Goal: Transaction & Acquisition: Purchase product/service

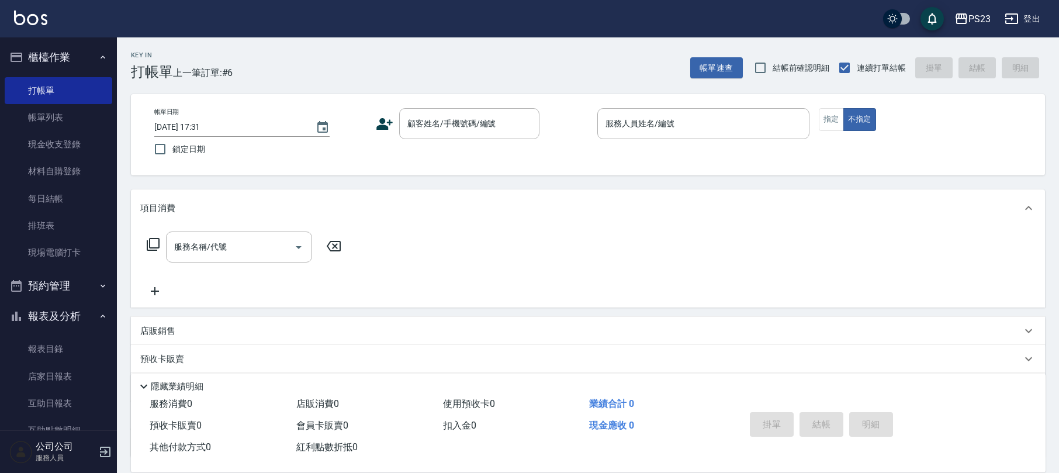
click at [435, 73] on div "Key In 打帳單 上一筆訂單:#6 帳單速查 結帳前確認明細 連續打單結帳 掛單 結帳 明細" at bounding box center [581, 58] width 928 height 43
click at [439, 125] on div "顧客姓名/手機號碼/編號 顧客姓名/手機號碼/編號" at bounding box center [469, 123] width 140 height 31
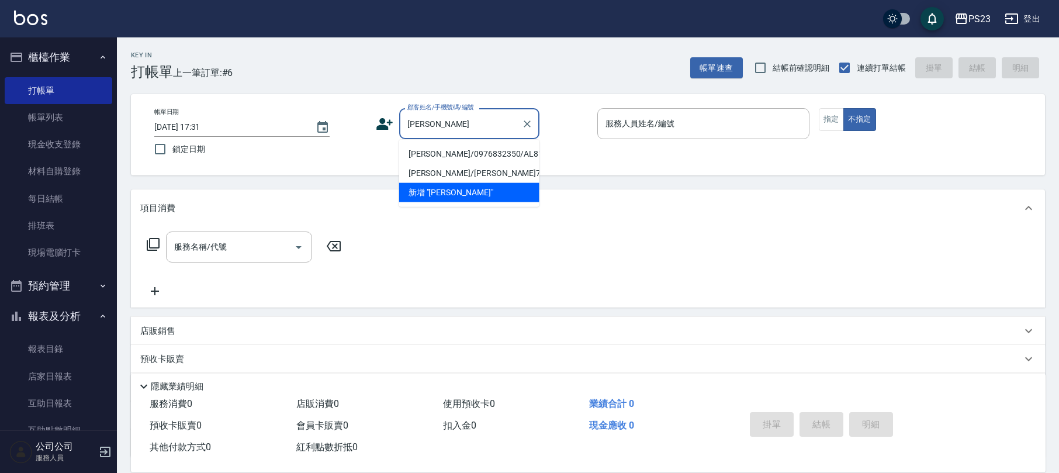
click at [461, 159] on li "蔡宇薇/0976832350/AL811012" at bounding box center [469, 153] width 140 height 19
type input "蔡宇薇/0976832350/AL811012"
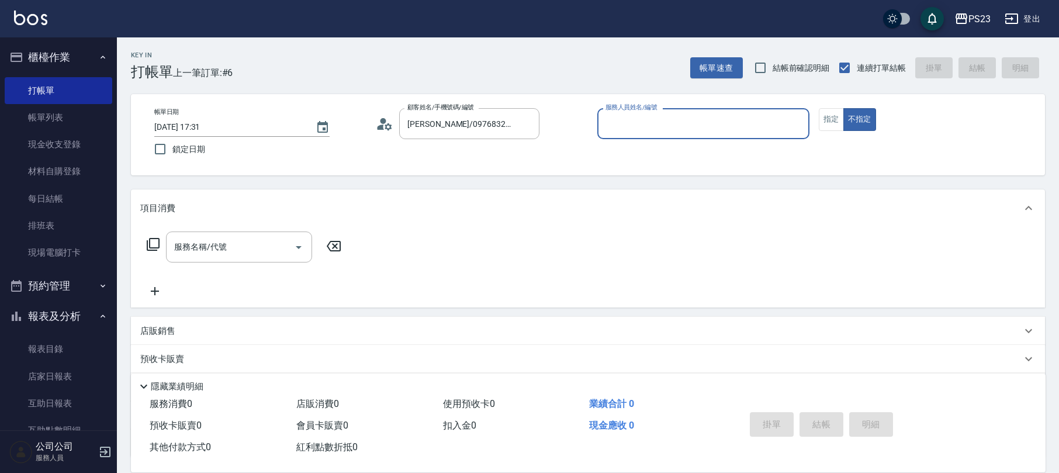
click at [389, 120] on icon at bounding box center [385, 124] width 18 height 18
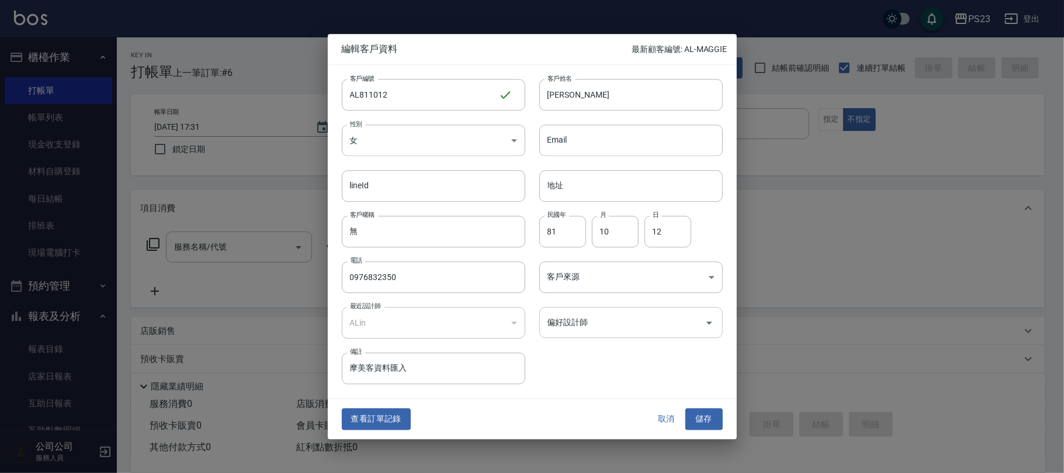
click at [611, 312] on div "偏好設計師" at bounding box center [631, 322] width 184 height 31
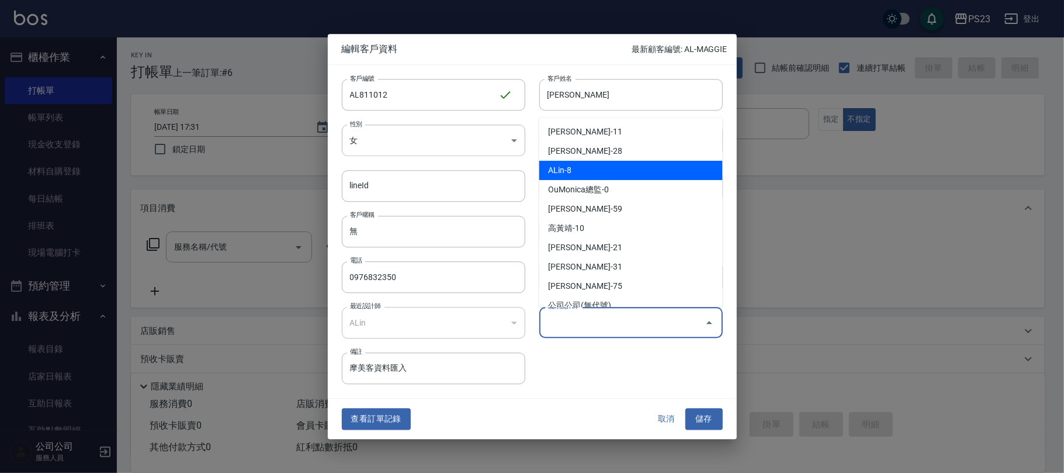
click at [595, 164] on li "ALin-8" at bounding box center [631, 170] width 184 height 19
type input "ALin"
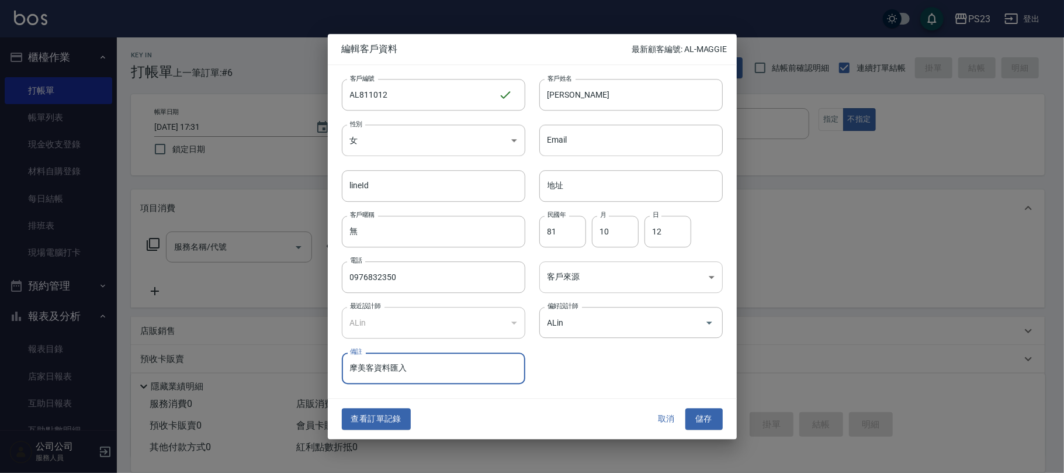
click at [581, 270] on body "PS23 登出 櫃檯作業 打帳單 帳單列表 現金收支登錄 材料自購登錄 每日結帳 排班表 現場電腦打卡 預約管理 預約管理 單日預約紀錄 單週預約紀錄 報表及…" at bounding box center [532, 283] width 1064 height 567
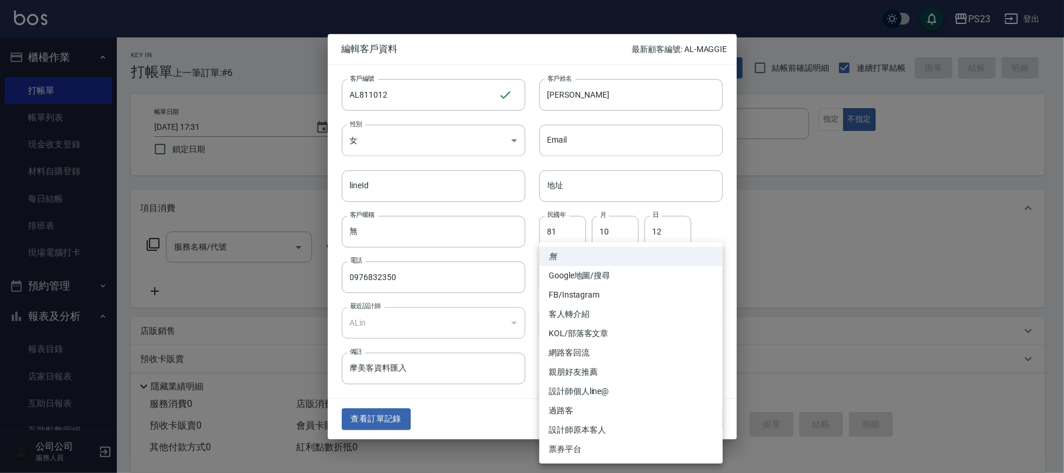
click at [589, 431] on li "設計師原本客人" at bounding box center [631, 429] width 184 height 19
type input "設計師原本客人"
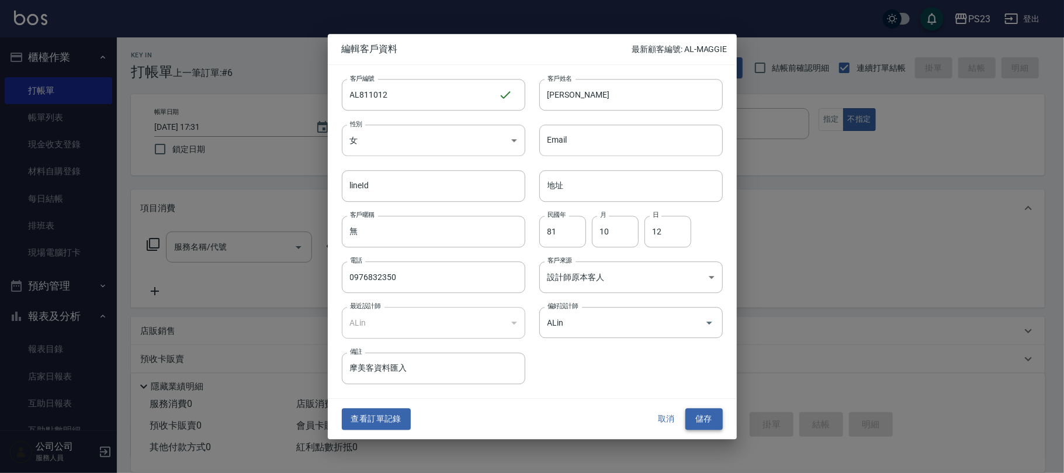
click at [718, 421] on button "儲存" at bounding box center [704, 420] width 37 height 22
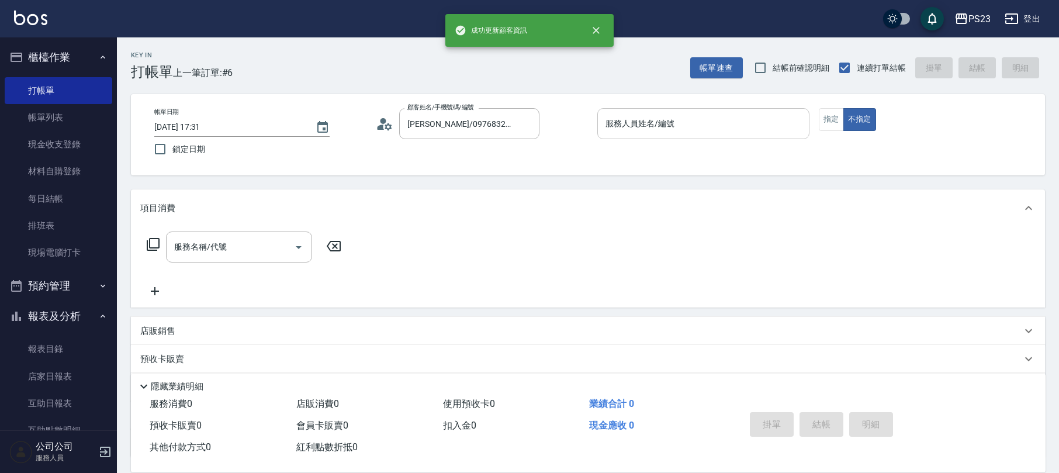
click at [683, 120] on input "服務人員姓名/編號" at bounding box center [704, 123] width 202 height 20
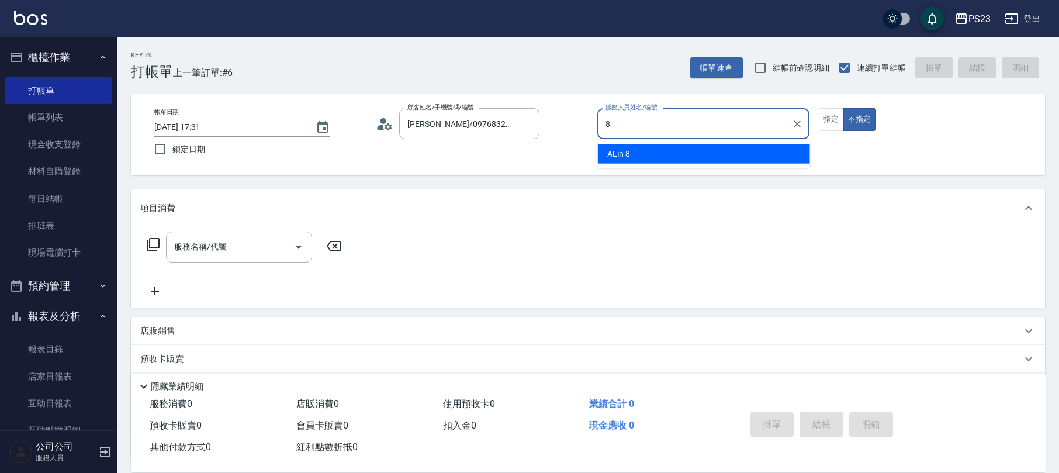
click at [777, 154] on div "ALin -8" at bounding box center [704, 153] width 212 height 19
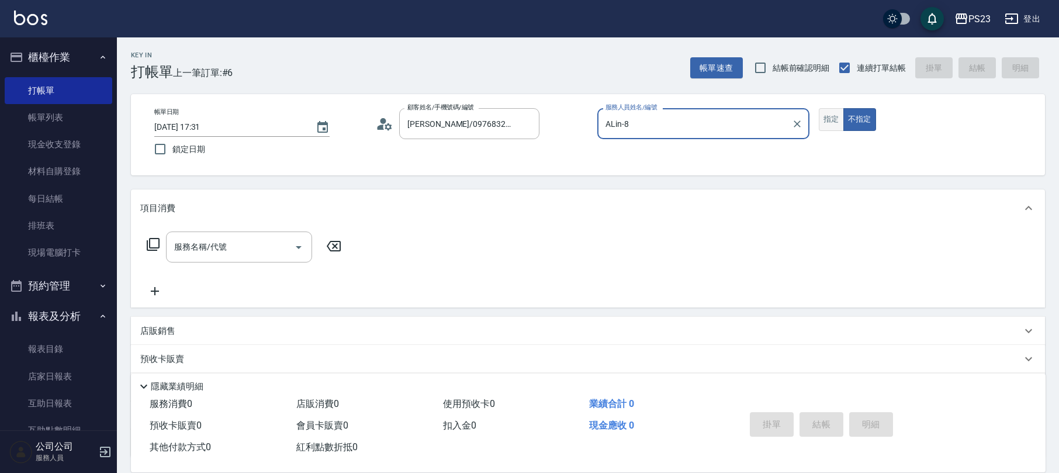
type input "ALin-8"
click at [835, 116] on button "指定" at bounding box center [831, 119] width 25 height 23
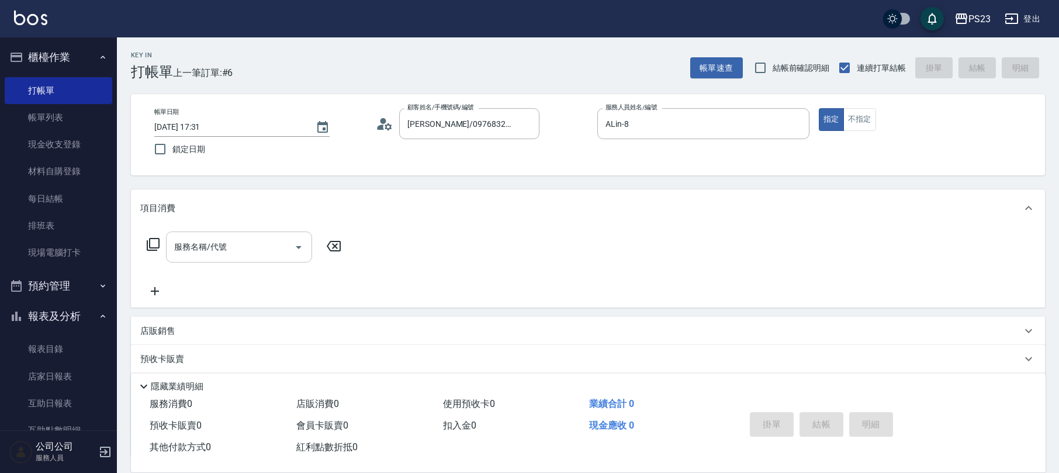
drag, startPoint x: 241, startPoint y: 247, endPoint x: 212, endPoint y: 233, distance: 32.4
click at [241, 246] on input "服務名稱/代號" at bounding box center [230, 247] width 118 height 20
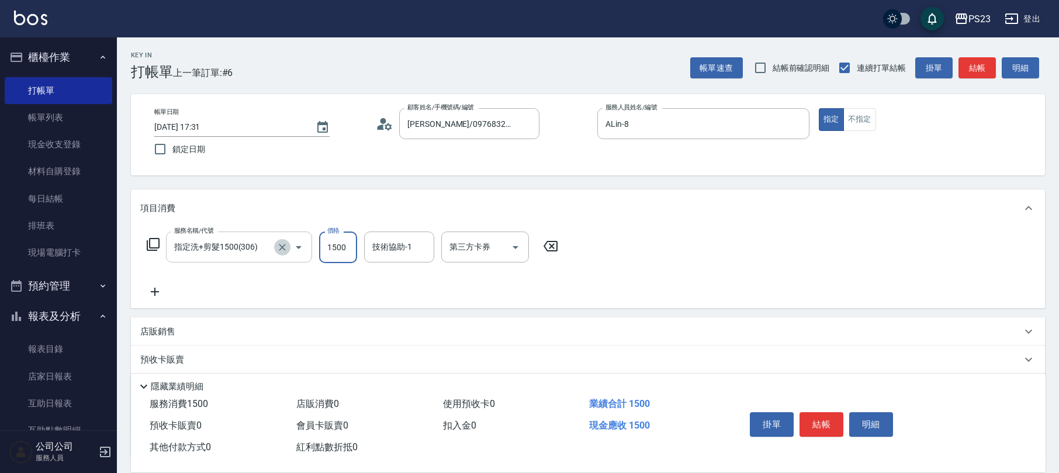
click at [289, 244] on div at bounding box center [290, 246] width 33 height 31
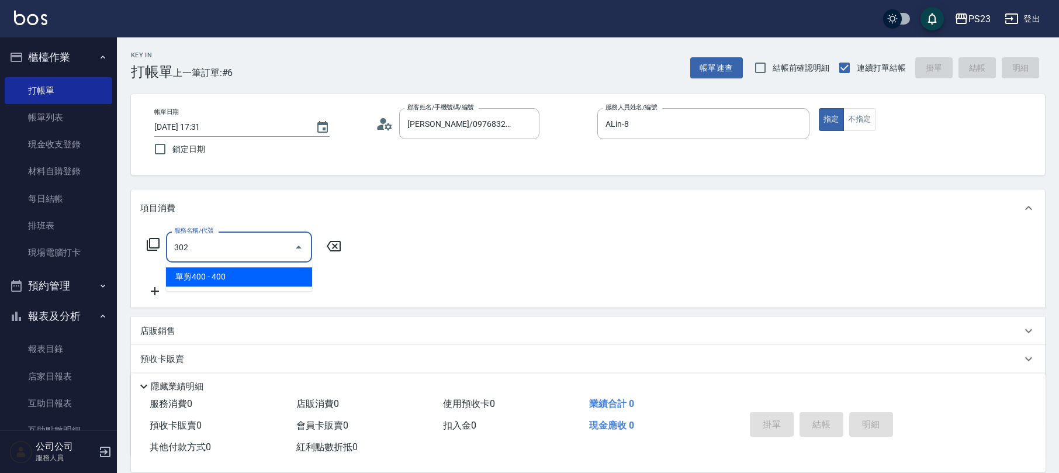
type input "單剪400(302)"
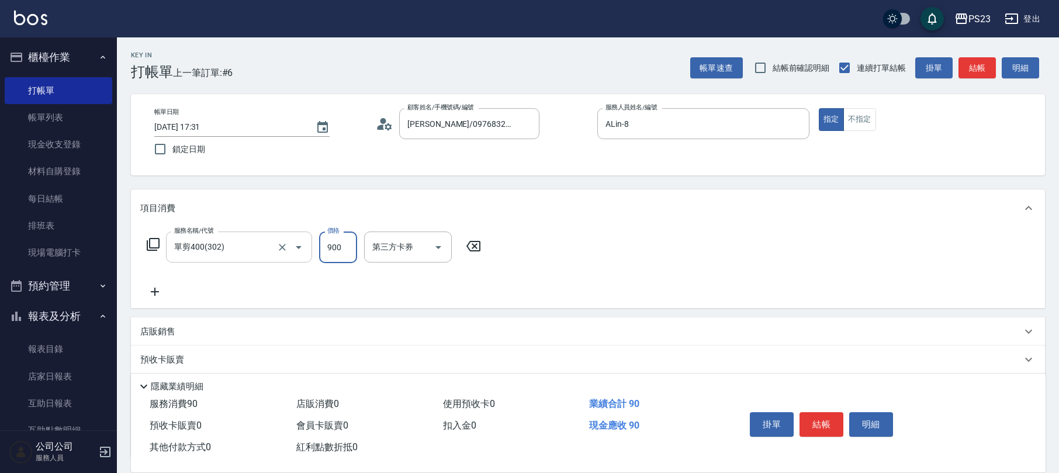
type input "900"
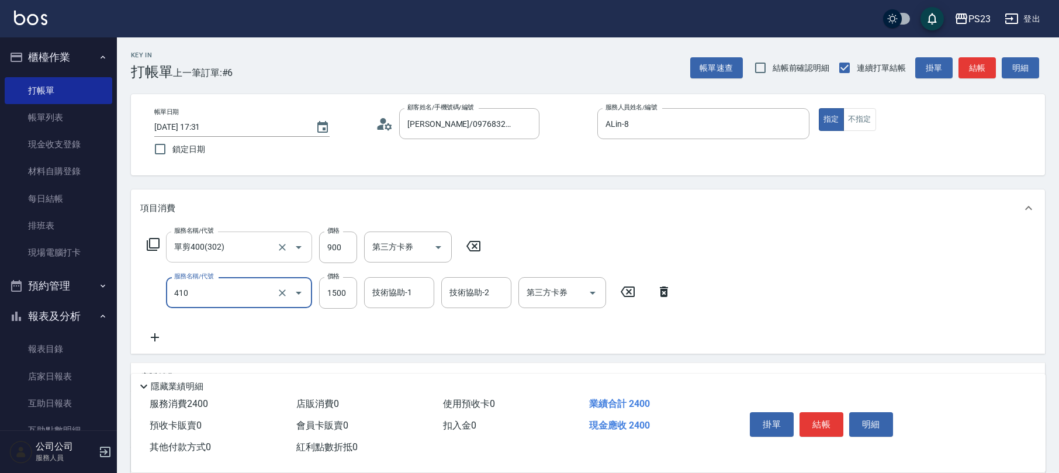
type input "補染(410)"
type input "3800"
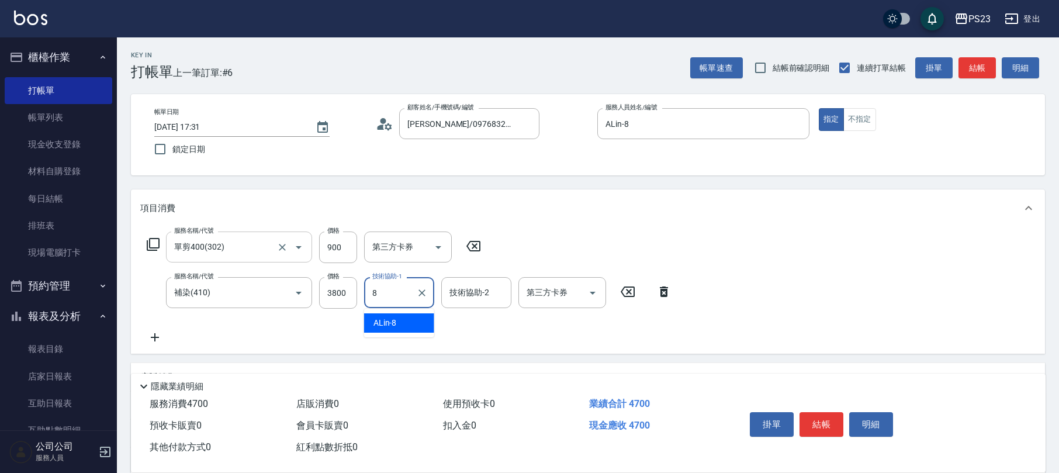
type input "ALin-8"
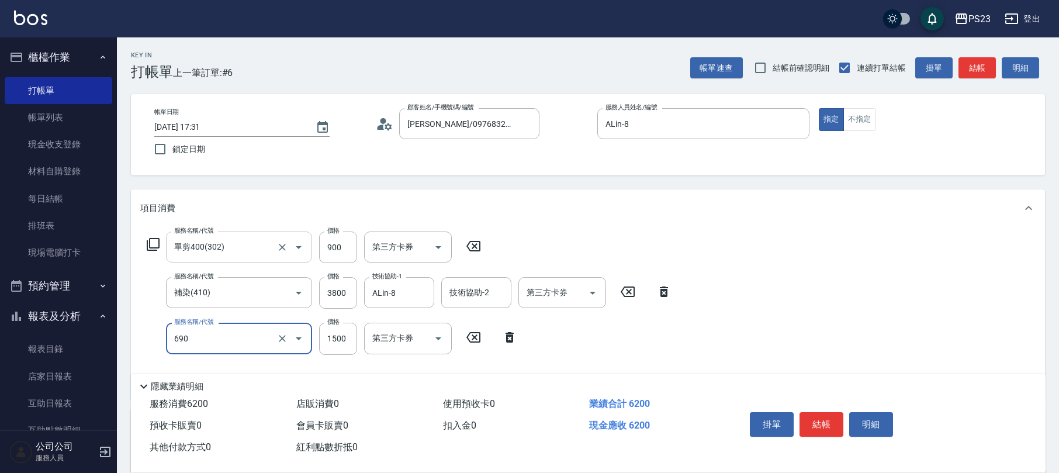
type input "頭皮保濕面膜1500(690)"
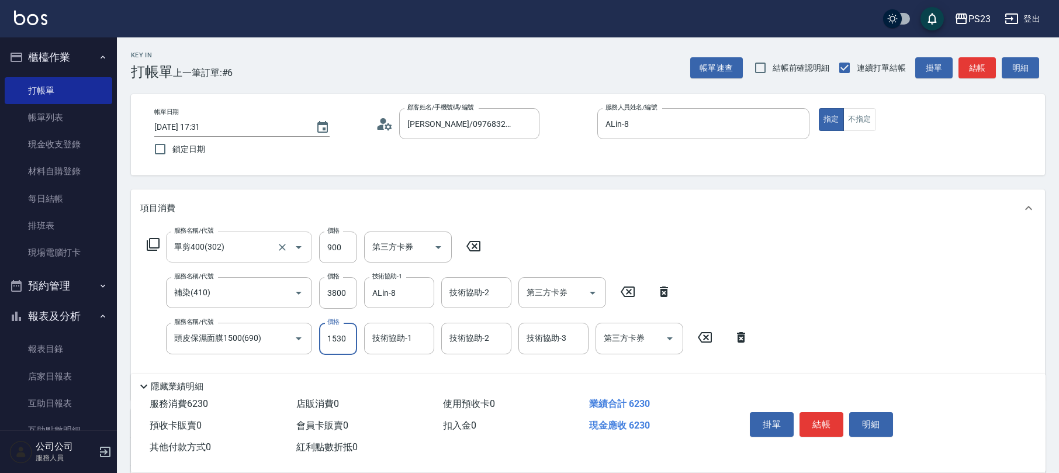
type input "1530"
type input "ALin-8"
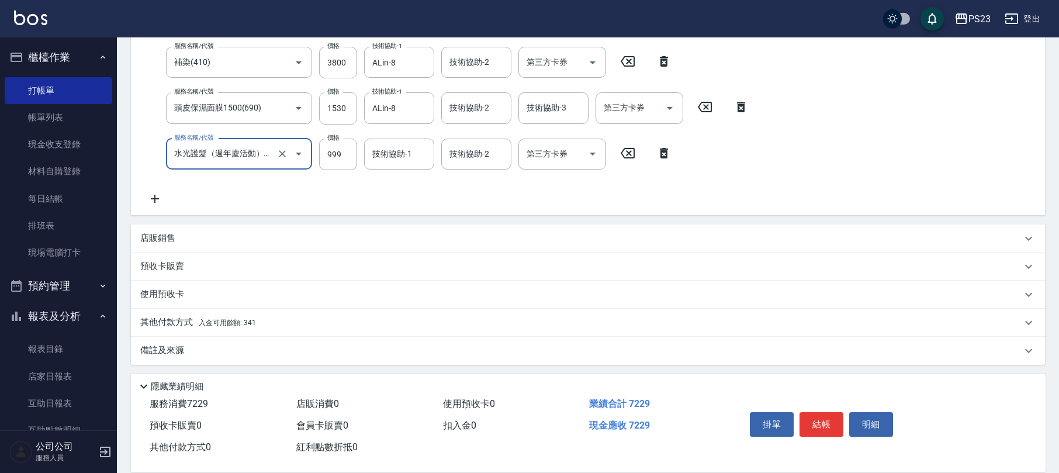
type input "水光護髮（週年慶活動）(647)"
type input "1530"
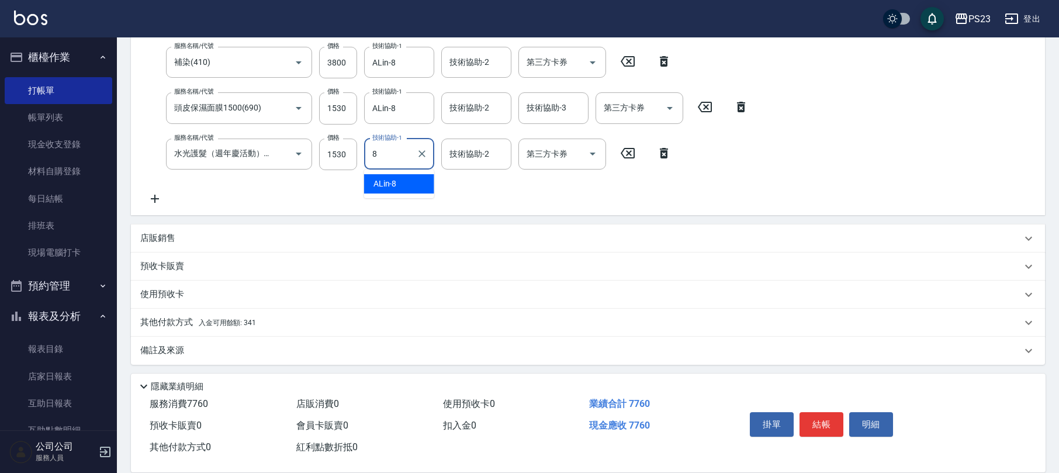
type input "ALin-8"
drag, startPoint x: 183, startPoint y: 342, endPoint x: 191, endPoint y: 349, distance: 10.3
click at [185, 346] on div "備註及來源" at bounding box center [580, 349] width 881 height 12
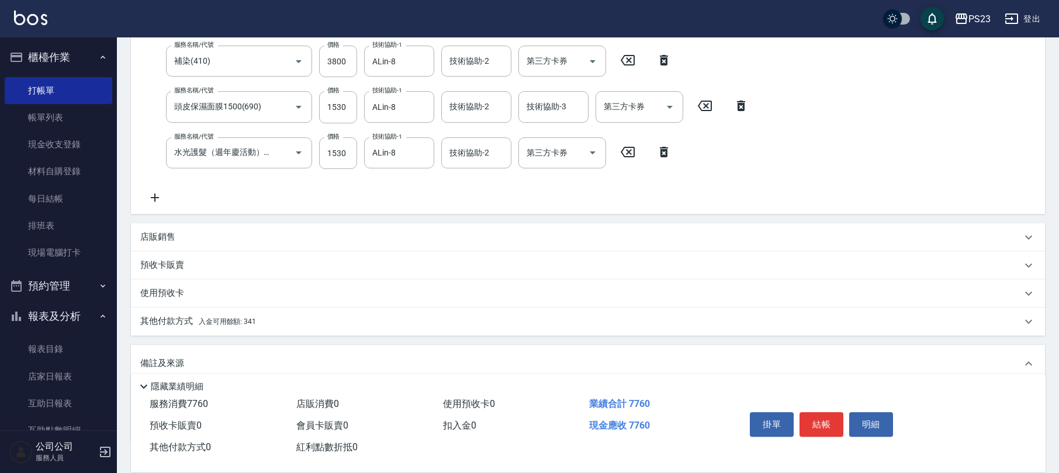
scroll to position [309, 0]
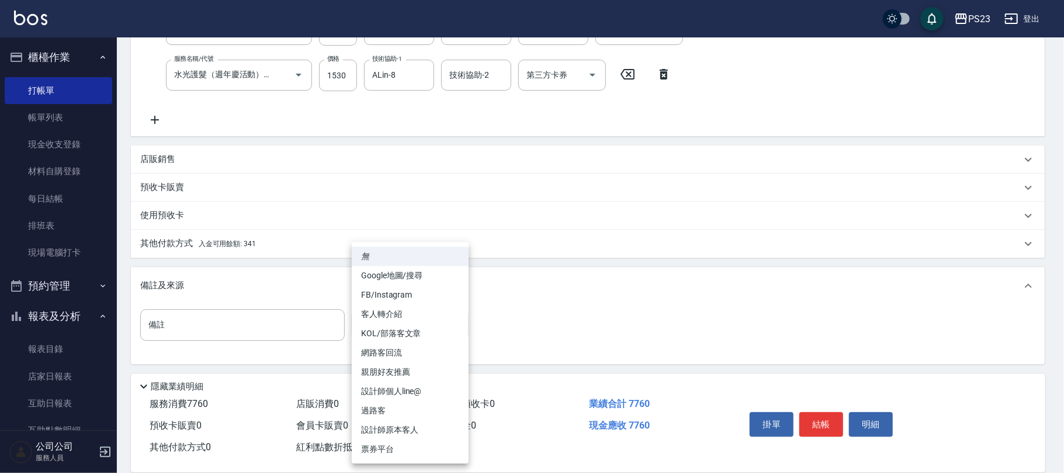
click at [420, 326] on body "PS23 登出 櫃檯作業 打帳單 帳單列表 現金收支登錄 材料自購登錄 每日結帳 排班表 現場電腦打卡 預約管理 預約管理 單日預約紀錄 單週預約紀錄 報表及…" at bounding box center [532, 82] width 1064 height 783
click at [393, 430] on li "設計師原本客人" at bounding box center [410, 429] width 117 height 19
type input "設計師原本客人"
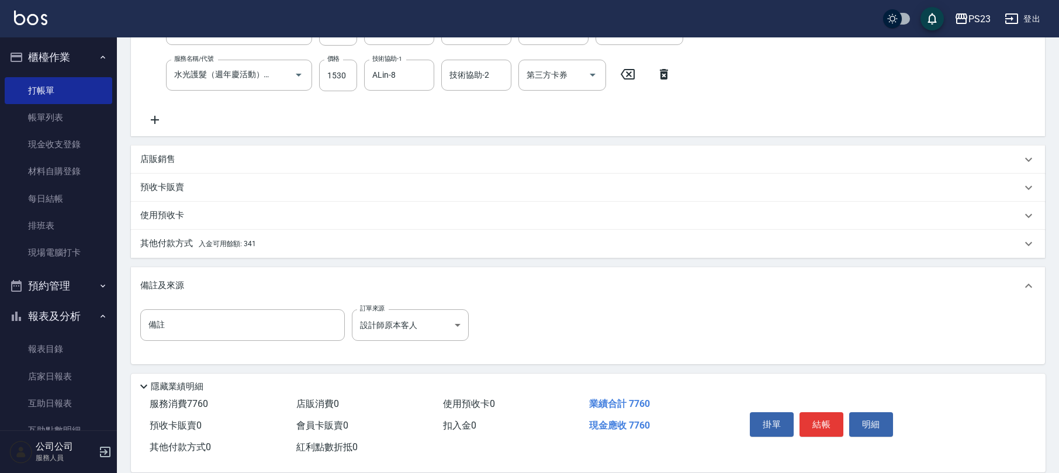
click at [224, 235] on div "其他付款方式 入金可用餘額: 341" at bounding box center [588, 244] width 914 height 28
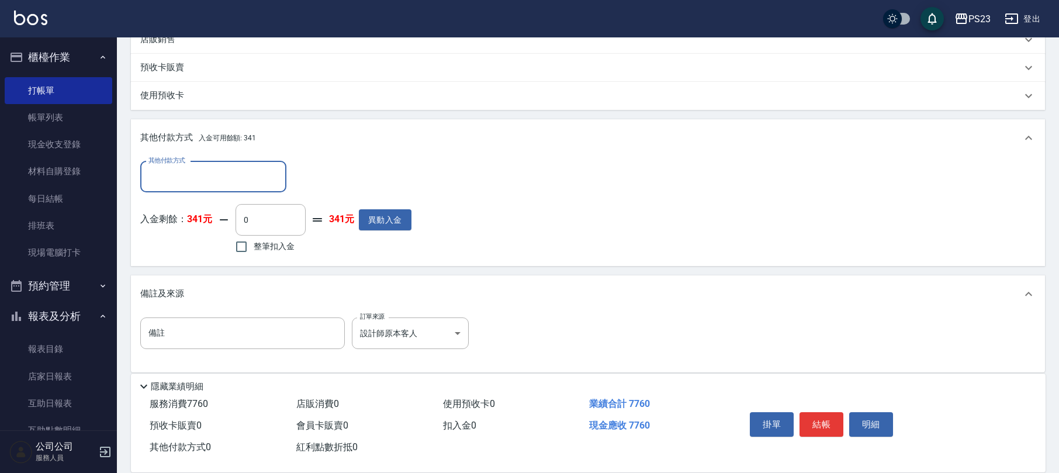
scroll to position [0, 0]
click at [227, 188] on div "其他付款方式" at bounding box center [213, 176] width 146 height 31
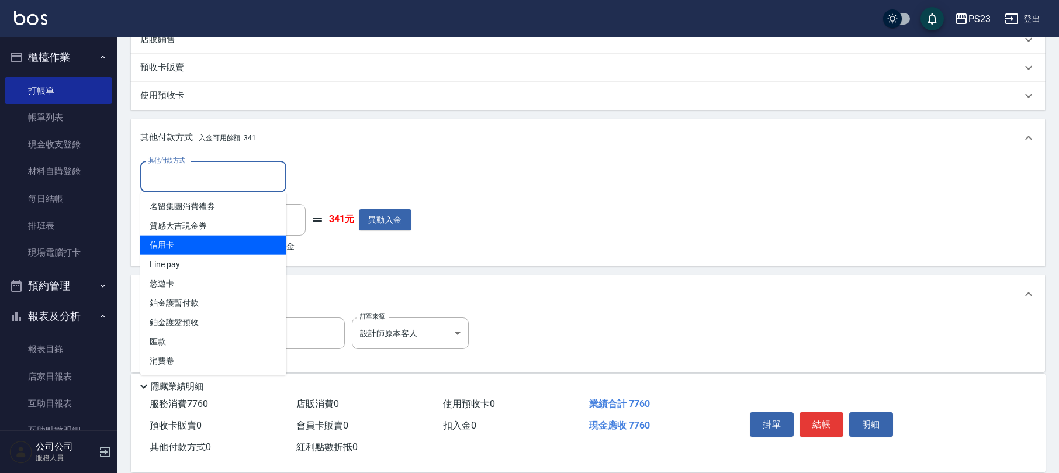
click at [206, 252] on span "信用卡" at bounding box center [213, 245] width 146 height 19
type input "信用卡"
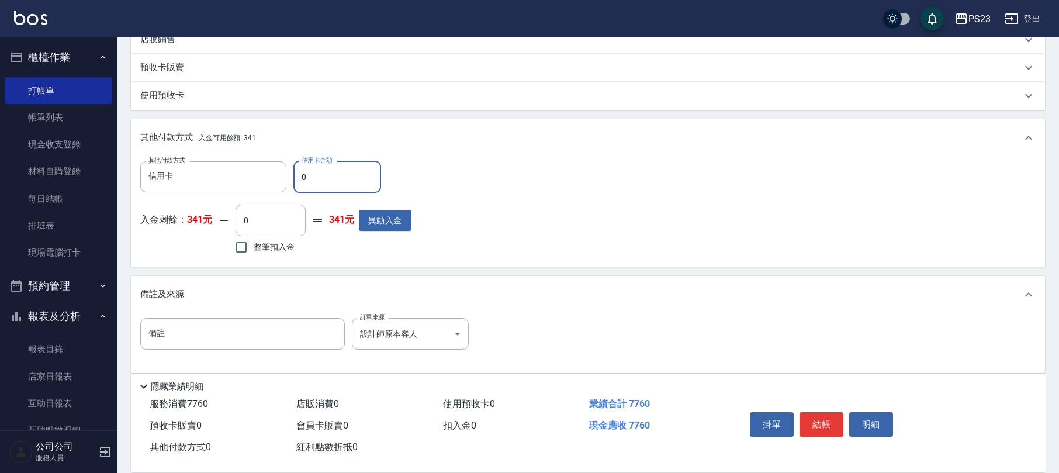
drag, startPoint x: 349, startPoint y: 182, endPoint x: 314, endPoint y: 182, distance: 35.1
click at [314, 182] on input "0" at bounding box center [337, 177] width 88 height 32
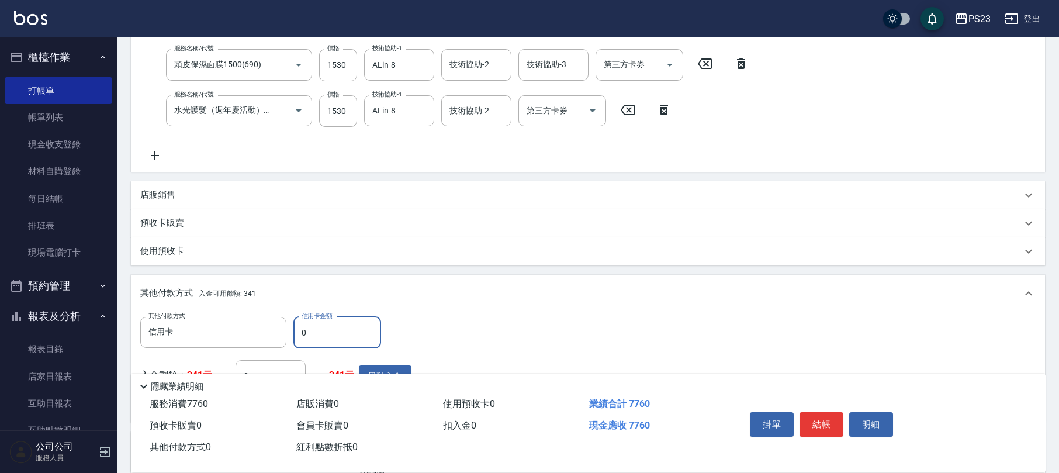
scroll to position [351, 0]
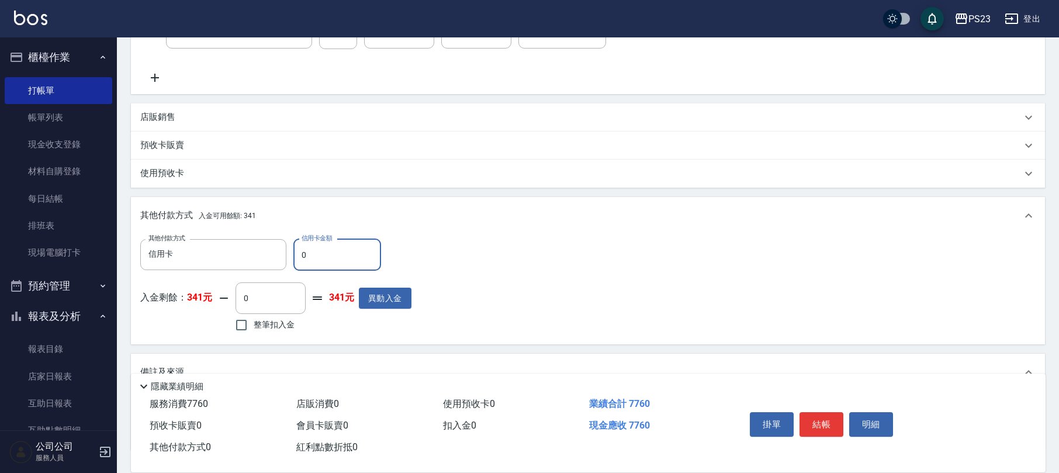
drag, startPoint x: 312, startPoint y: 248, endPoint x: 288, endPoint y: 255, distance: 25.0
click at [288, 255] on div "其他付款方式 信用卡 其他付款方式 信用卡金額 0 信用卡金額" at bounding box center [275, 255] width 271 height 32
type input "7760"
click at [831, 424] on button "結帳" at bounding box center [822, 424] width 44 height 25
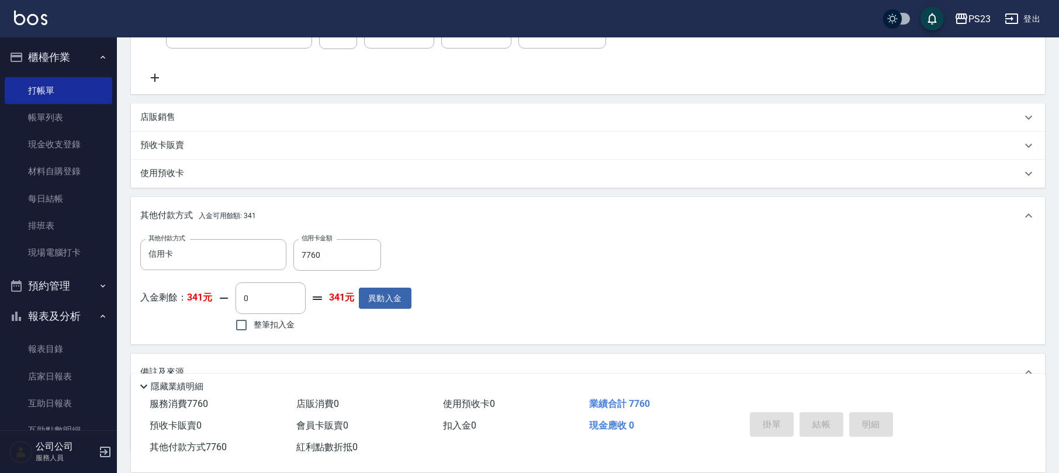
type input "2025/10/10 18:50"
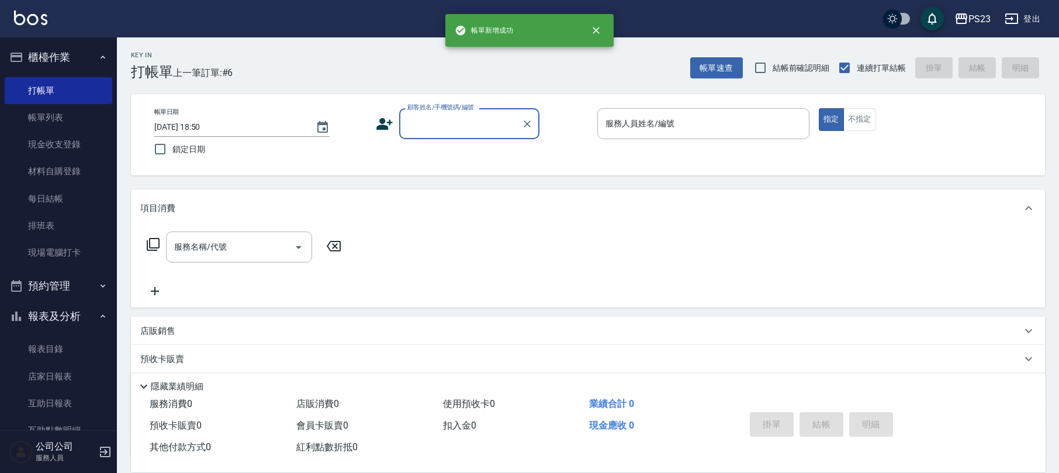
scroll to position [0, 0]
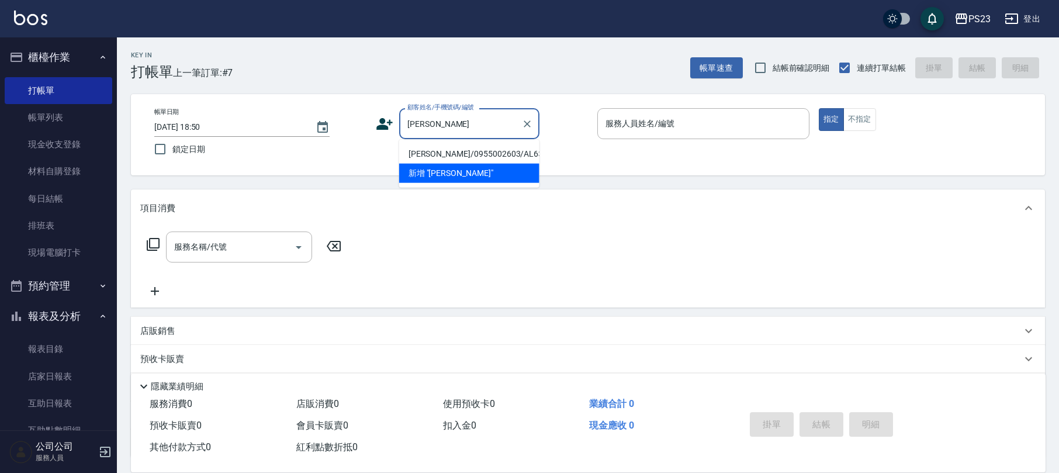
click at [471, 151] on li "吳璧如/0955002603/AL630413" at bounding box center [469, 153] width 140 height 19
type input "吳璧如/0955002603/AL630413"
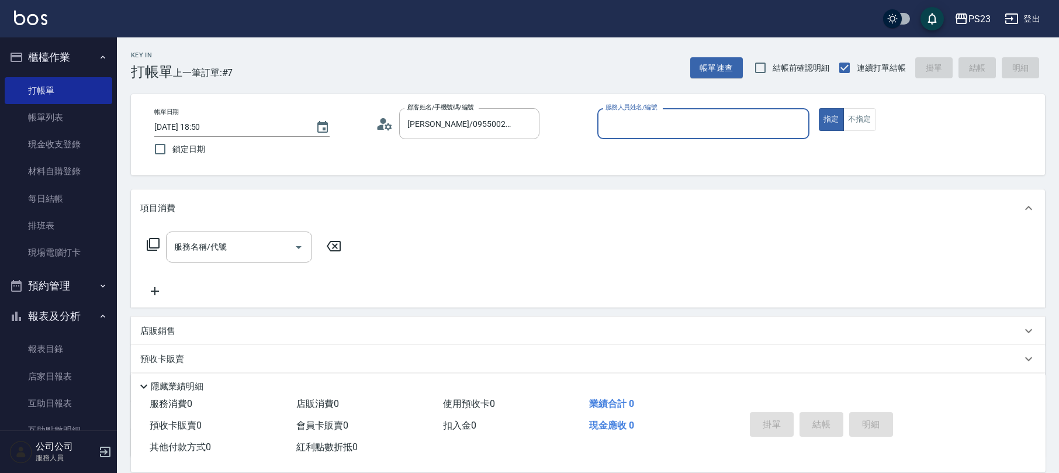
type input "ALin-8"
click at [279, 253] on input "服務名稱/代號" at bounding box center [230, 247] width 118 height 20
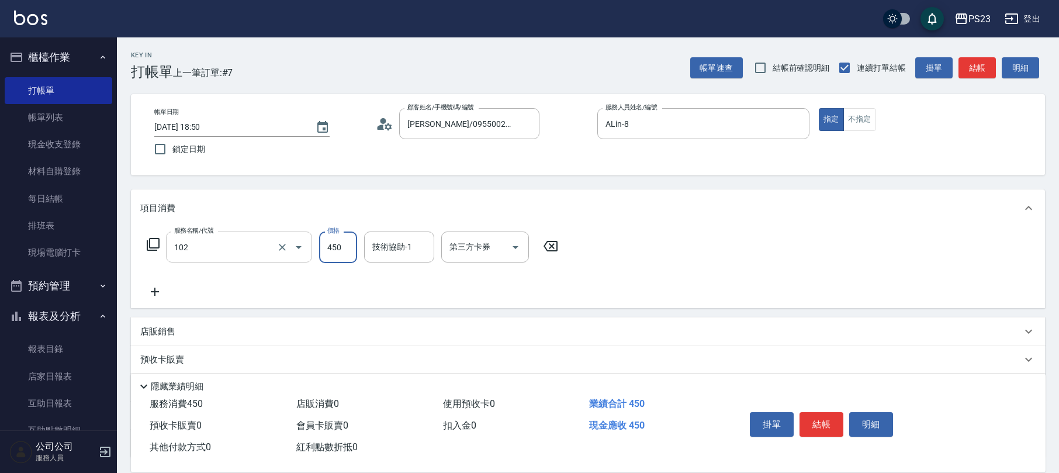
type input "洗髮450(102)"
type input "500"
type input "ALin-8"
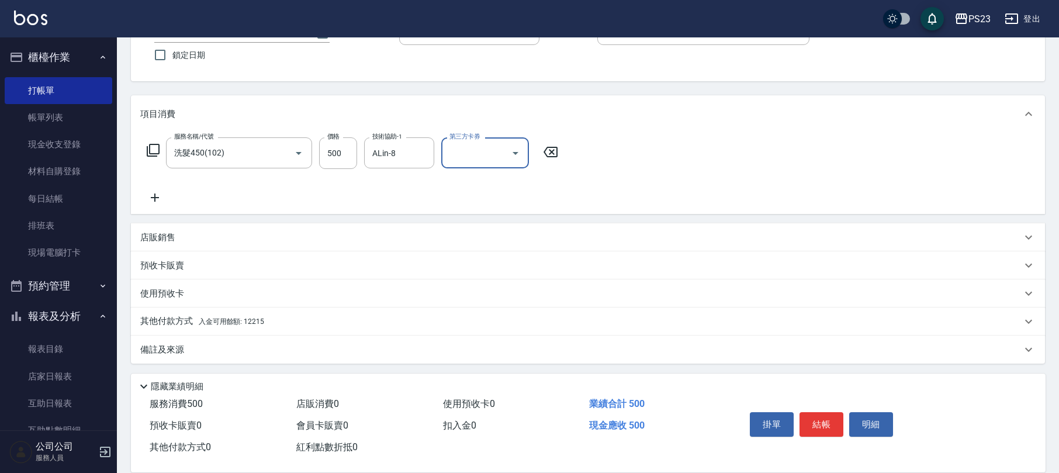
drag, startPoint x: 209, startPoint y: 347, endPoint x: 216, endPoint y: 347, distance: 7.6
click at [209, 347] on div "備註及來源" at bounding box center [580, 350] width 881 height 12
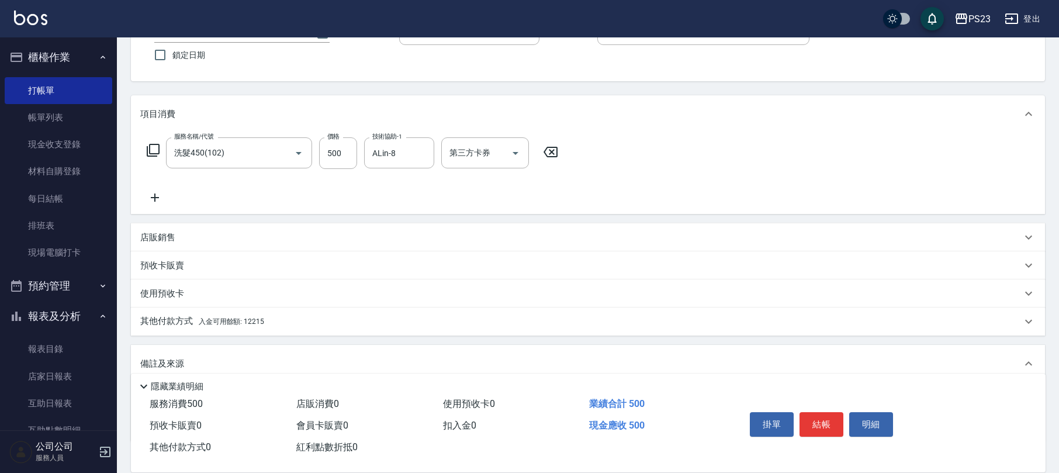
scroll to position [172, 0]
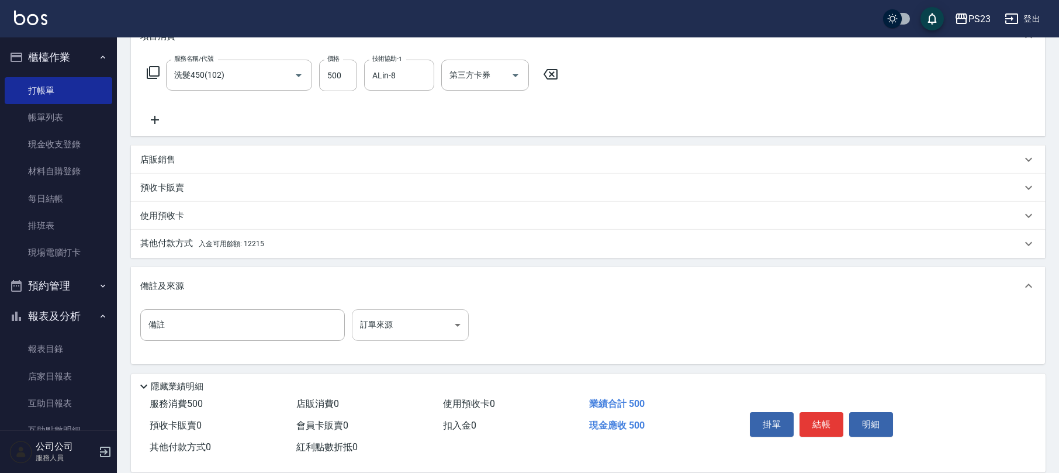
click at [406, 326] on body "PS23 登出 櫃檯作業 打帳單 帳單列表 現金收支登錄 材料自購登錄 每日結帳 排班表 現場電腦打卡 預約管理 預約管理 單日預約紀錄 單週預約紀錄 報表及…" at bounding box center [529, 151] width 1059 height 646
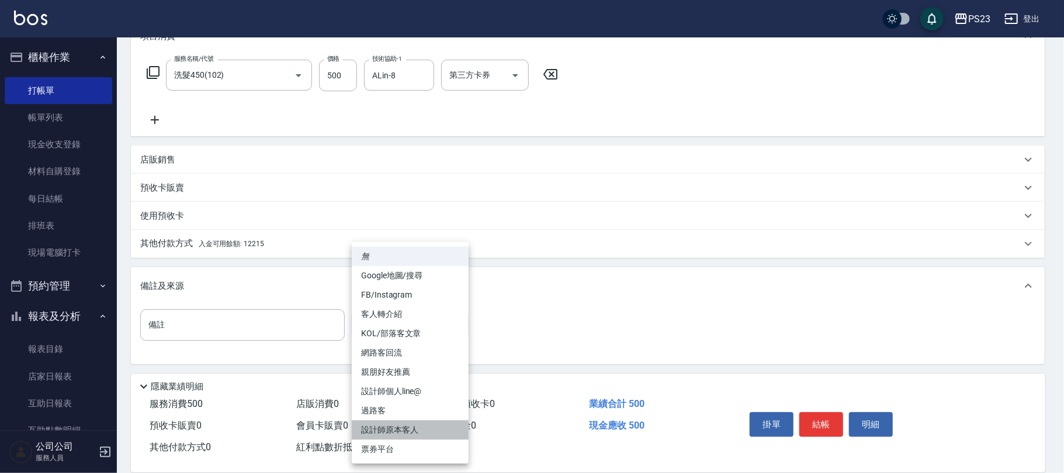
drag, startPoint x: 380, startPoint y: 427, endPoint x: 335, endPoint y: 361, distance: 79.9
click at [381, 427] on li "設計師原本客人" at bounding box center [410, 429] width 117 height 19
type input "設計師原本客人"
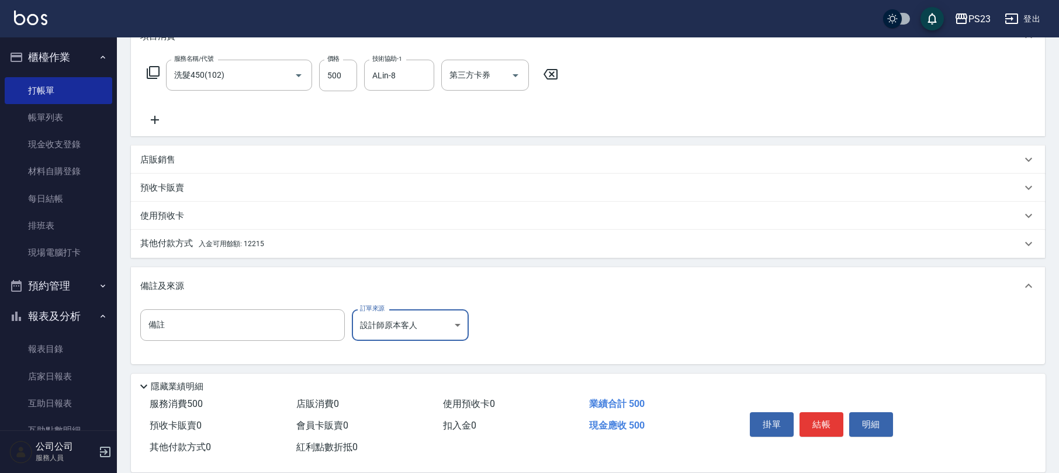
click at [240, 241] on span "入金可用餘額: 12215" at bounding box center [231, 244] width 65 height 8
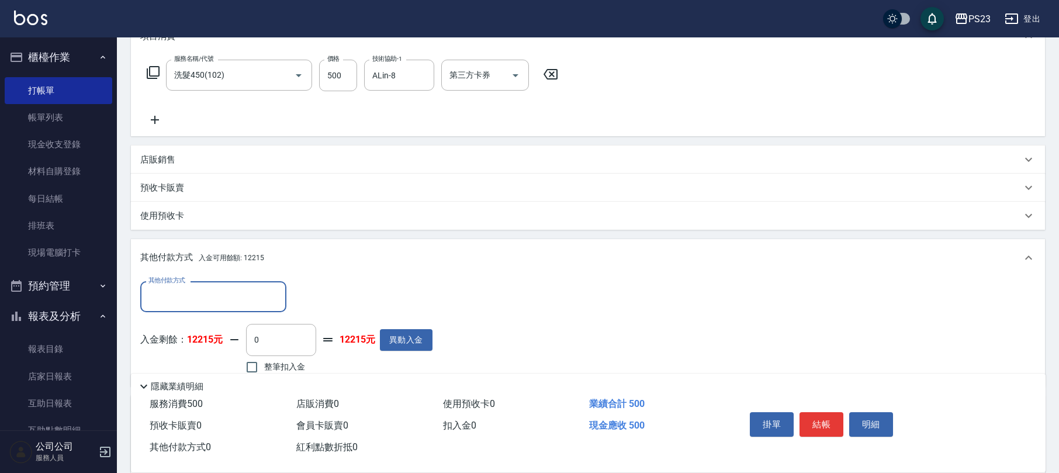
scroll to position [250, 0]
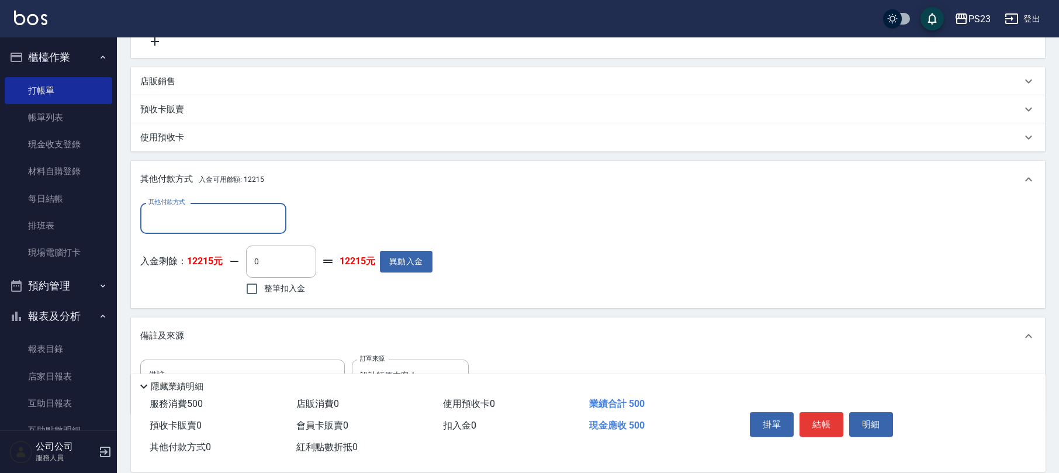
click at [276, 290] on span "整筆扣入金" at bounding box center [284, 288] width 41 height 12
click at [264, 290] on input "整筆扣入金" at bounding box center [252, 288] width 25 height 25
checkbox input "true"
type input "500"
click at [835, 419] on button "結帳" at bounding box center [822, 424] width 44 height 25
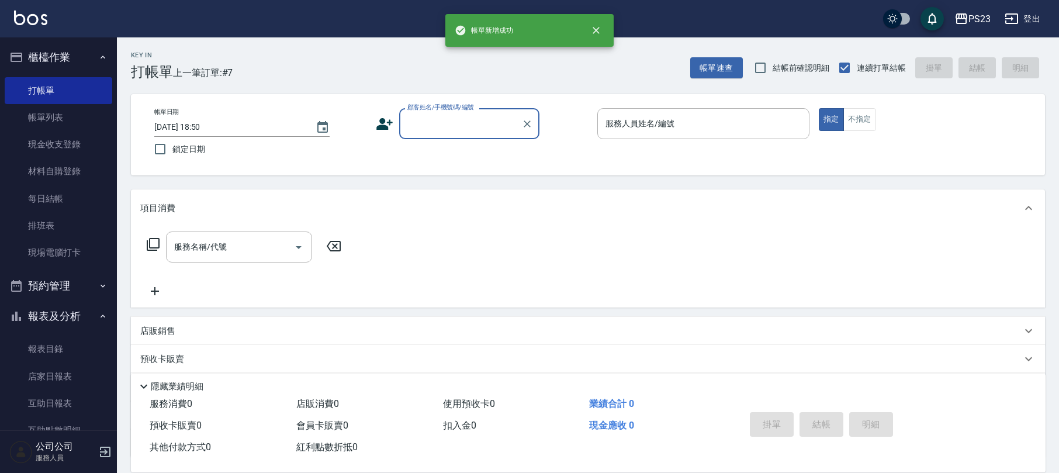
scroll to position [0, 0]
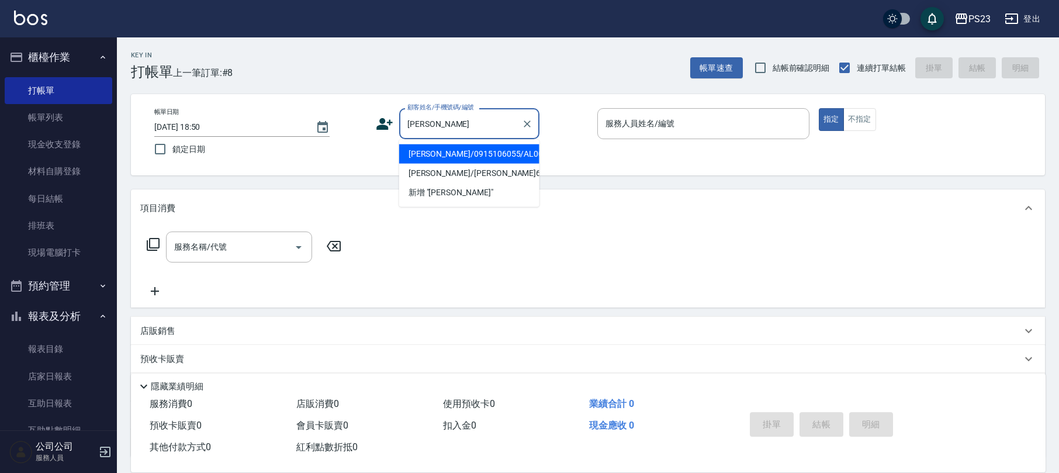
click at [508, 150] on li "鄭靜萍/0915106055/AL001018" at bounding box center [469, 153] width 140 height 19
type input "鄭靜萍/0915106055/AL001018"
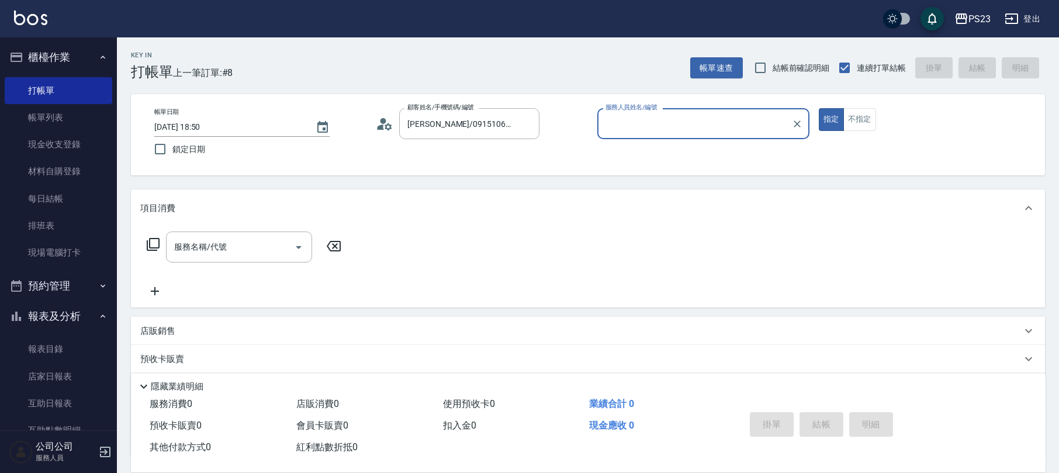
type input "ALin-8"
click at [244, 250] on input "服務名稱/代號" at bounding box center [230, 247] width 118 height 20
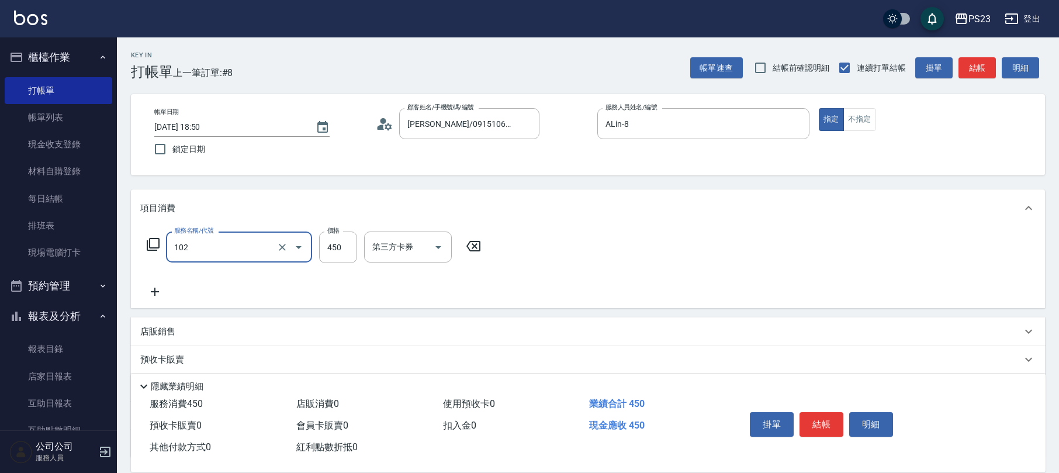
type input "洗髮450(102)"
type input "500"
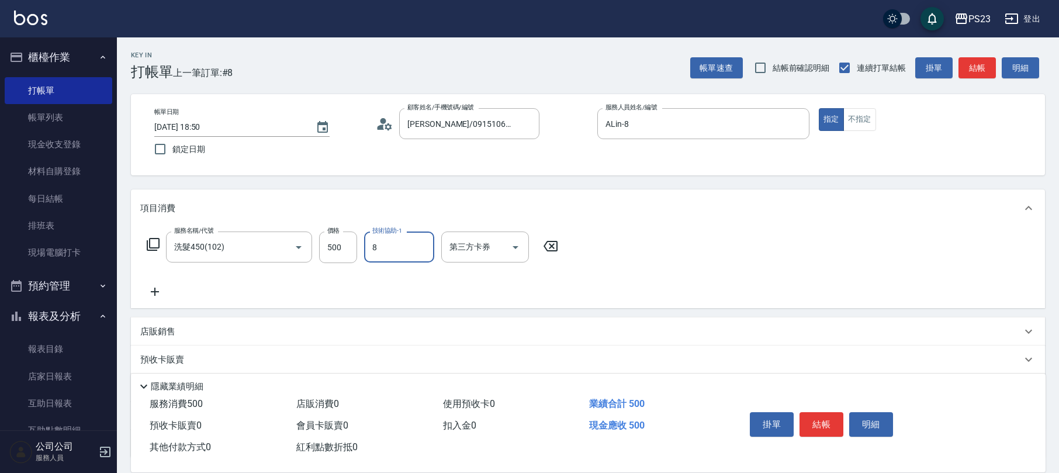
type input "ALin-8"
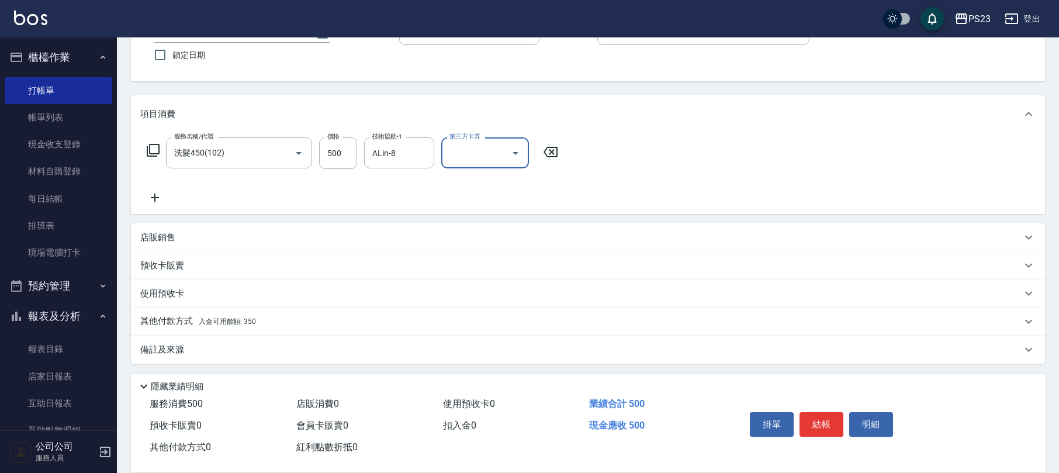
click at [265, 351] on div "備註及來源" at bounding box center [580, 350] width 881 height 12
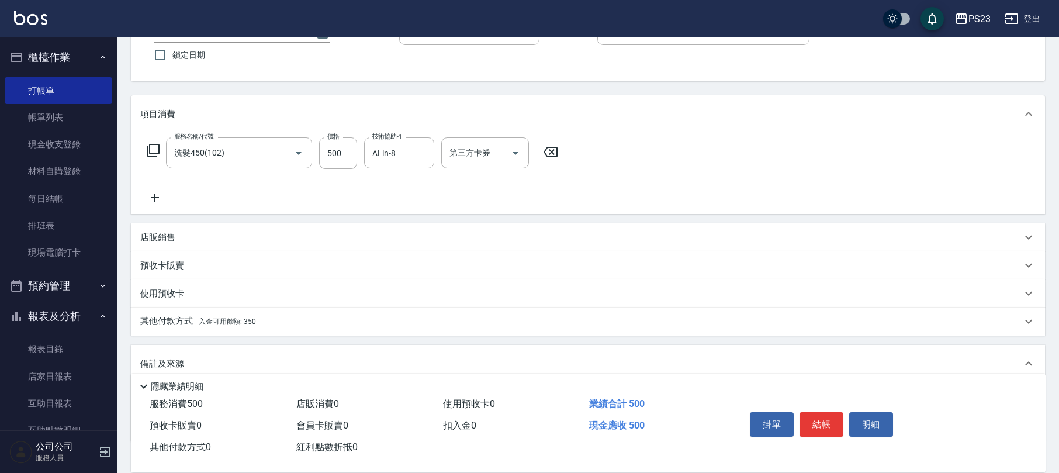
scroll to position [173, 0]
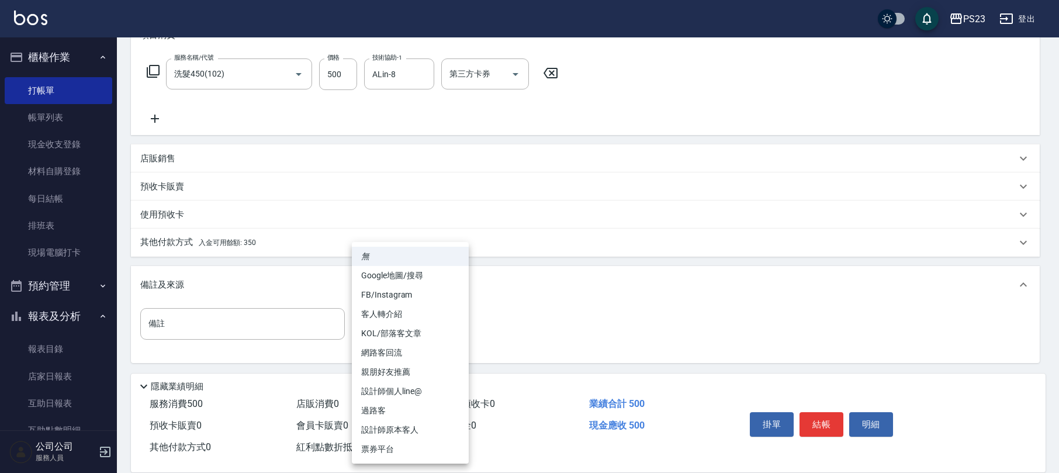
click at [363, 328] on body "PS23 登出 櫃檯作業 打帳單 帳單列表 現金收支登錄 材料自購登錄 每日結帳 排班表 現場電腦打卡 預約管理 預約管理 單日預約紀錄 單週預約紀錄 報表及…" at bounding box center [529, 150] width 1059 height 646
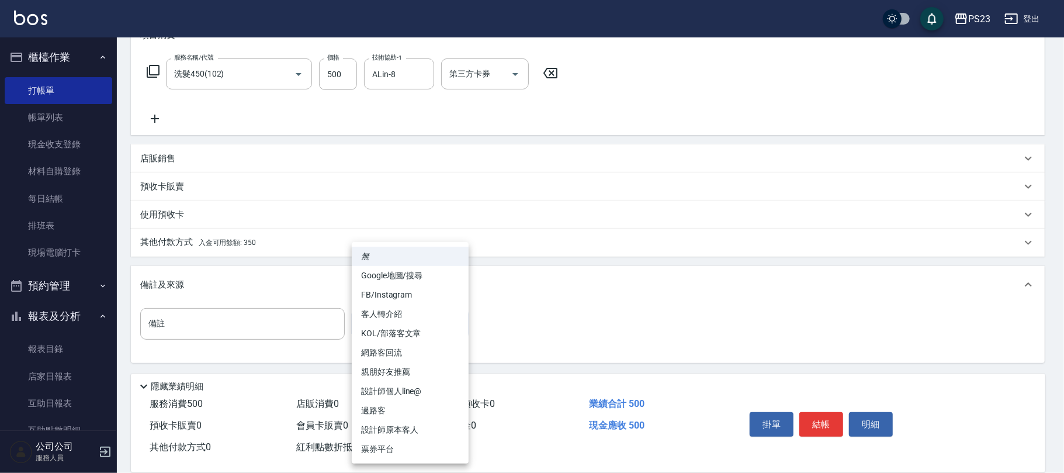
click at [395, 431] on li "設計師原本客人" at bounding box center [410, 429] width 117 height 19
type input "設計師原本客人"
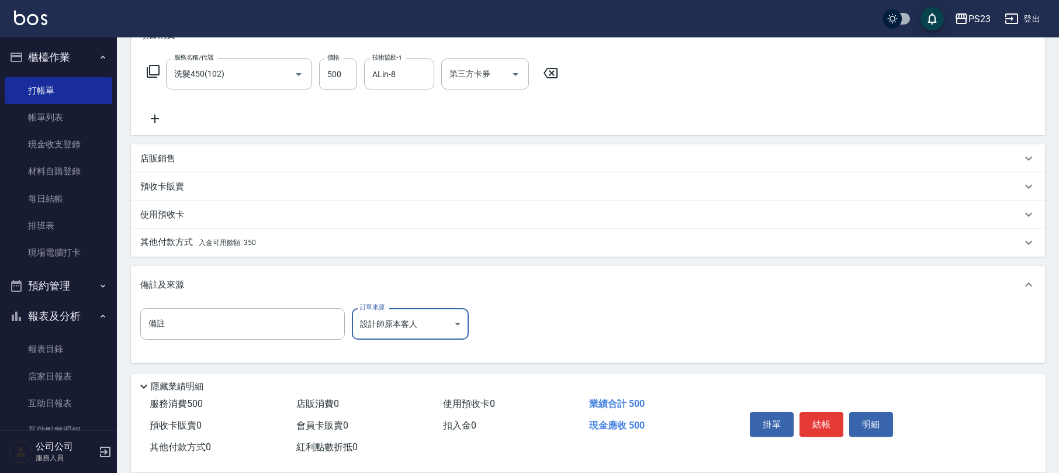
click at [839, 407] on div "掛單 結帳 明細" at bounding box center [821, 425] width 153 height 37
click at [824, 414] on button "結帳" at bounding box center [822, 424] width 44 height 25
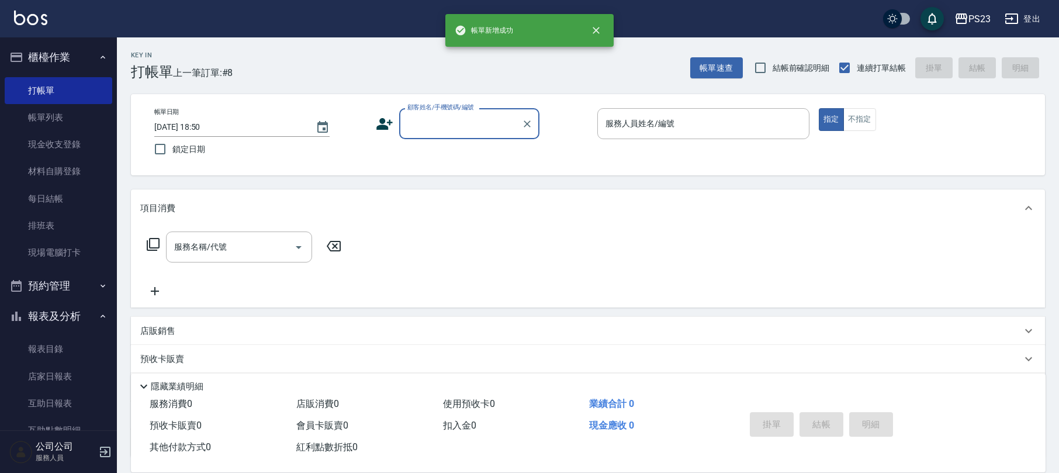
scroll to position [0, 0]
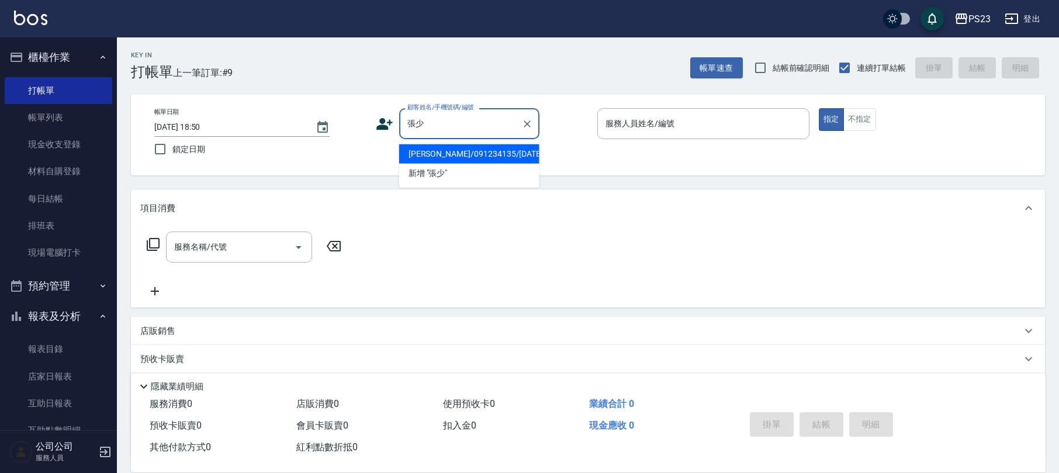
click at [493, 146] on li "張少杭/091234135/SA660222" at bounding box center [469, 153] width 140 height 19
type input "張少杭/091234135/SA660222"
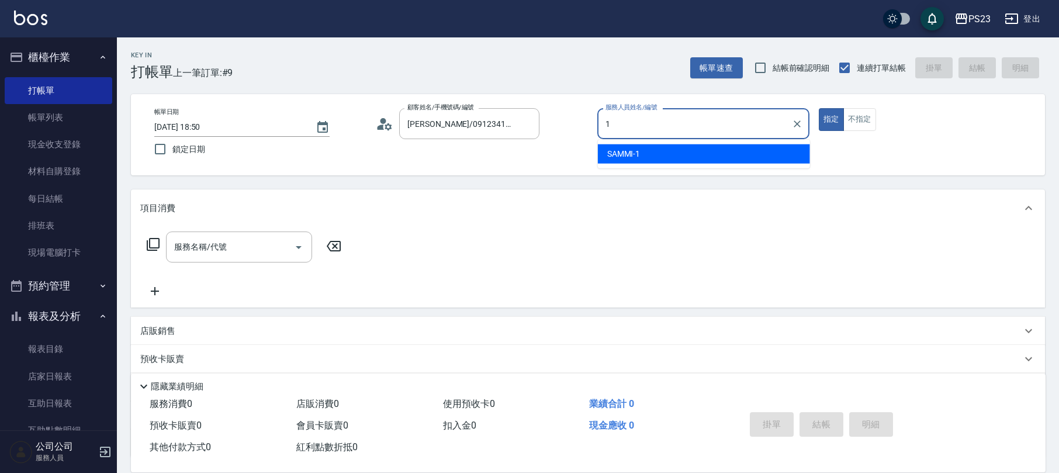
type input "SAMMI-1"
type button "true"
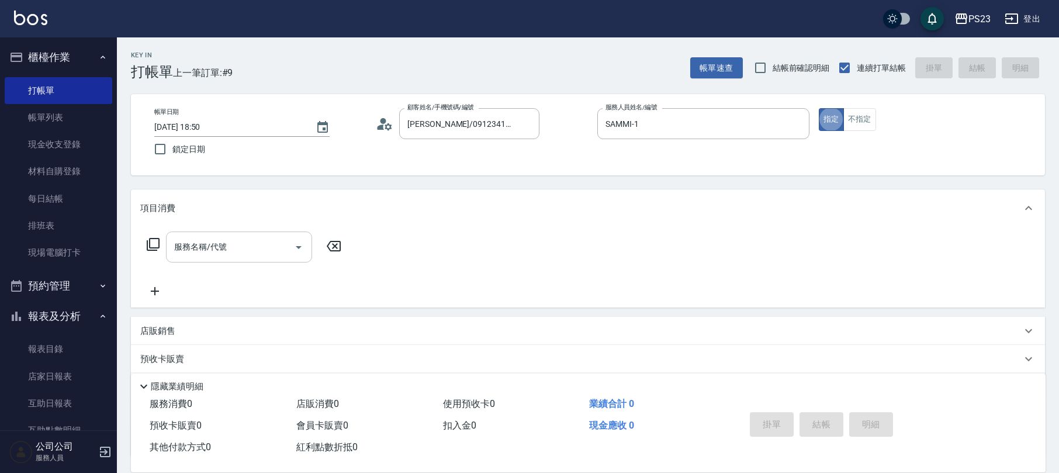
click at [227, 241] on input "服務名稱/代號" at bounding box center [230, 247] width 118 height 20
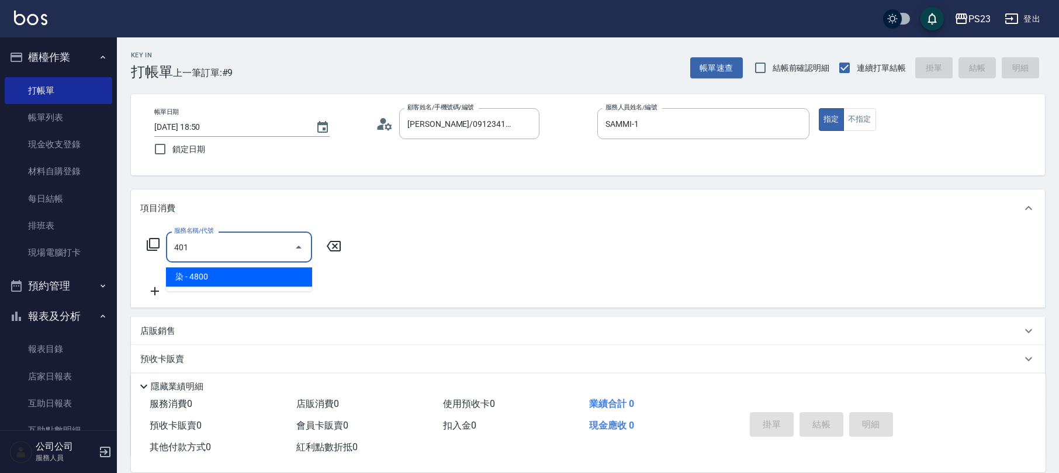
type input "染(401)"
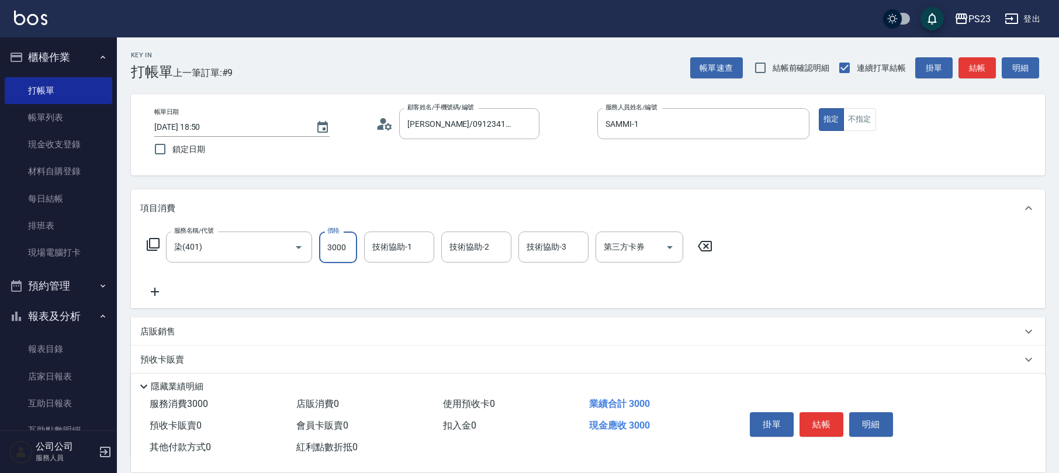
type input "3000"
type input "SAMMI-1"
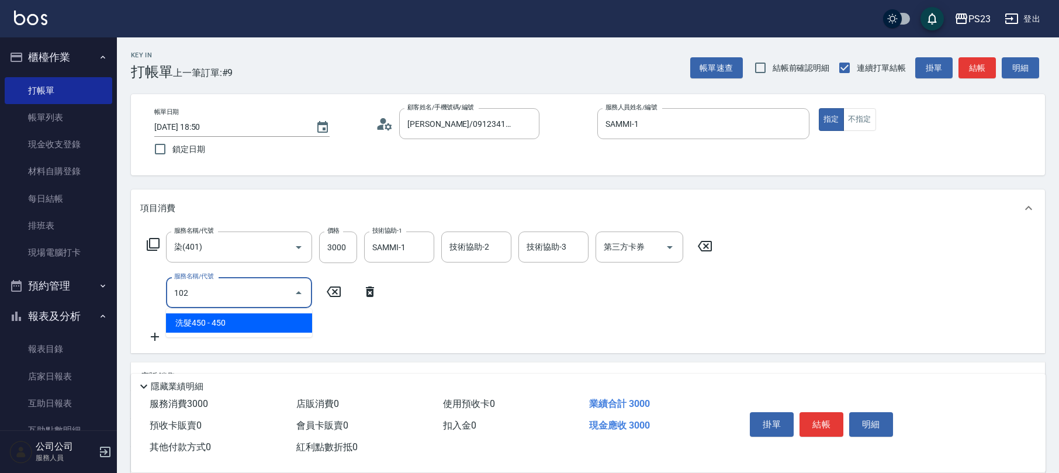
type input "洗髮450(102)"
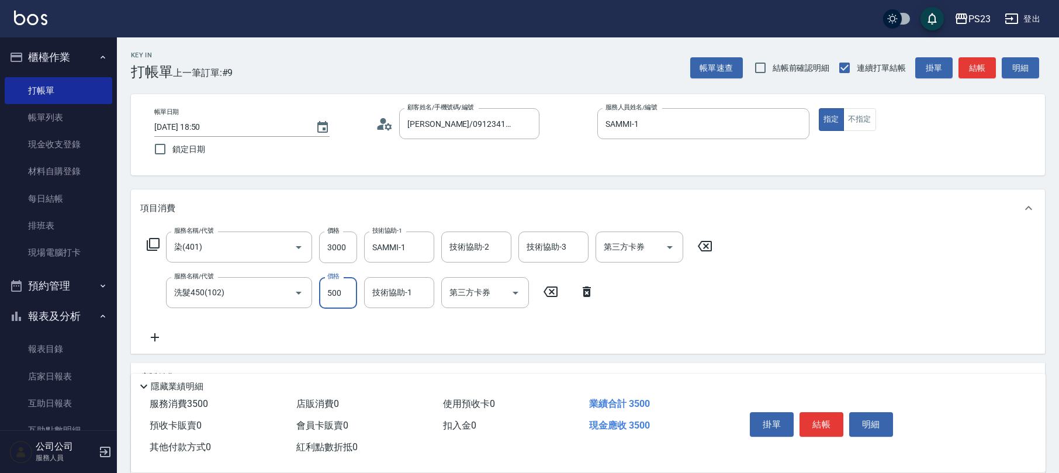
type input "500"
type input "SAMMI-1"
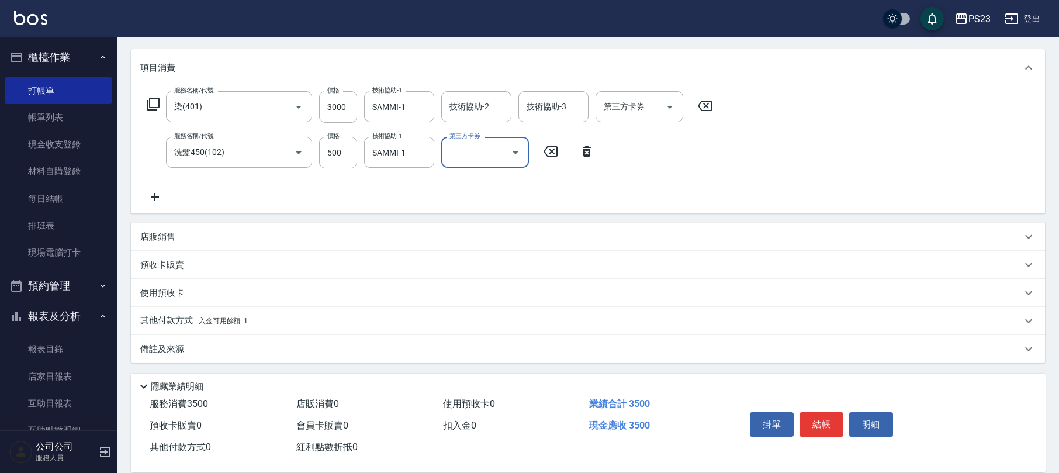
click at [172, 335] on div "備註及來源 備註 備註 訂單來源 ​ 訂單來源" at bounding box center [588, 349] width 914 height 28
click at [186, 353] on div "備註及來源" at bounding box center [580, 349] width 881 height 12
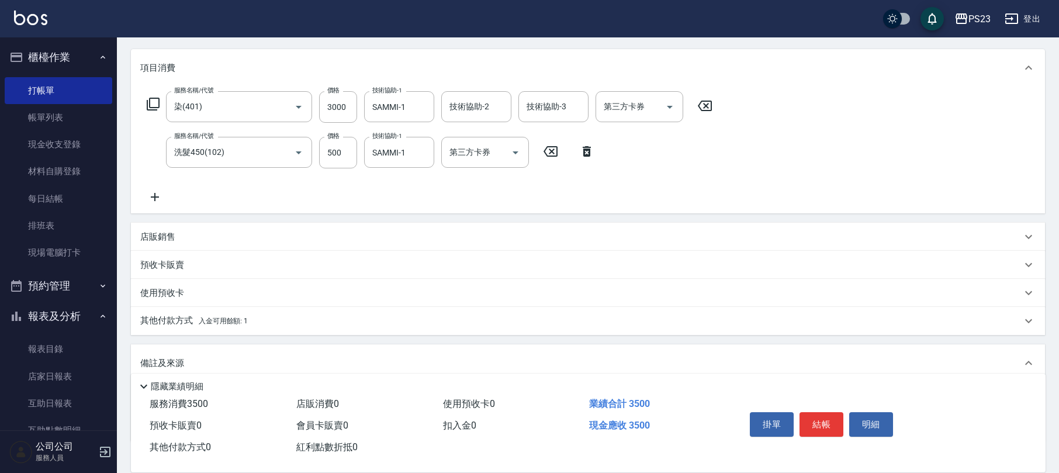
scroll to position [219, 0]
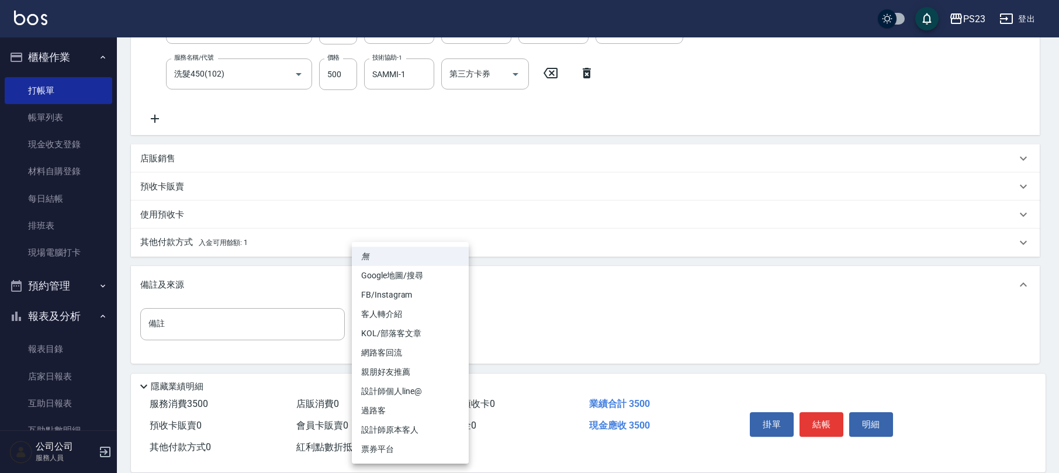
click at [373, 318] on body "PS23 登出 櫃檯作業 打帳單 帳單列表 現金收支登錄 材料自購登錄 每日結帳 排班表 現場電腦打卡 預約管理 預約管理 單日預約紀錄 單週預約紀錄 報表及…" at bounding box center [529, 127] width 1059 height 692
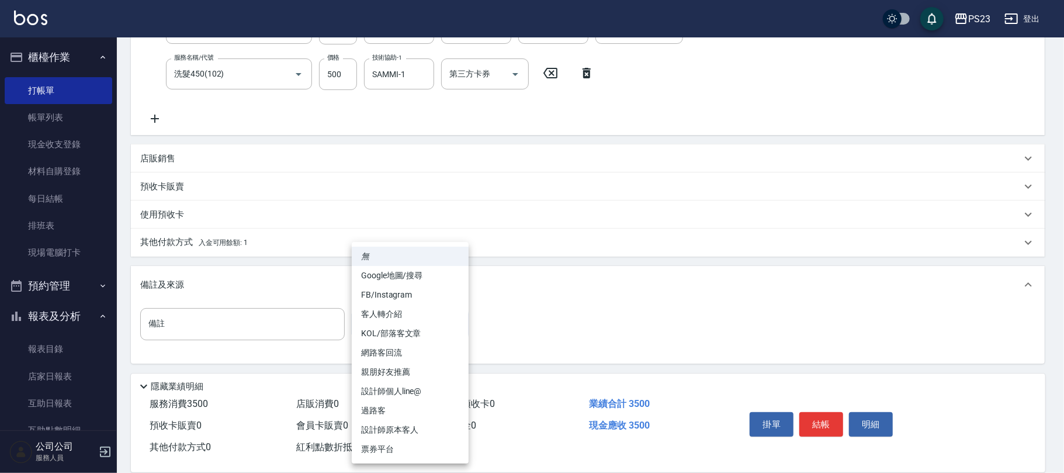
click at [391, 427] on li "設計師原本客人" at bounding box center [410, 429] width 117 height 19
type input "設計師原本客人"
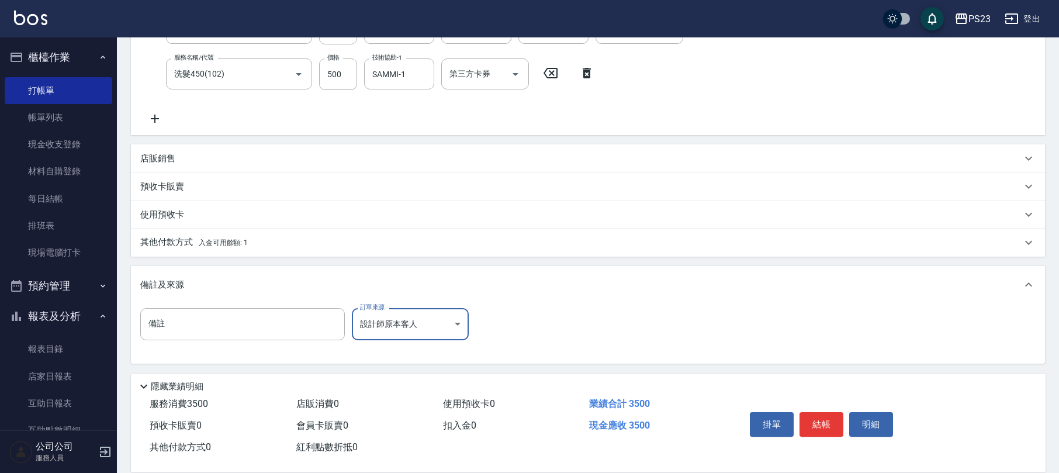
click at [234, 244] on span "入金可用餘額: 1" at bounding box center [224, 242] width 50 height 8
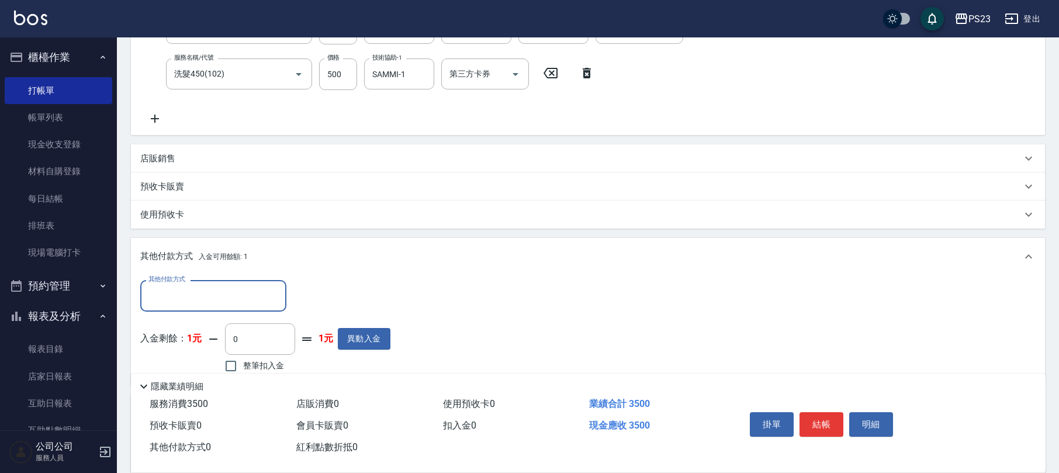
scroll to position [297, 0]
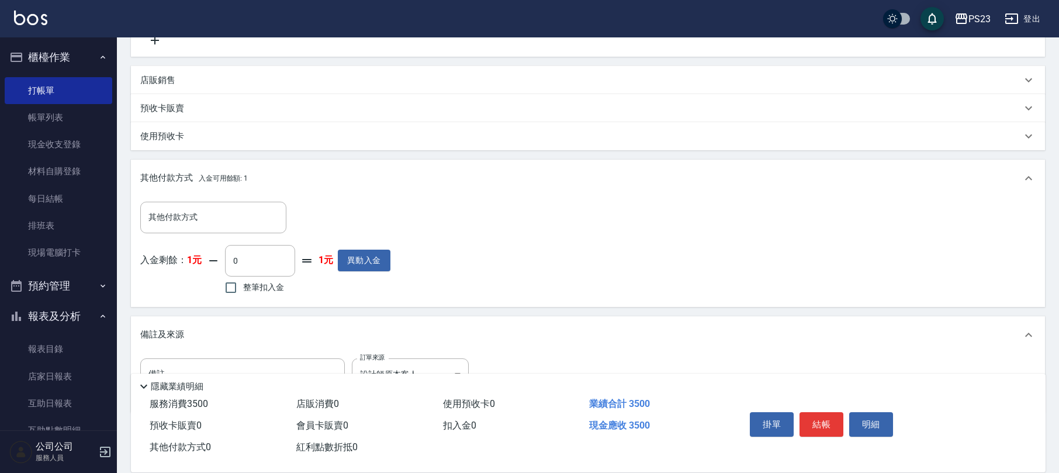
click at [228, 235] on div "其他付款方式 其他付款方式 入金剩餘： 1元 0 ​ 整筆扣入金 1元 異動入金" at bounding box center [265, 249] width 250 height 95
click at [228, 226] on input "其他付款方式" at bounding box center [214, 217] width 136 height 20
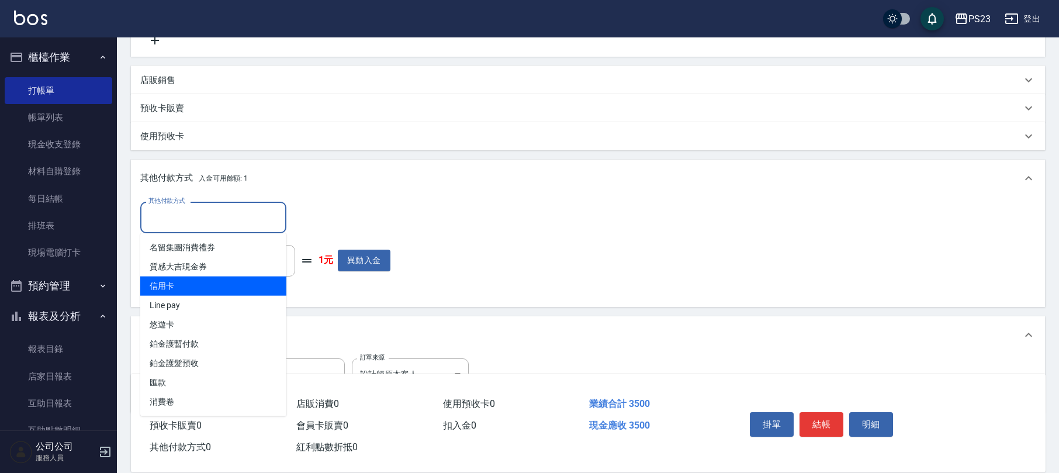
click at [187, 279] on span "信用卡" at bounding box center [213, 285] width 146 height 19
type input "信用卡"
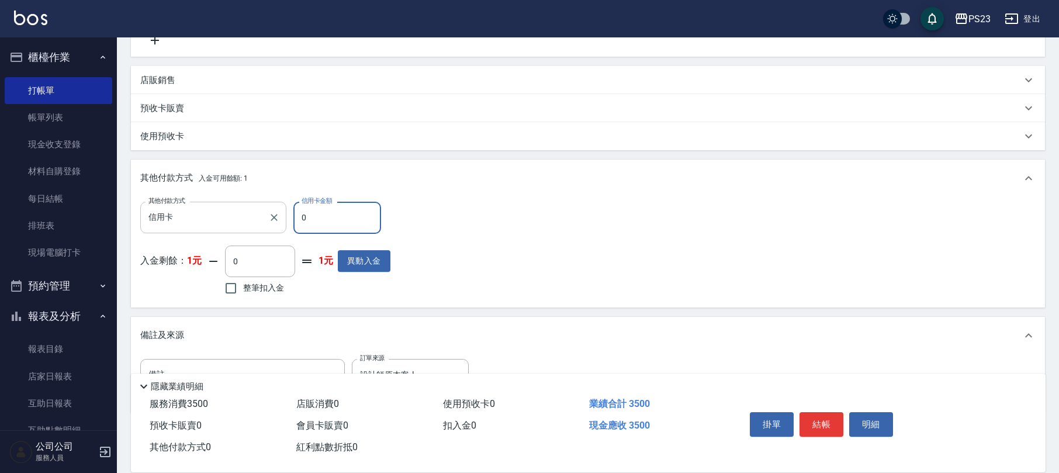
drag, startPoint x: 307, startPoint y: 221, endPoint x: 286, endPoint y: 224, distance: 21.9
click at [285, 221] on div "其他付款方式 信用卡 其他付款方式 信用卡金額 0 信用卡金額" at bounding box center [265, 218] width 250 height 32
type input "3500"
click at [817, 414] on button "結帳" at bounding box center [822, 424] width 44 height 25
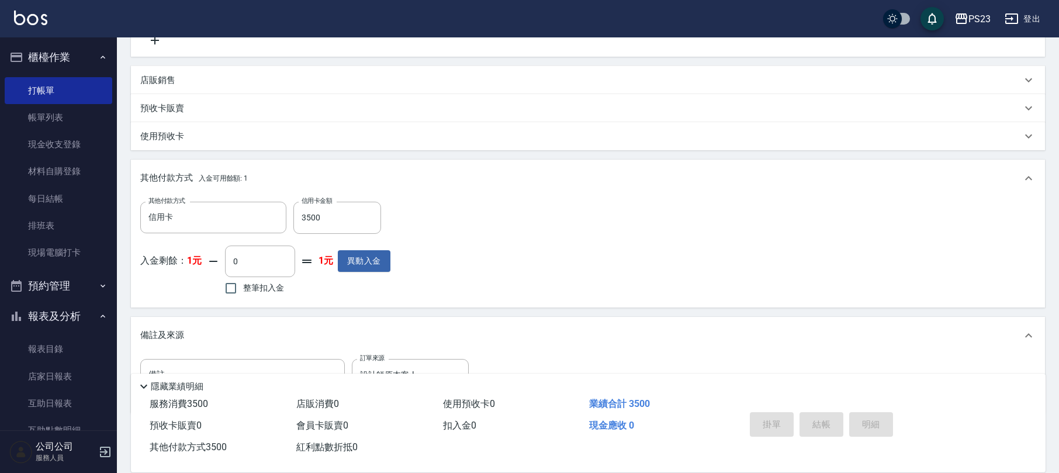
type input "[DATE] 18:52"
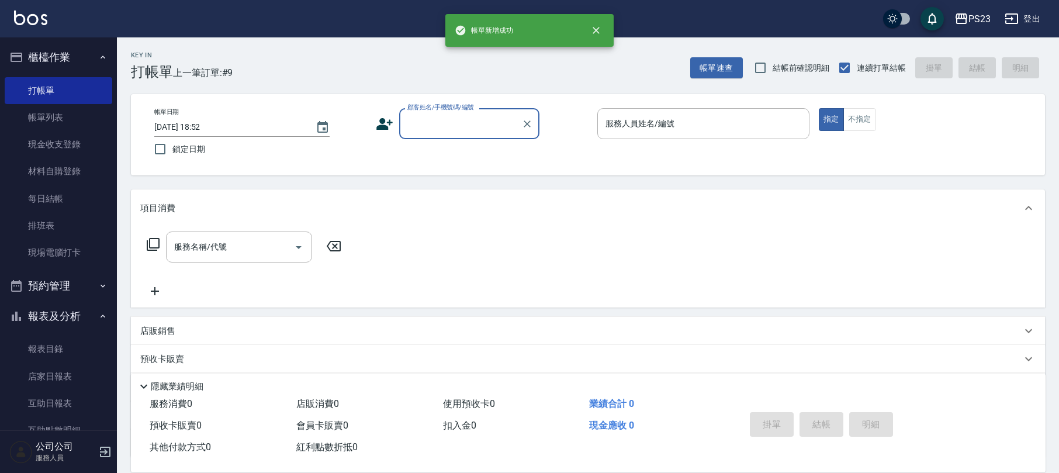
scroll to position [0, 0]
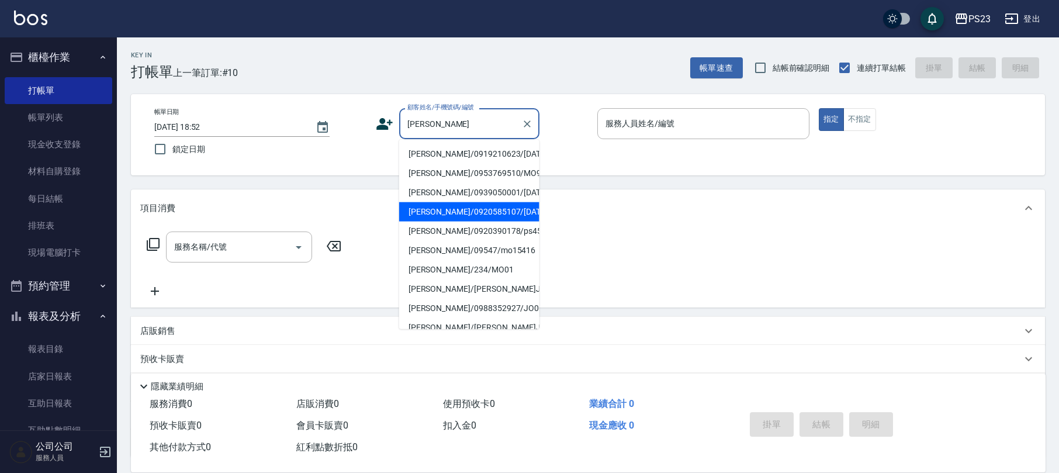
click at [480, 221] on li "張淑娟/0920585107/SA670526" at bounding box center [469, 211] width 140 height 19
type input "張淑娟/0920585107/SA670526"
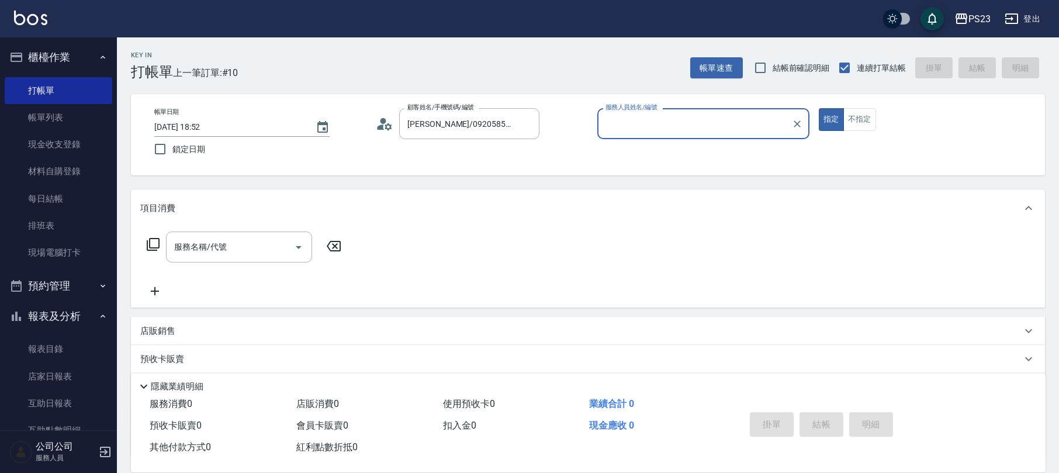
type input "SAMMI-1"
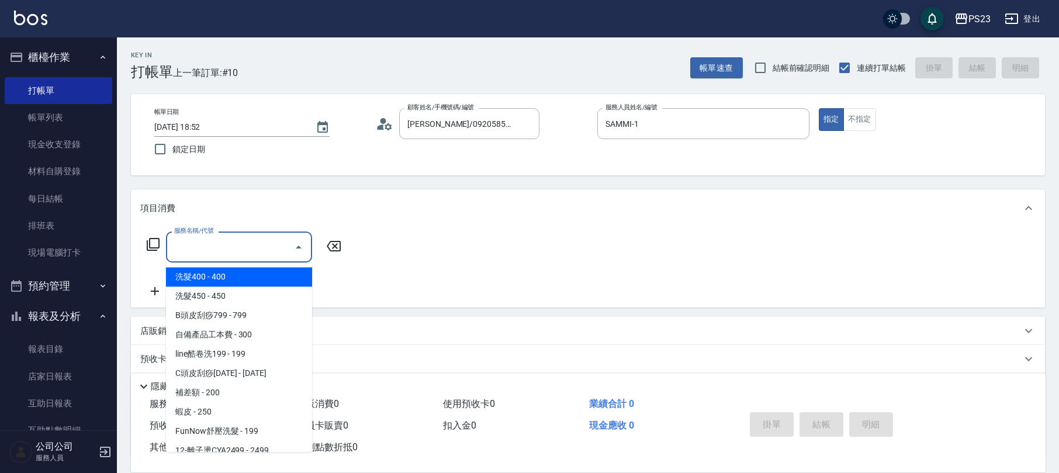
click at [278, 248] on input "服務名稱/代號" at bounding box center [230, 247] width 118 height 20
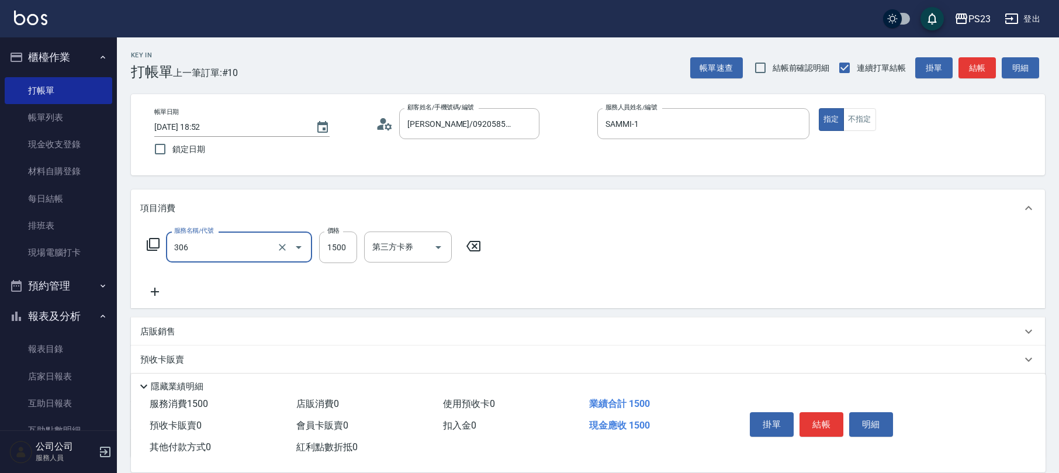
type input "指定洗+剪髮1500(306)"
type input "850"
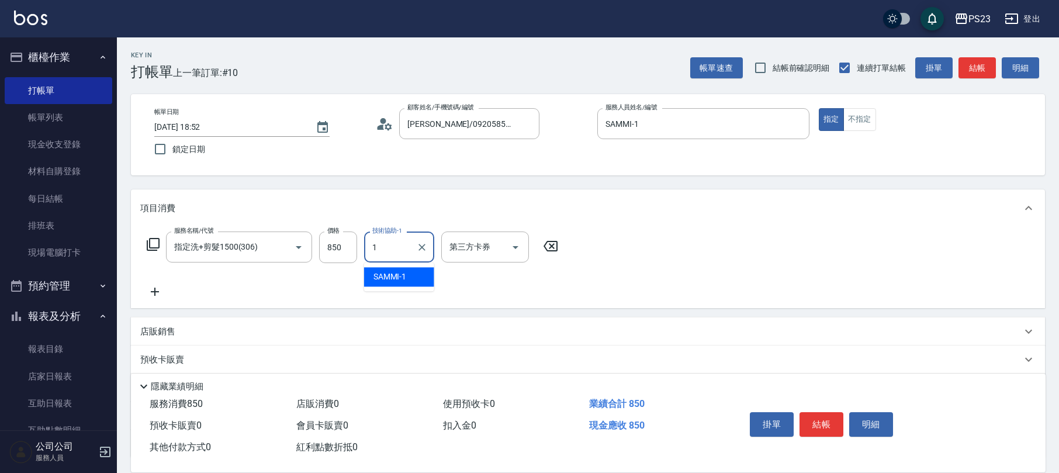
type input "SAMMI-1"
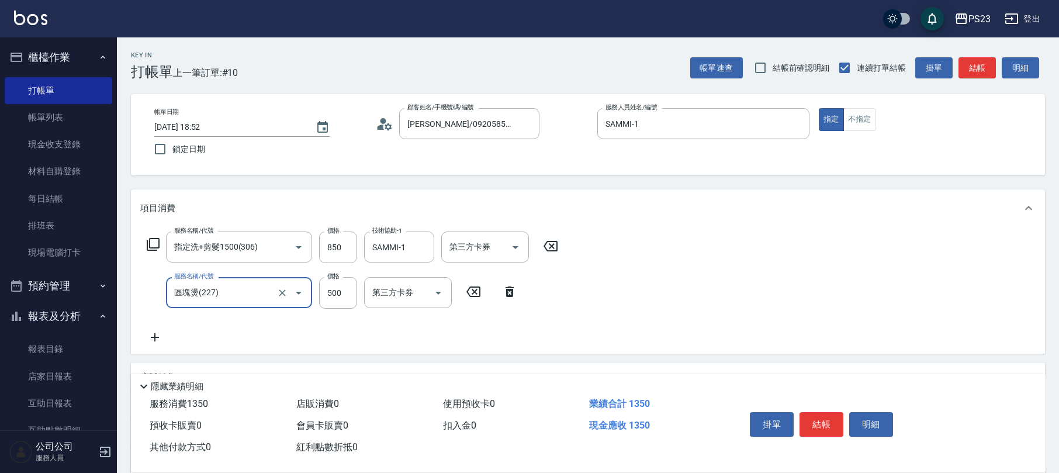
type input "區塊燙(227)"
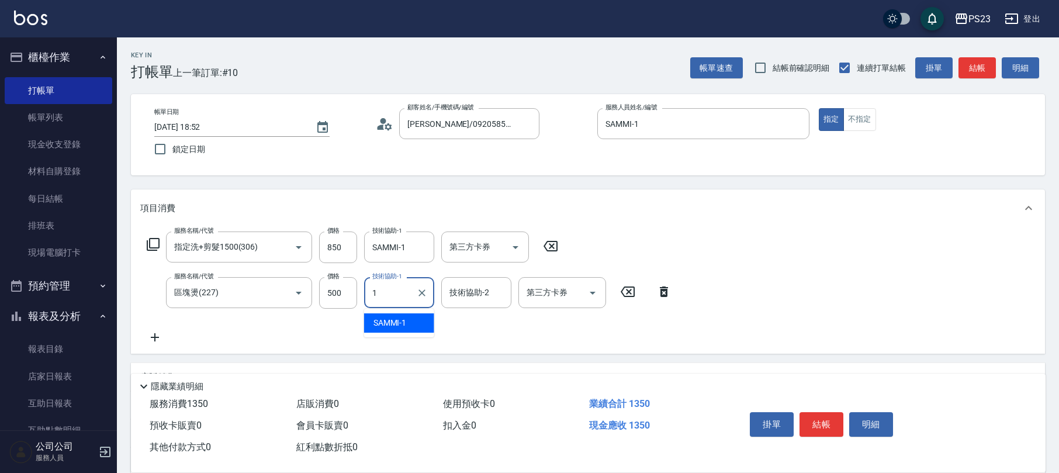
type input "SAMMI-1"
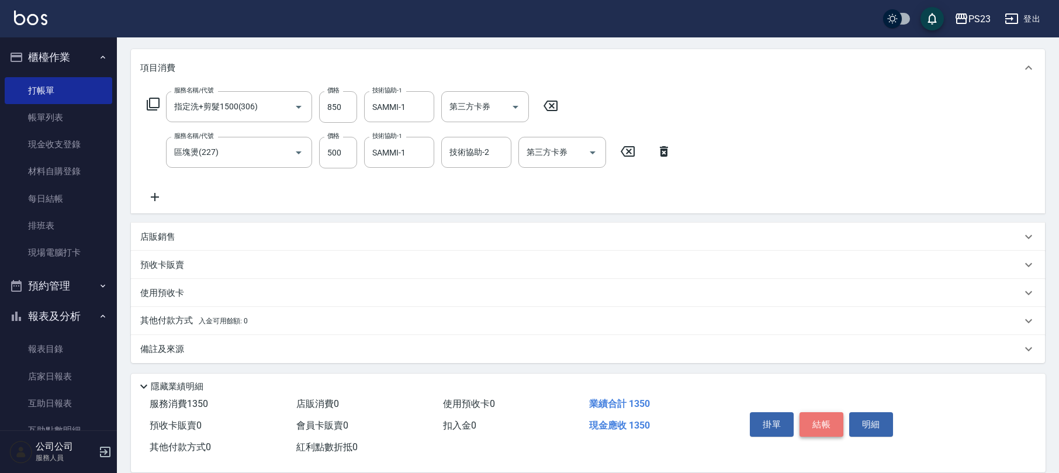
click at [823, 426] on button "結帳" at bounding box center [822, 424] width 44 height 25
type input "2025/10/10 18:55"
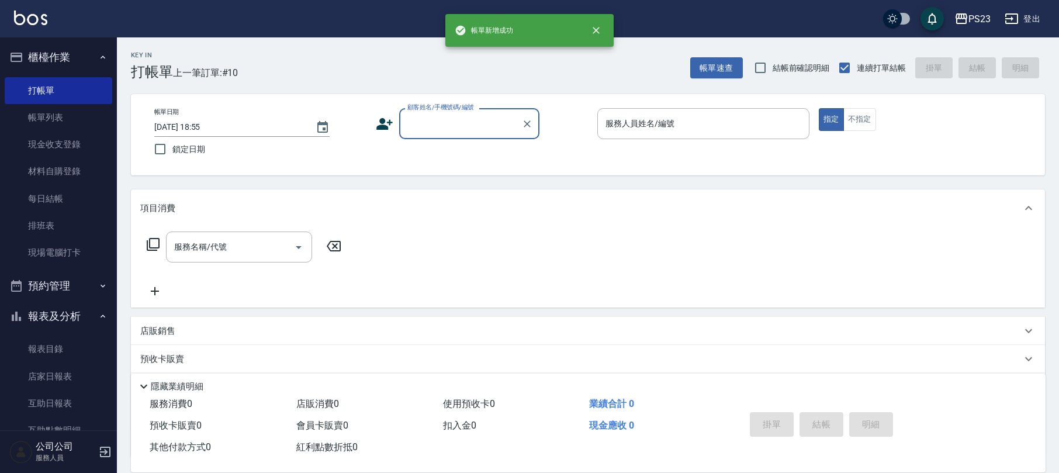
scroll to position [0, 0]
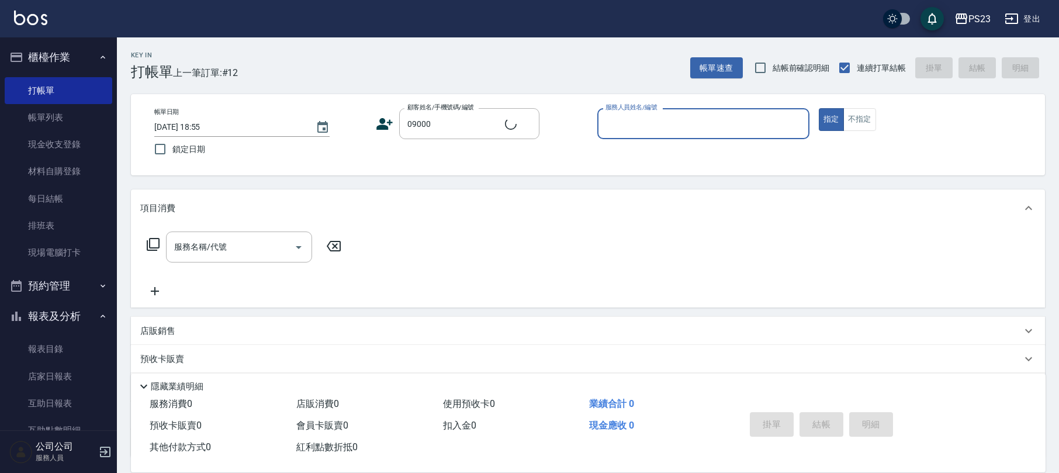
type input "新客人 姓名未設定/09000/"
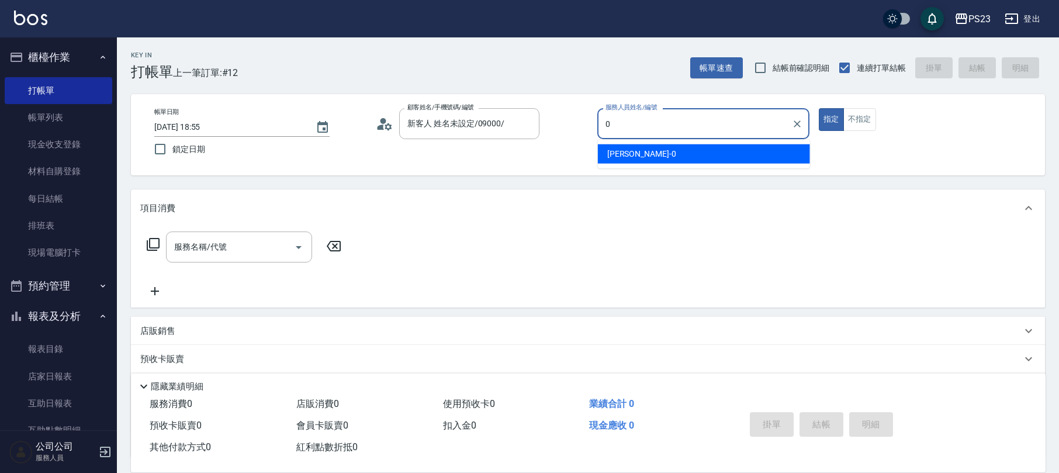
type input "Monica-0"
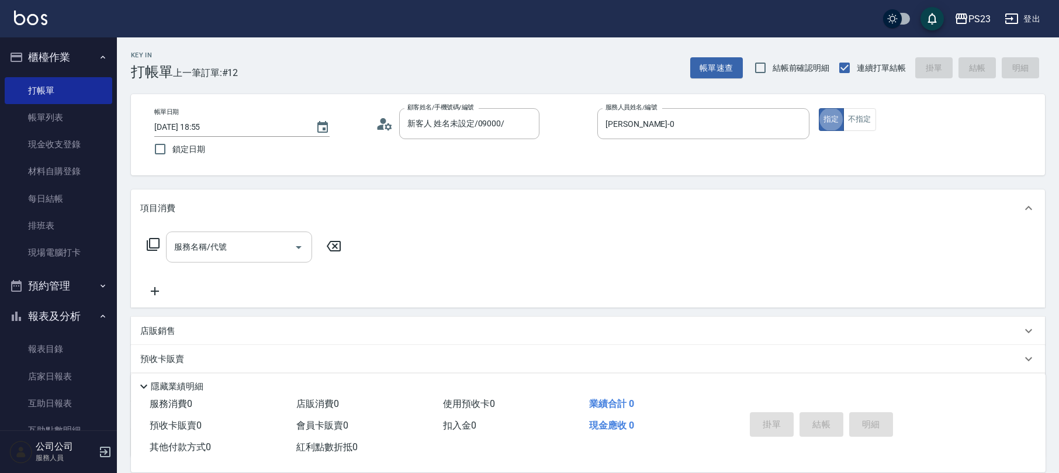
click at [222, 257] on input "服務名稱/代號" at bounding box center [230, 247] width 118 height 20
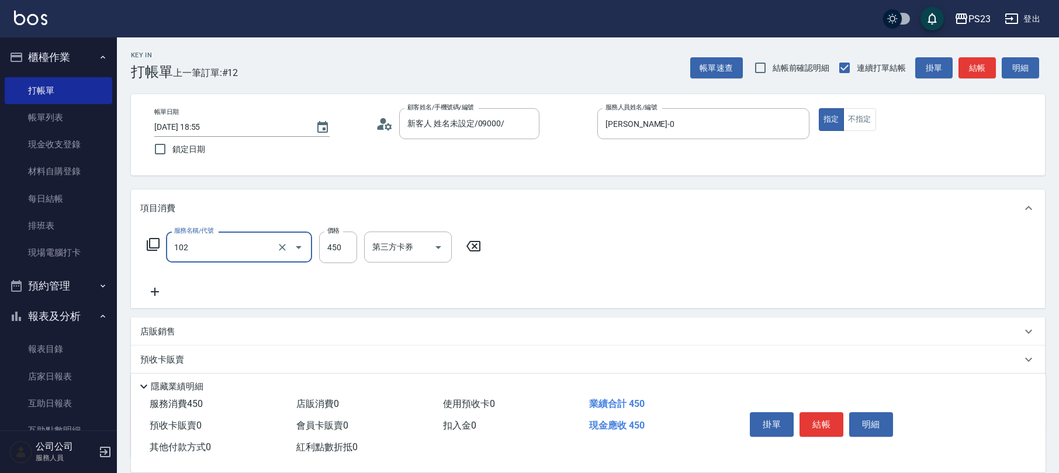
type input "洗髮450(102)"
type input "500"
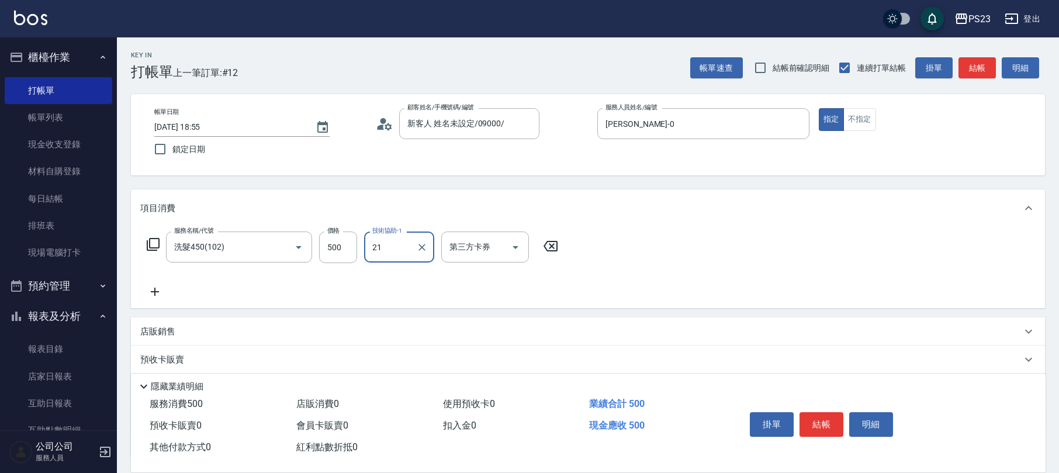
type input "Flora-21"
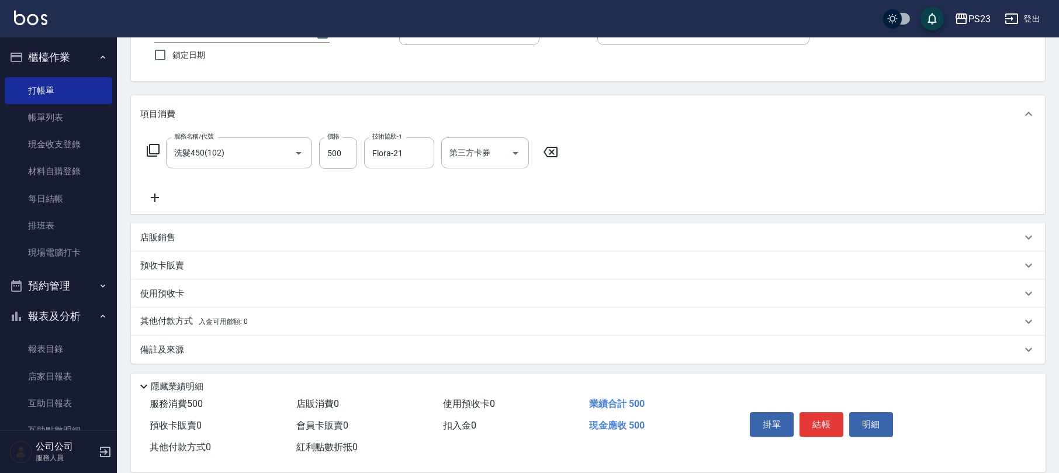
click at [198, 354] on div "備註及來源" at bounding box center [580, 350] width 881 height 12
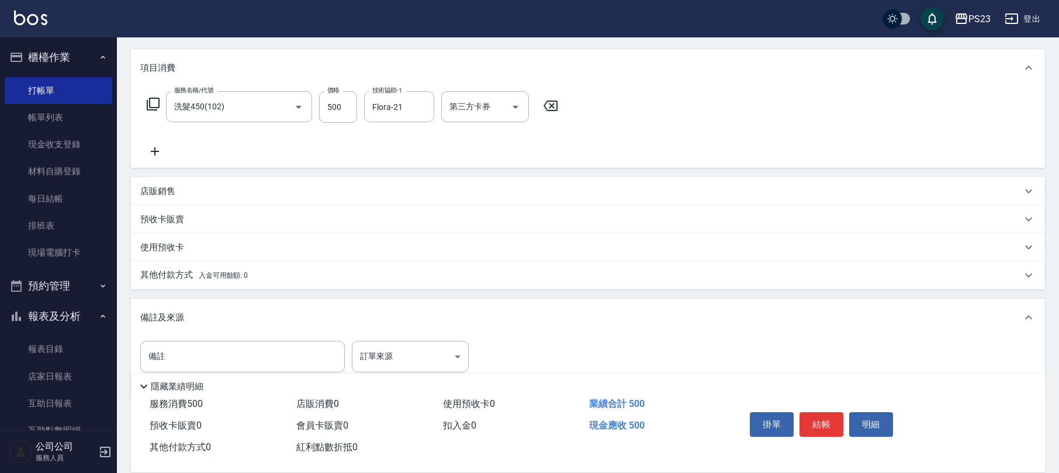
scroll to position [171, 0]
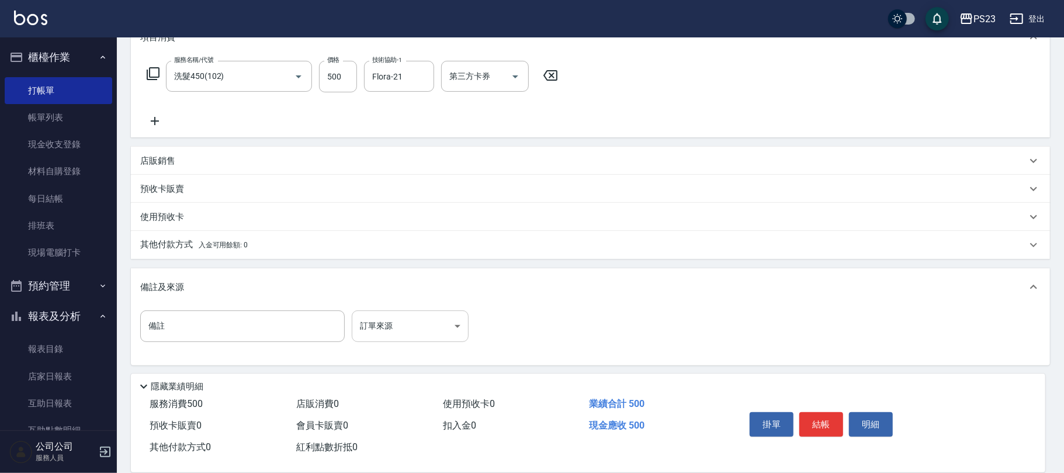
click at [417, 323] on body "PS23 登出 櫃檯作業 打帳單 帳單列表 現金收支登錄 材料自購登錄 每日結帳 排班表 現場電腦打卡 預約管理 預約管理 單日預約紀錄 單週預約紀錄 報表及…" at bounding box center [532, 152] width 1064 height 646
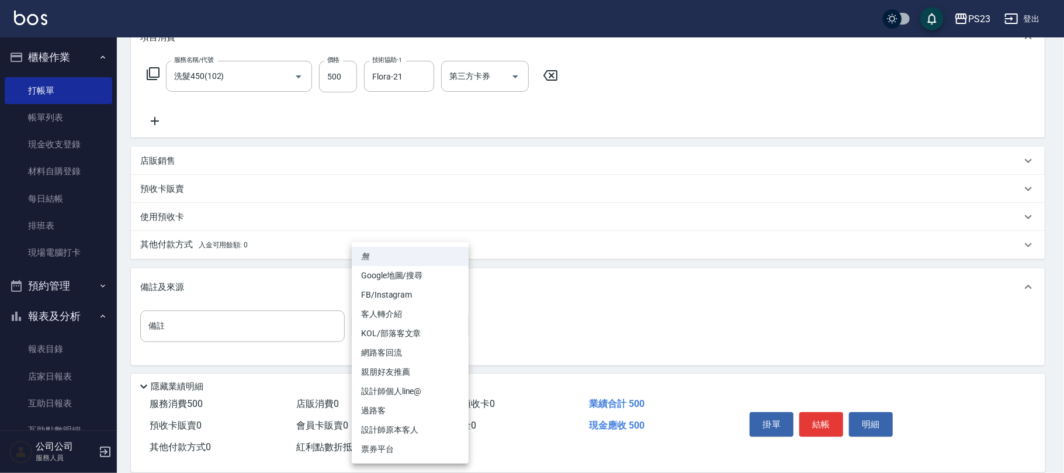
click at [408, 429] on li "設計師原本客人" at bounding box center [410, 429] width 117 height 19
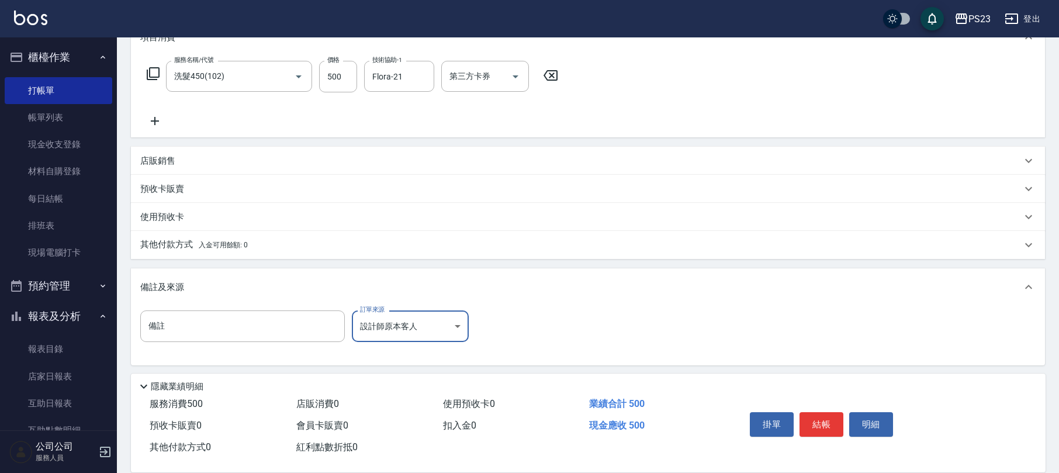
click at [437, 324] on body "PS23 登出 櫃檯作業 打帳單 帳單列表 現金收支登錄 材料自購登錄 每日結帳 排班表 現場電腦打卡 預約管理 預約管理 單日預約紀錄 單週預約紀錄 報表及…" at bounding box center [529, 152] width 1059 height 646
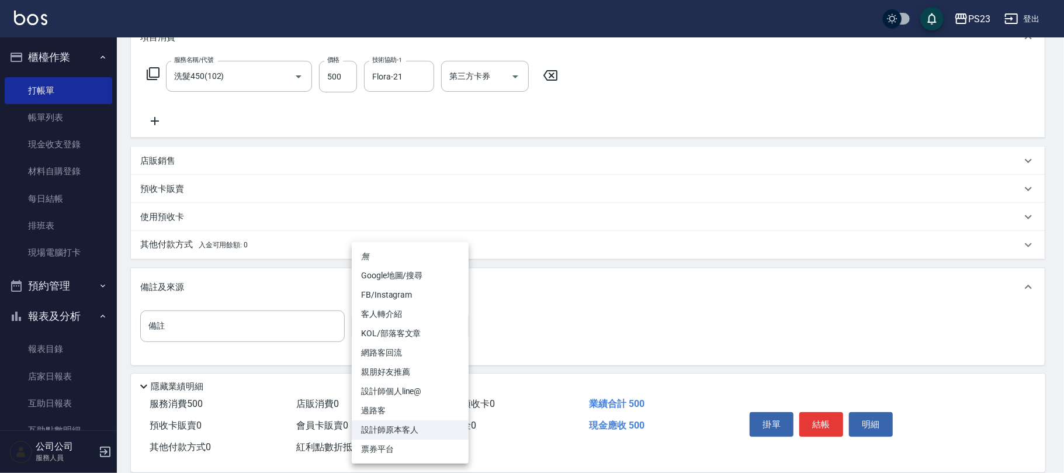
click at [382, 414] on li "過路客" at bounding box center [410, 410] width 117 height 19
type input "過路客"
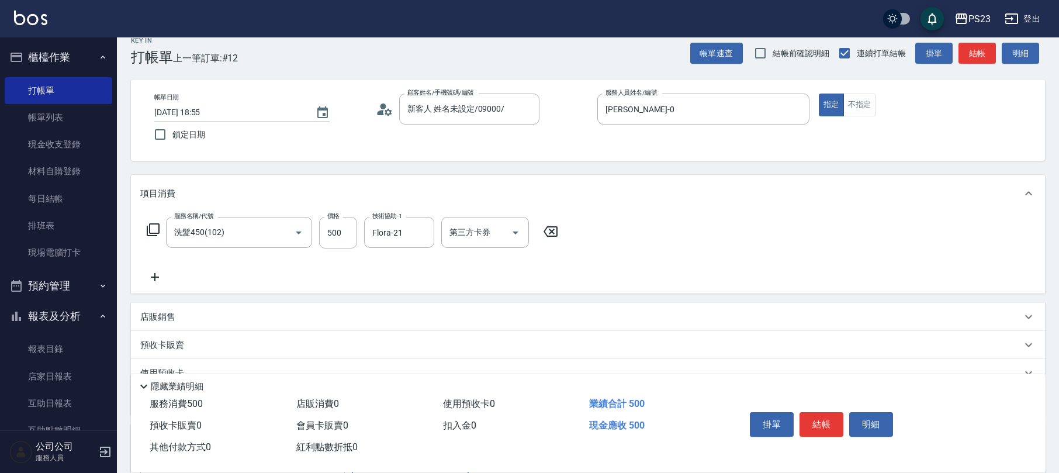
scroll to position [0, 0]
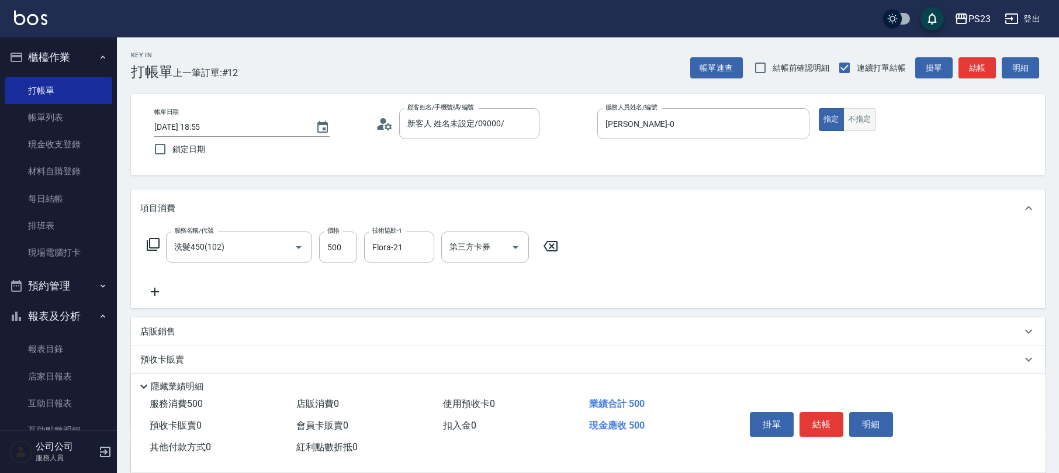
click at [872, 120] on button "不指定" at bounding box center [859, 119] width 33 height 23
click at [819, 428] on button "結帳" at bounding box center [822, 424] width 44 height 25
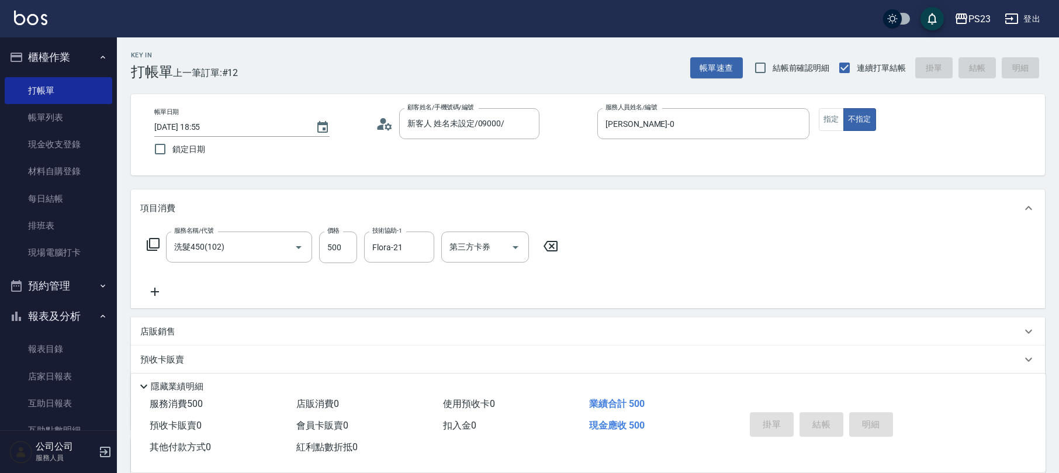
type input "2025/10/10 18:57"
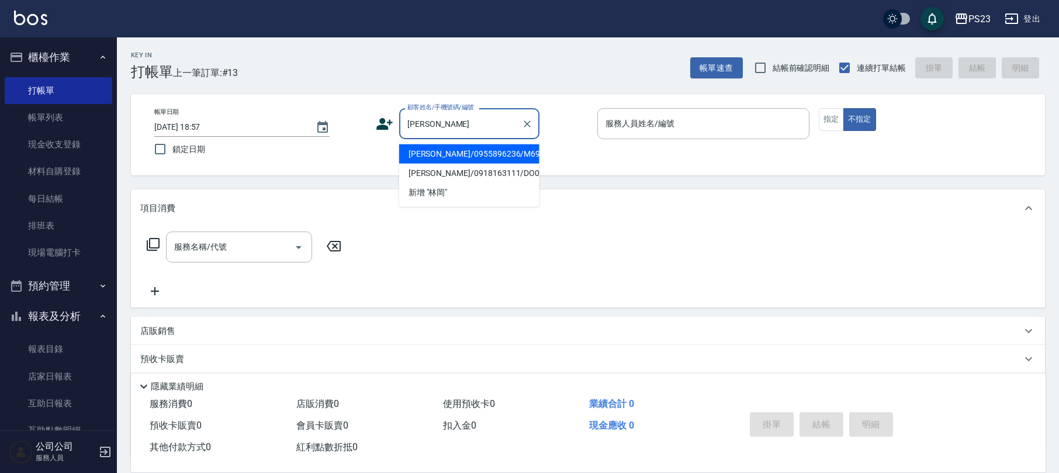
click at [503, 155] on li "林岡永/0955896236/M690707" at bounding box center [469, 153] width 140 height 19
type input "林岡永/0955896236/M690707"
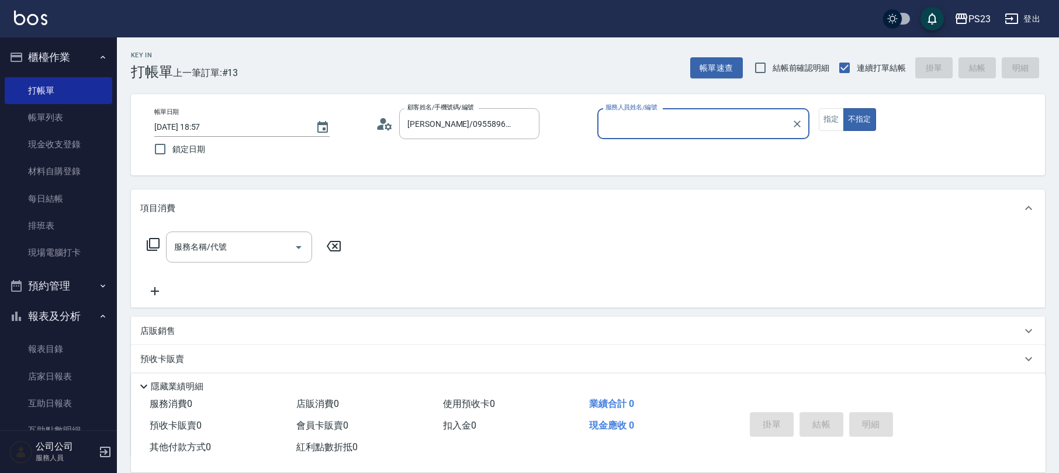
type input "Monica-0"
click at [826, 116] on button "指定" at bounding box center [831, 119] width 25 height 23
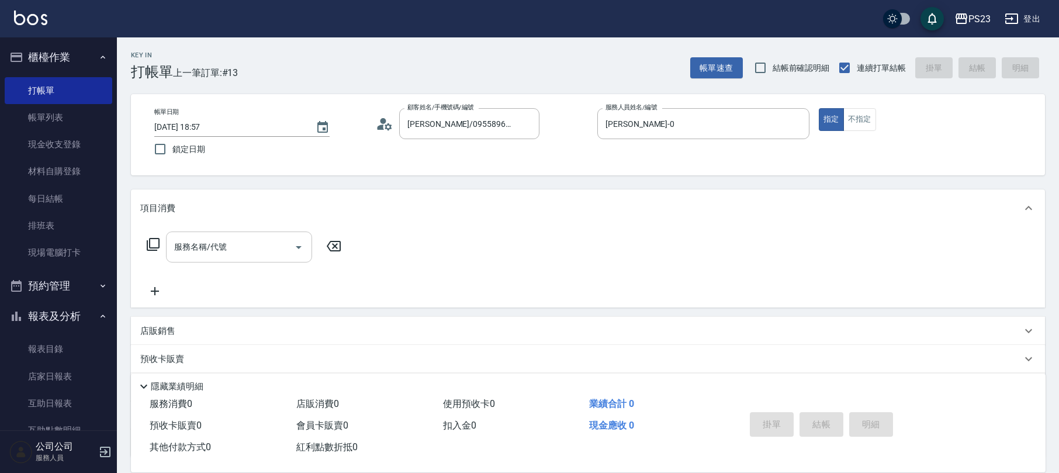
drag, startPoint x: 248, startPoint y: 249, endPoint x: 243, endPoint y: 254, distance: 7.0
click at [248, 250] on input "服務名稱/代號" at bounding box center [230, 247] width 118 height 20
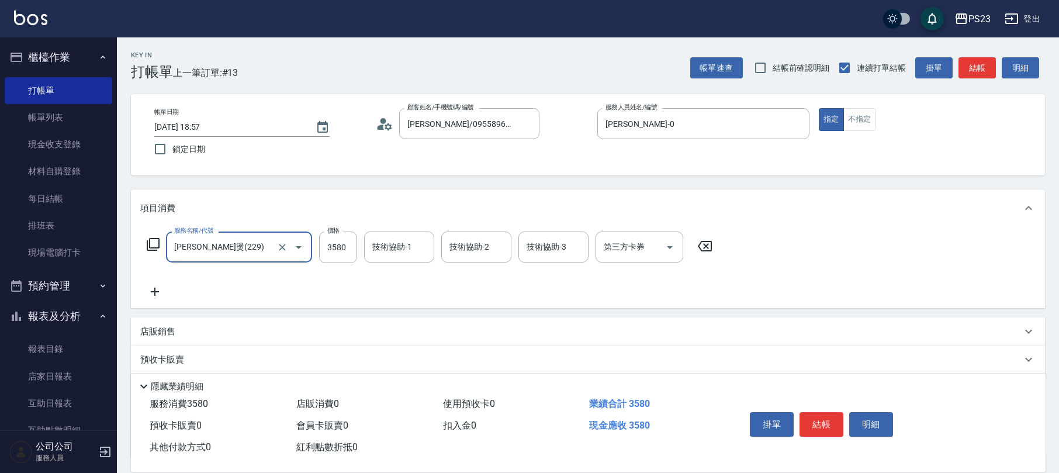
type input "娜普菈燙(229)"
type input "4800"
type input "Monica-0"
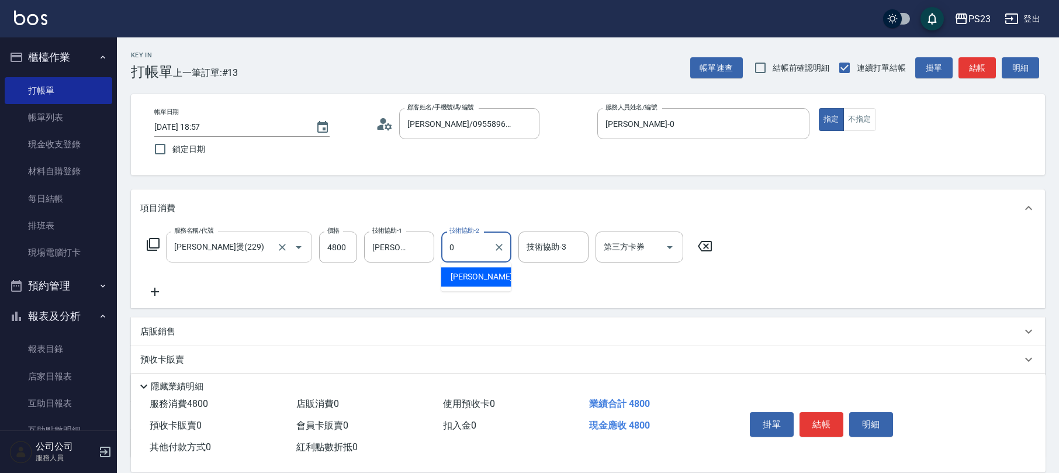
type input "Monica-0"
type input "Flora-21"
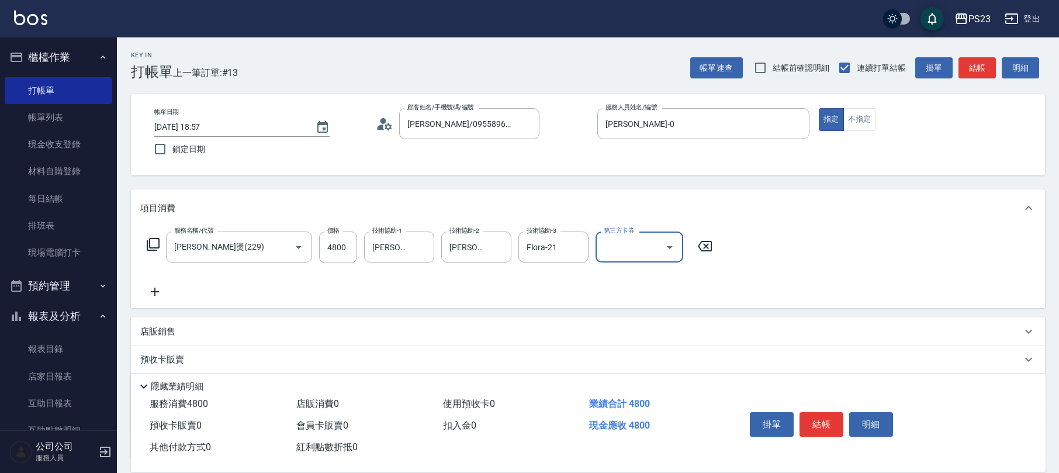
scroll to position [94, 0]
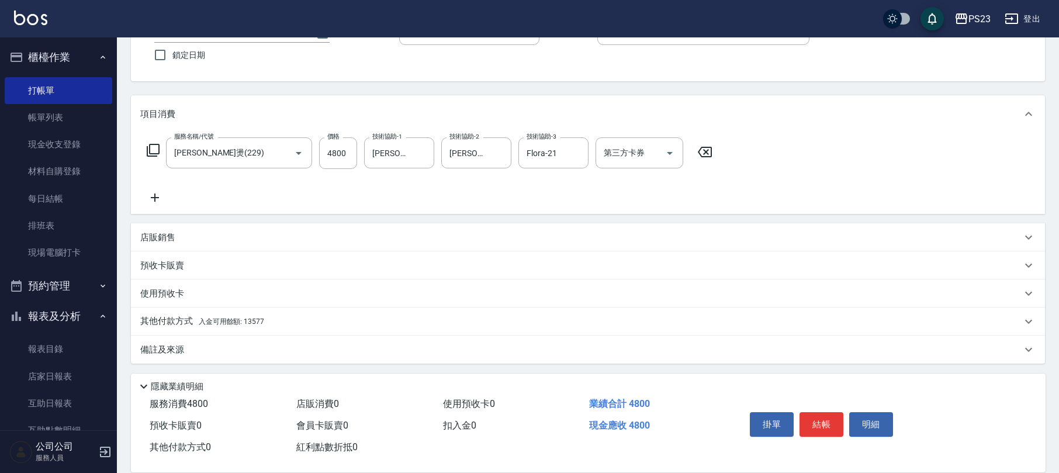
click at [213, 349] on div "備註及來源" at bounding box center [580, 350] width 881 height 12
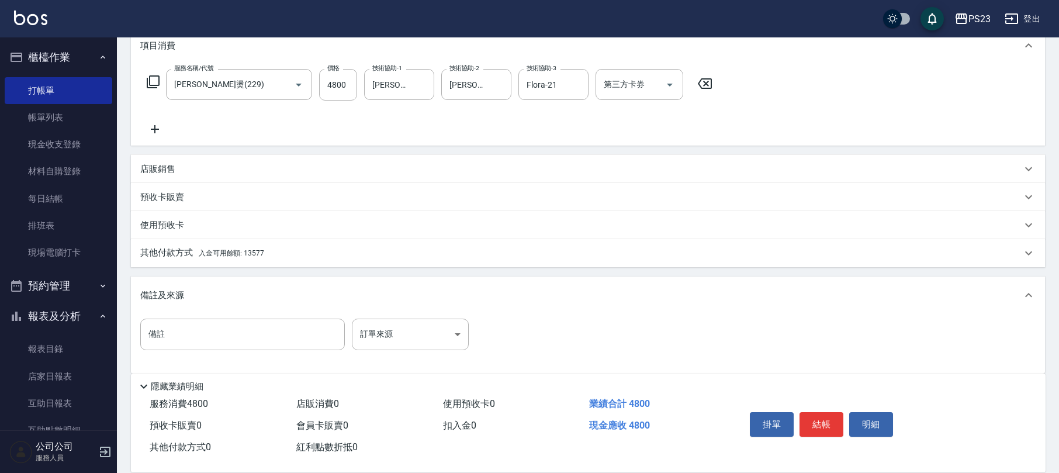
scroll to position [173, 0]
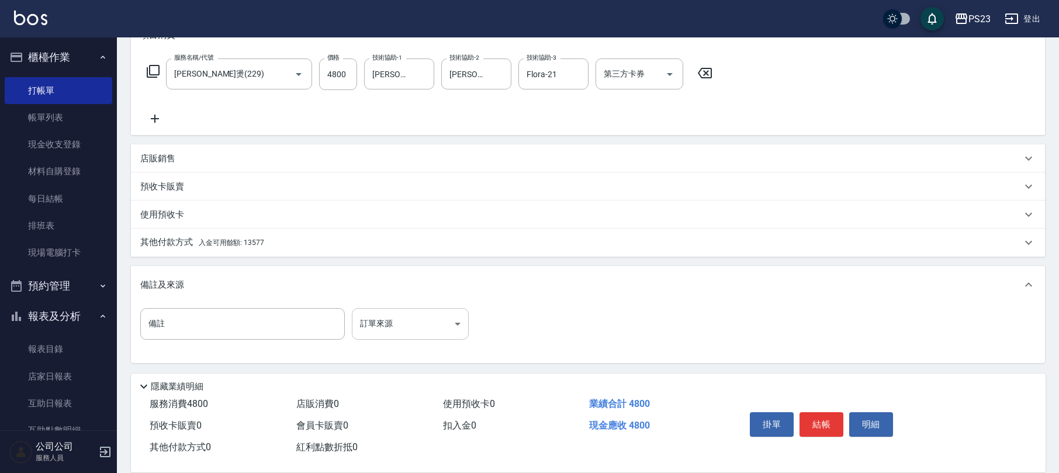
click at [386, 321] on body "PS23 登出 櫃檯作業 打帳單 帳單列表 現金收支登錄 材料自購登錄 每日結帳 排班表 現場電腦打卡 預約管理 預約管理 單日預約紀錄 單週預約紀錄 報表及…" at bounding box center [529, 150] width 1059 height 646
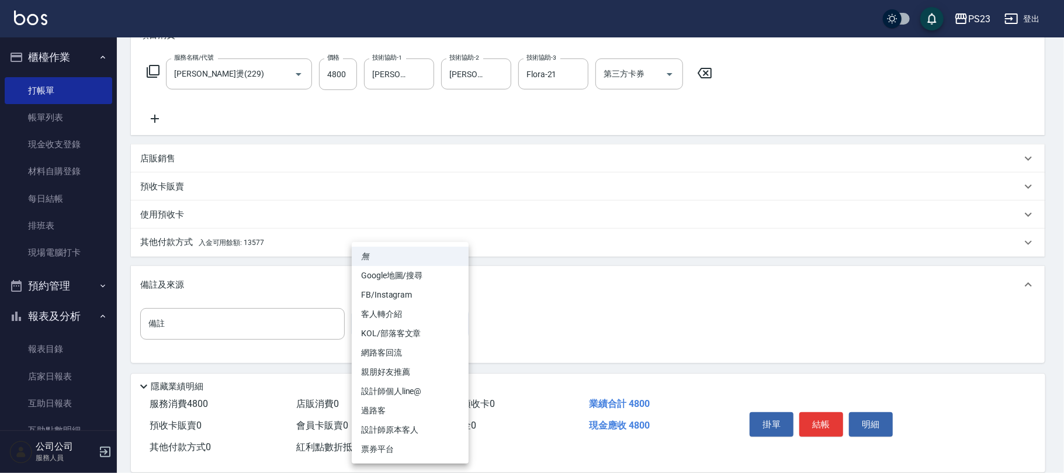
click at [396, 425] on li "設計師原本客人" at bounding box center [410, 429] width 117 height 19
type input "設計師原本客人"
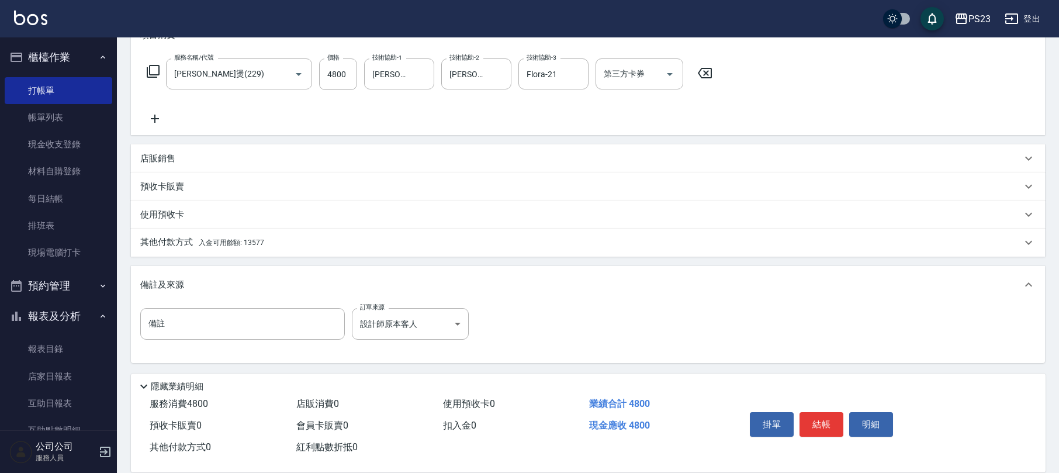
drag, startPoint x: 234, startPoint y: 248, endPoint x: 248, endPoint y: 245, distance: 14.9
click at [239, 248] on p "其他付款方式 入金可用餘額: 13577" at bounding box center [202, 242] width 124 height 13
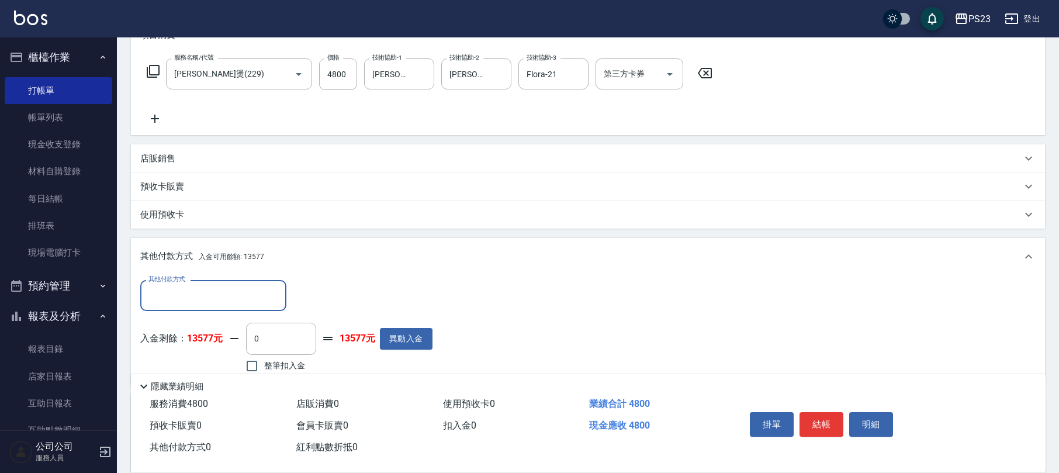
scroll to position [299, 0]
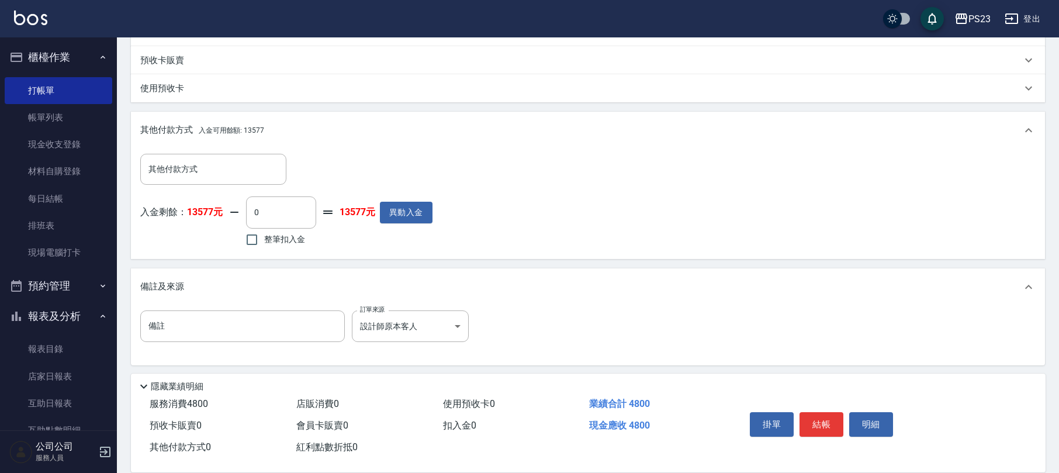
drag, startPoint x: 276, startPoint y: 244, endPoint x: 283, endPoint y: 244, distance: 7.0
click at [277, 244] on span "整筆扣入金" at bounding box center [284, 239] width 41 height 12
click at [286, 241] on span "整筆扣入金" at bounding box center [284, 239] width 41 height 12
click at [264, 241] on input "整筆扣入金" at bounding box center [252, 239] width 25 height 25
checkbox input "true"
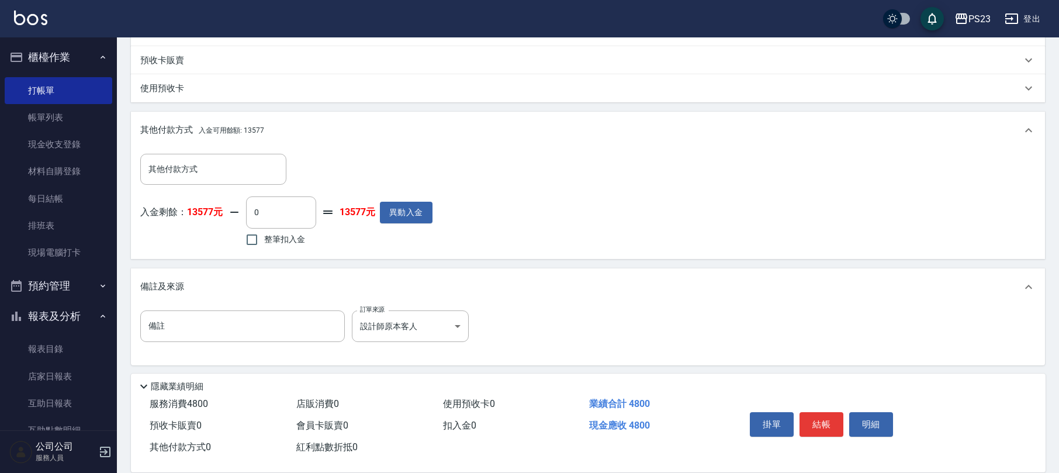
type input "4800"
click at [833, 428] on button "結帳" at bounding box center [822, 424] width 44 height 25
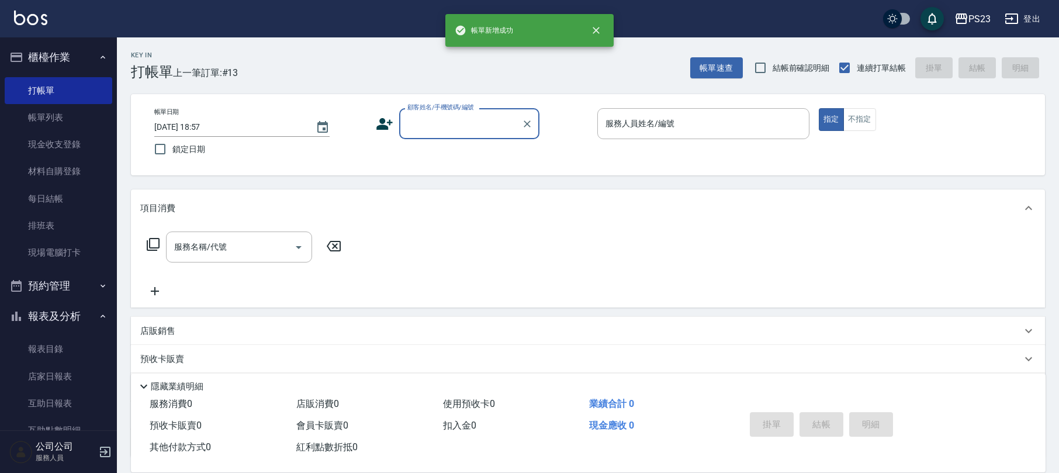
scroll to position [0, 0]
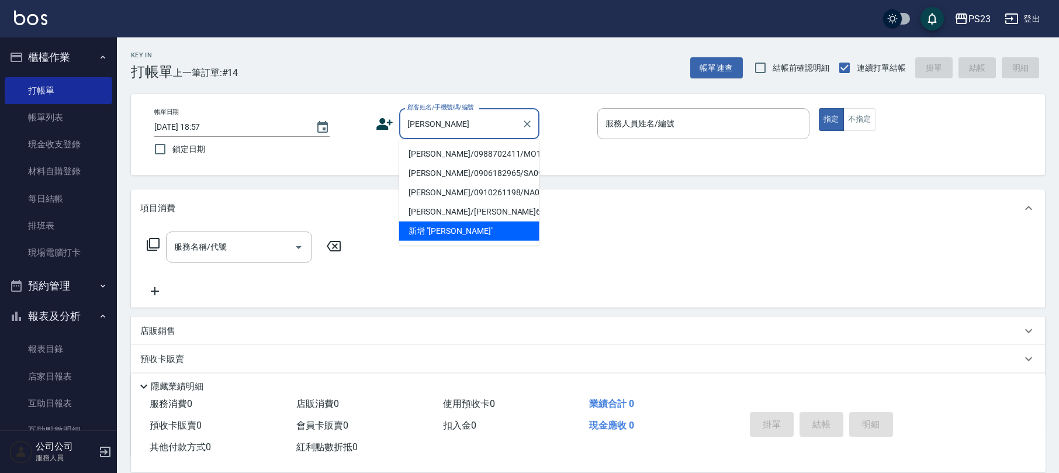
click at [504, 148] on li "張世儀/0988702411/MO1245" at bounding box center [469, 153] width 140 height 19
type input "張世儀/0988702411/MO1245"
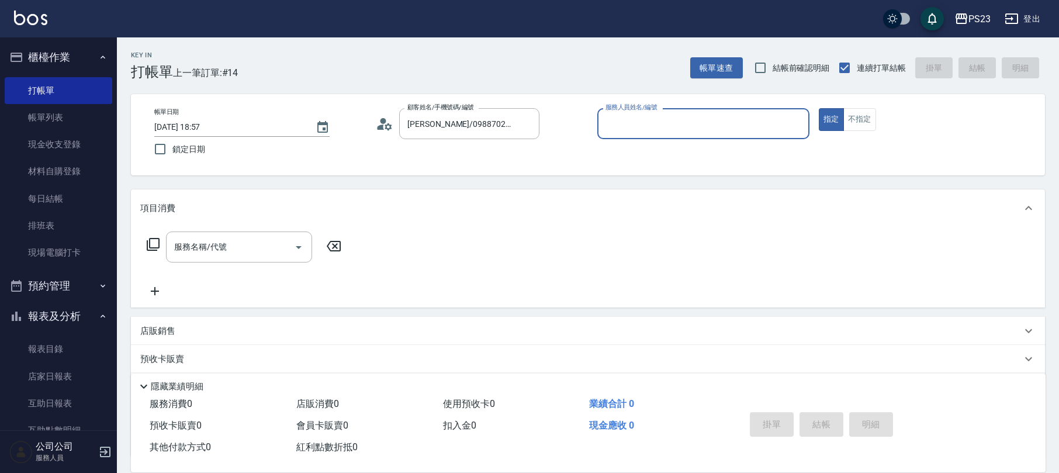
type input "Monica-0"
click at [209, 248] on input "服務名稱/代號" at bounding box center [230, 247] width 118 height 20
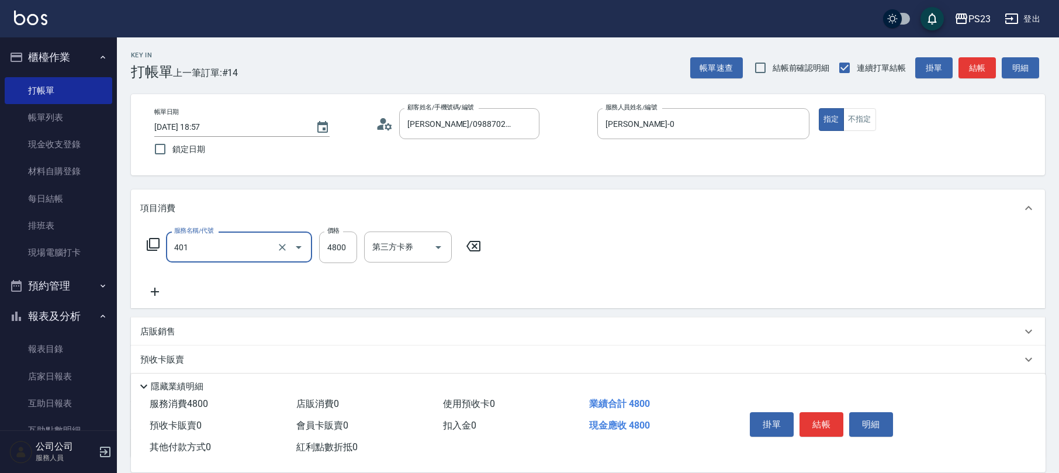
type input "染(401)"
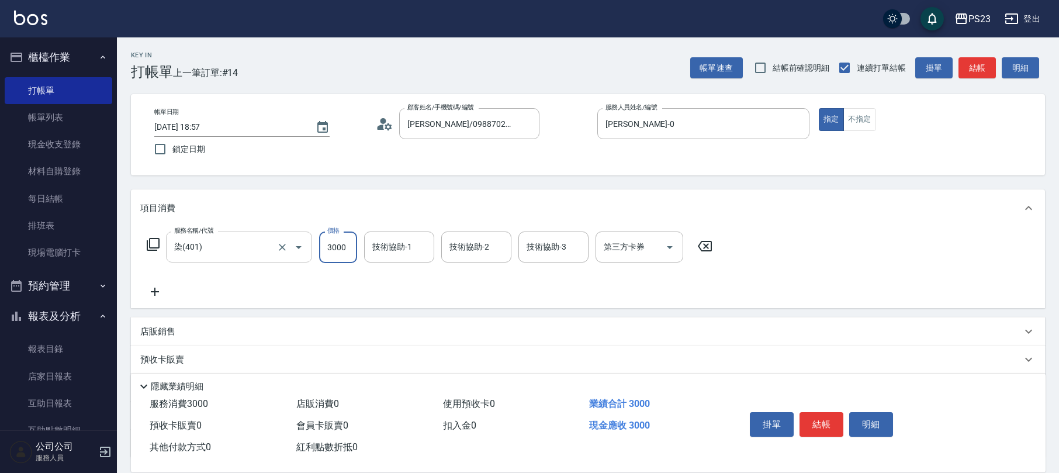
type input "3000"
type input "Monica-0"
type input "Flora-21"
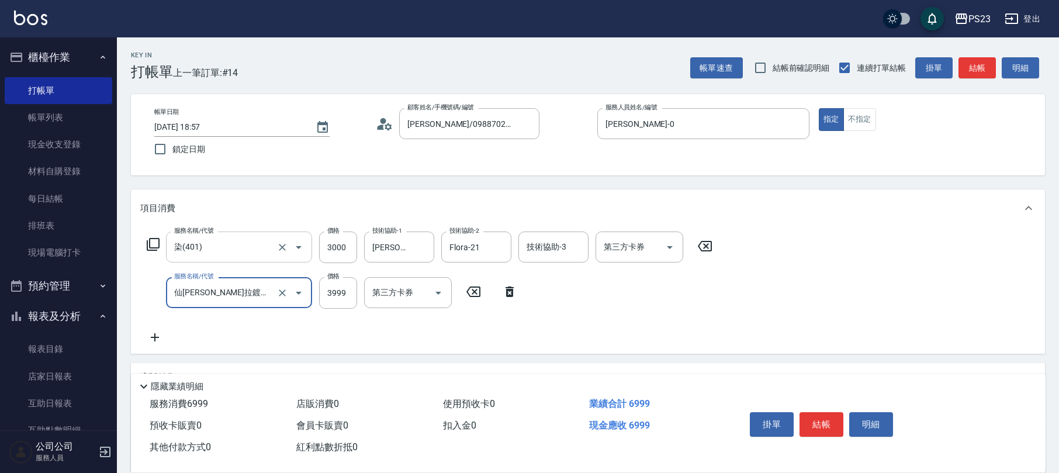
type input "仙杜瑞拉鍍膜離子護(673)"
type input "3500"
type input "Monica-0"
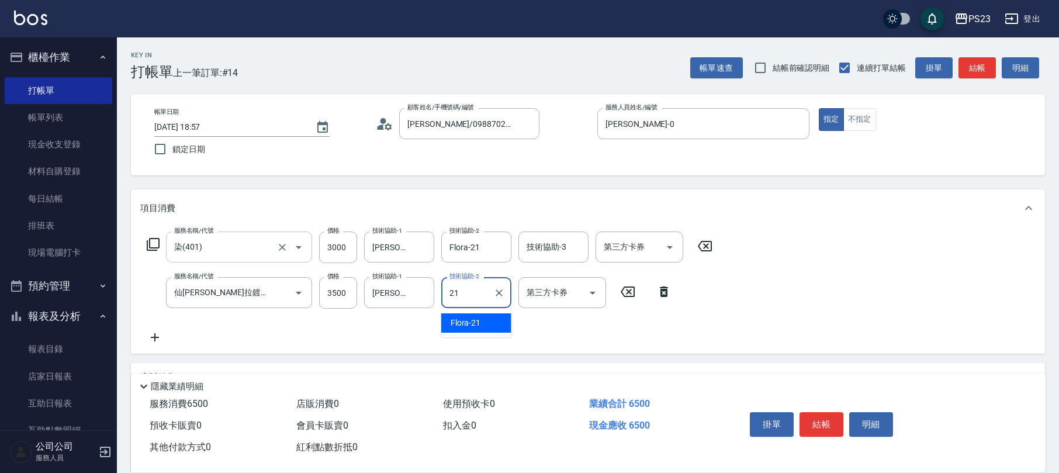
type input "Flora-21"
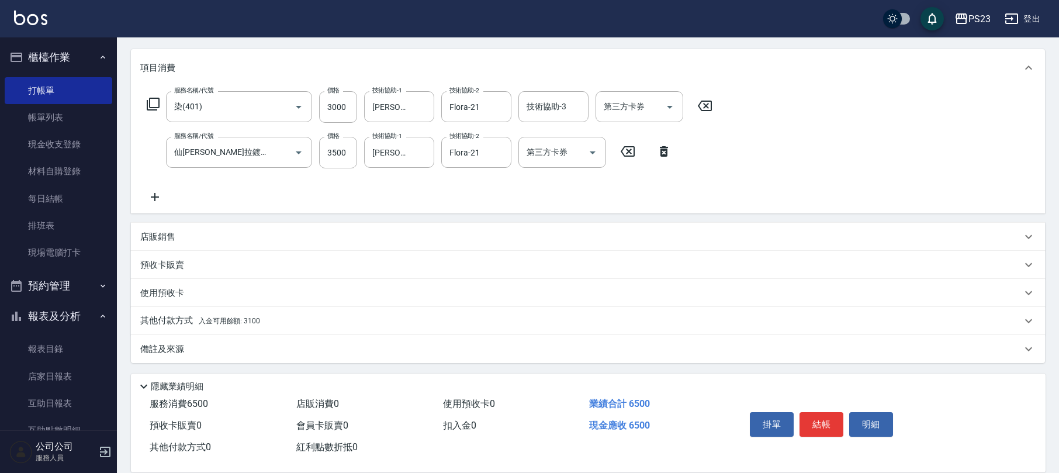
click at [202, 313] on div "其他付款方式 入金可用餘額: 3100" at bounding box center [588, 321] width 914 height 28
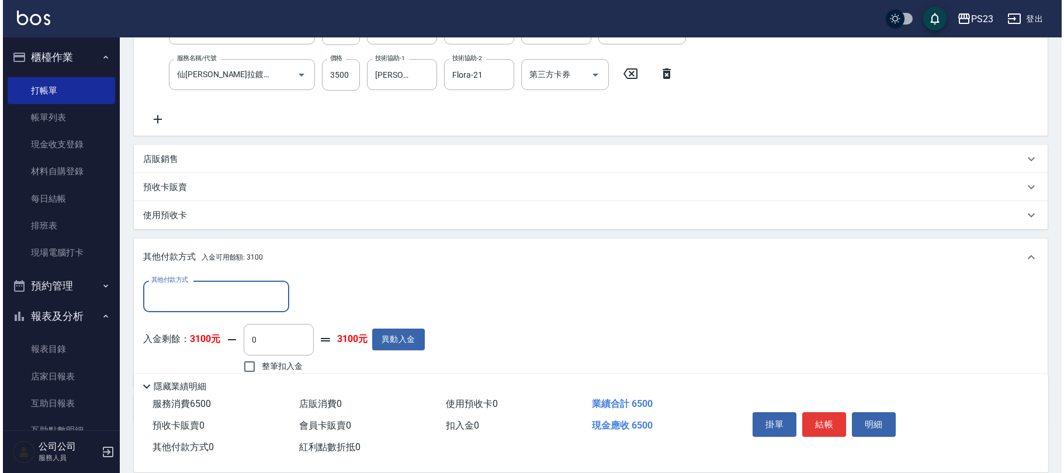
scroll to position [277, 0]
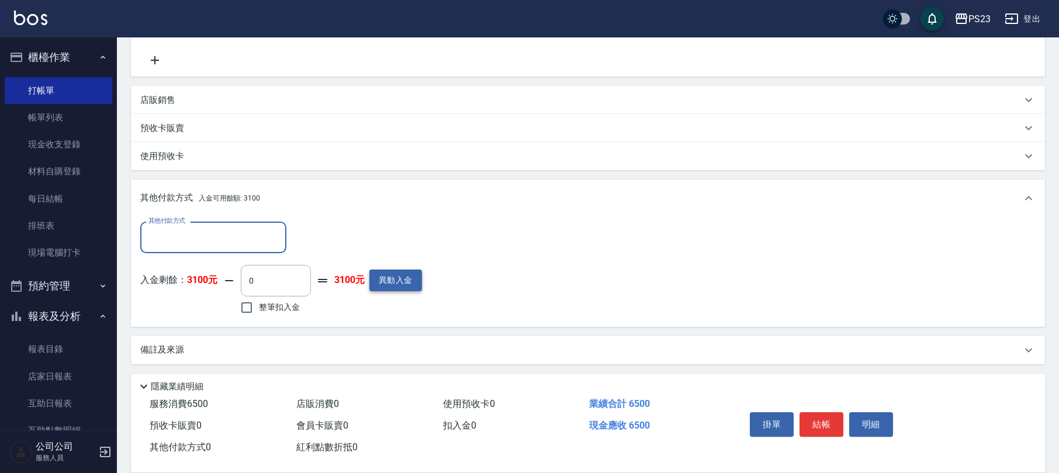
click at [402, 277] on button "異動入金" at bounding box center [395, 280] width 53 height 22
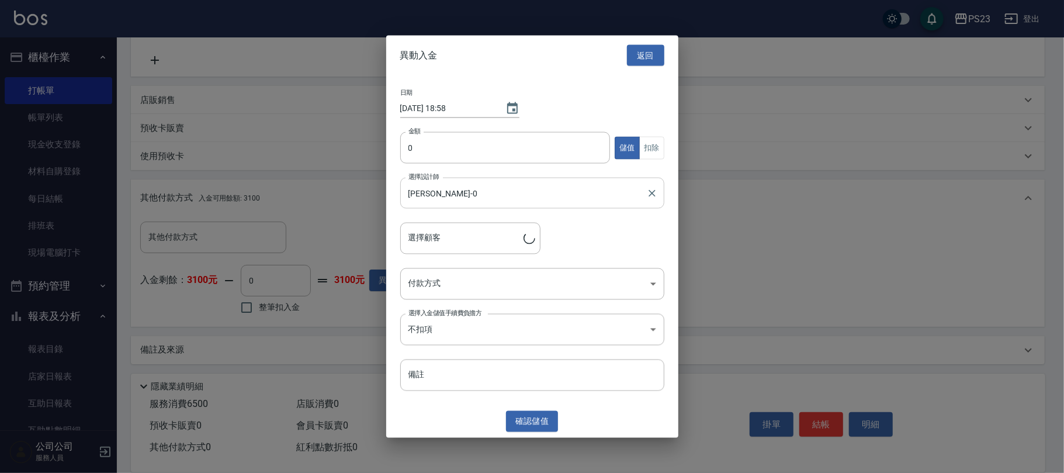
type input "張世儀/0988702411/MO1245"
type input "10000"
click at [484, 299] on body "PS23 登出 櫃檯作業 打帳單 帳單列表 現金收支登錄 材料自購登錄 每日結帳 排班表 現場電腦打卡 預約管理 預約管理 單日預約紀錄 單週預約紀錄 報表及…" at bounding box center [532, 98] width 1064 height 751
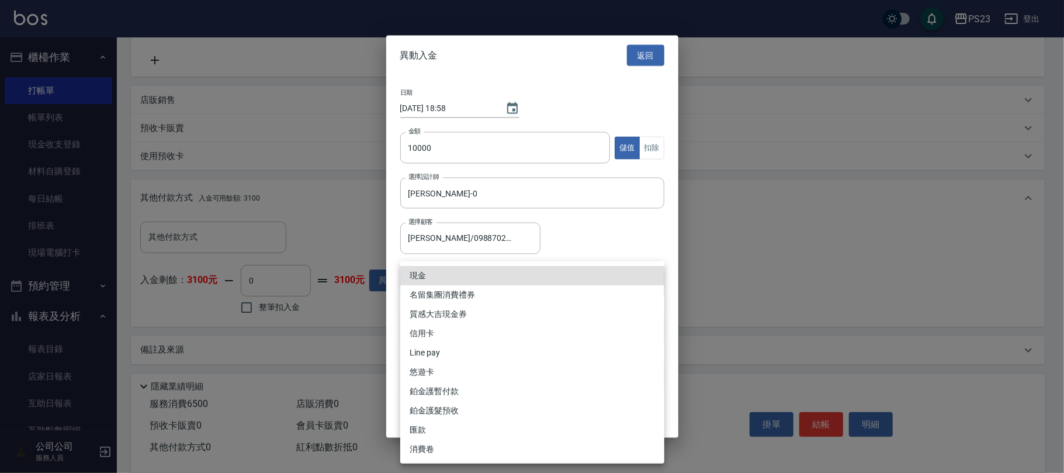
click at [435, 330] on li "信用卡" at bounding box center [532, 333] width 264 height 19
type input "信用卡"
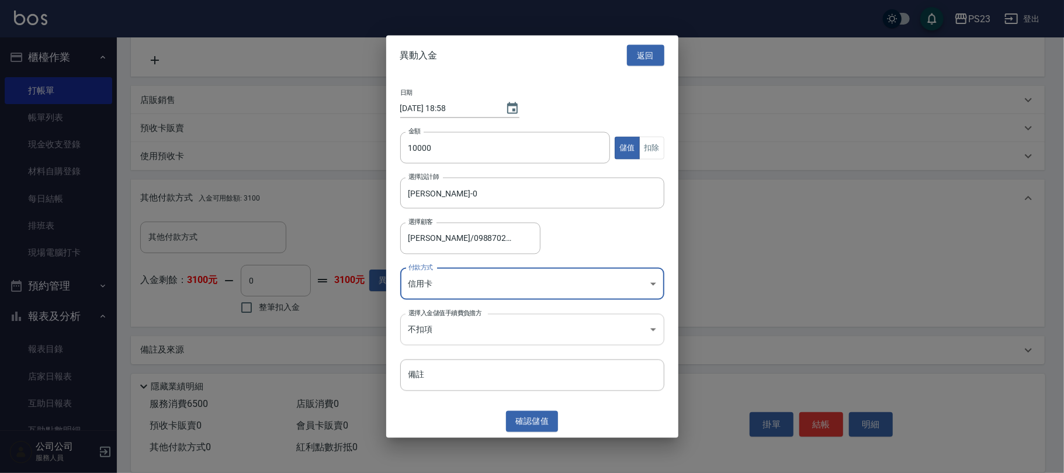
click at [470, 334] on body "PS23 登出 櫃檯作業 打帳單 帳單列表 現金收支登錄 材料自購登錄 每日結帳 排班表 現場電腦打卡 預約管理 預約管理 單日預約紀錄 單週預約紀錄 報表及…" at bounding box center [532, 98] width 1064 height 751
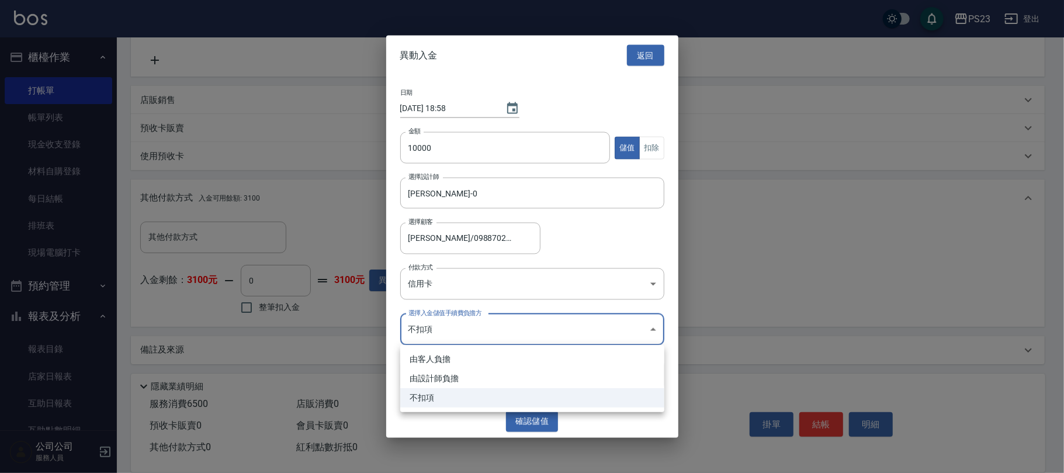
click at [459, 375] on li "由設計師負擔" at bounding box center [532, 378] width 264 height 19
type input "BYDESIGNER"
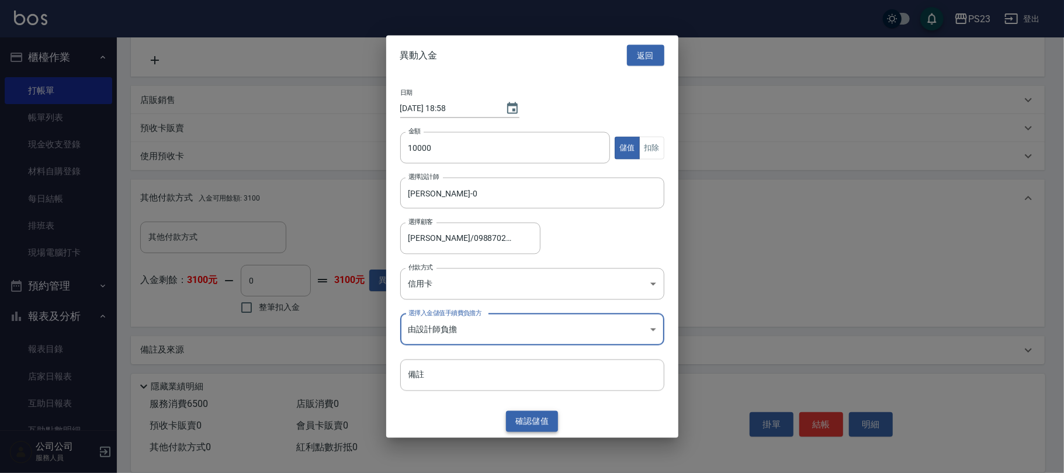
click at [531, 421] on button "確認 儲值" at bounding box center [532, 421] width 53 height 22
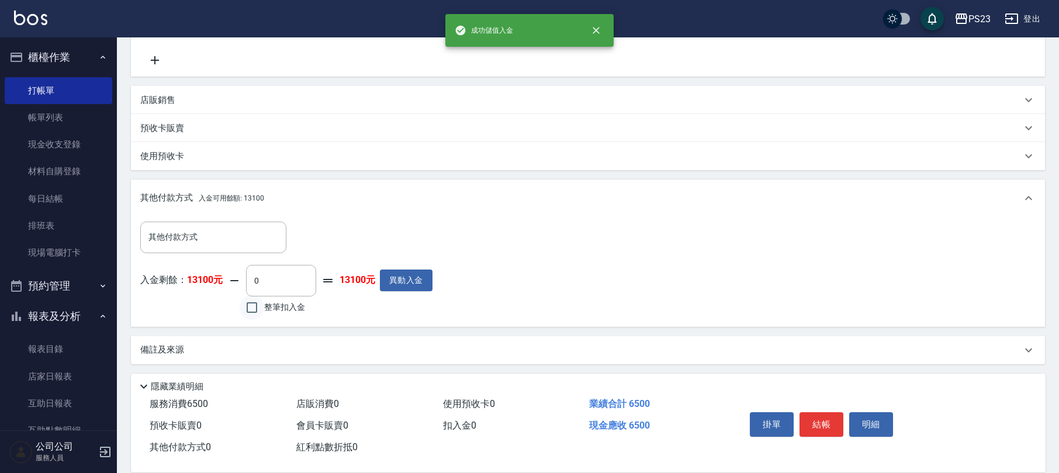
click at [263, 307] on input "整筆扣入金" at bounding box center [252, 307] width 25 height 25
checkbox input "true"
type input "6500"
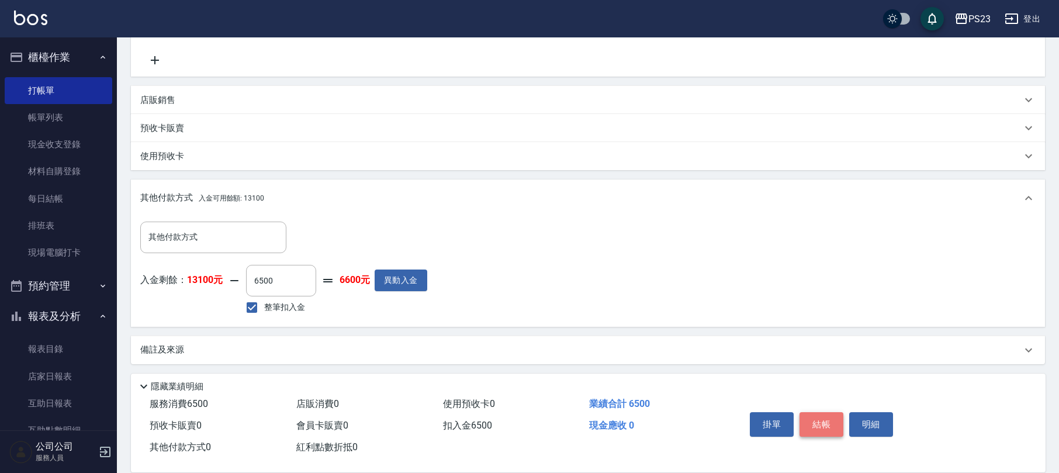
click at [833, 417] on button "結帳" at bounding box center [822, 424] width 44 height 25
type input "2025/10/10 18:58"
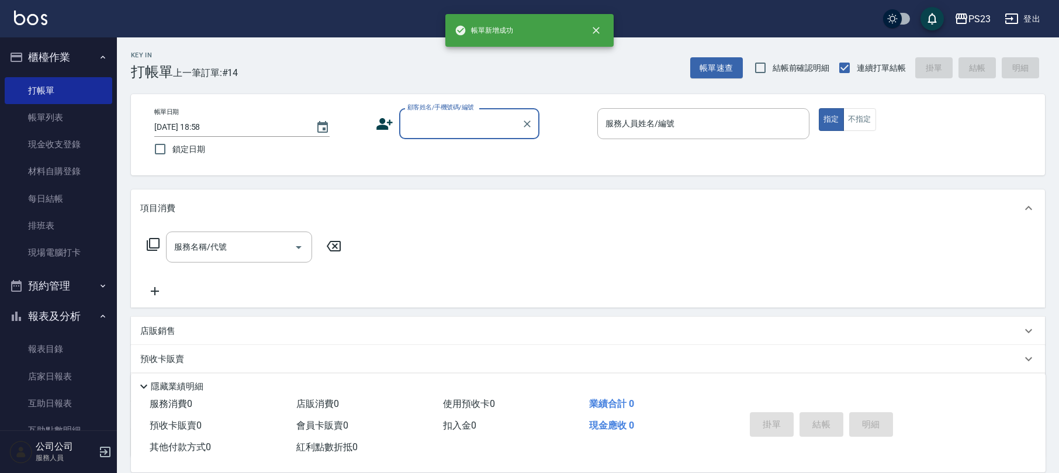
scroll to position [0, 0]
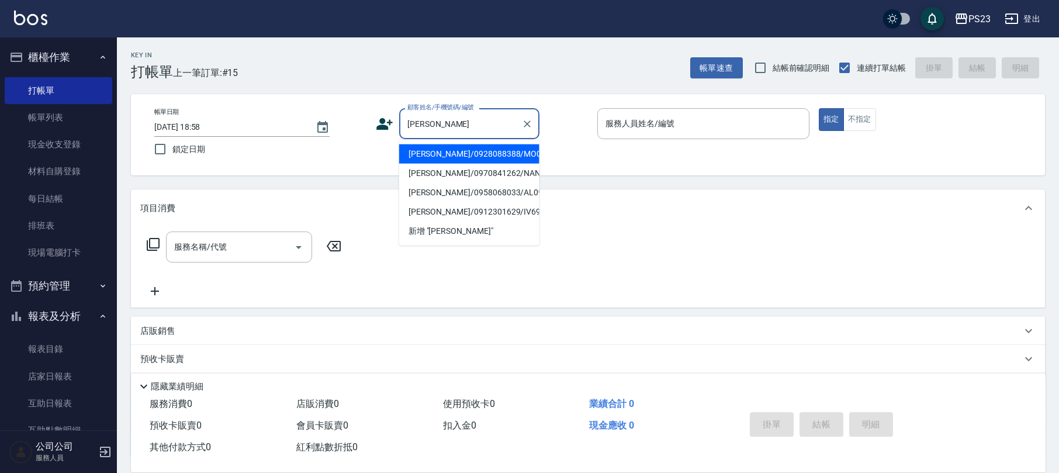
click at [496, 157] on li "葉怡君/0928088388/MO0809" at bounding box center [469, 153] width 140 height 19
type input "葉怡君/0928088388/MO0809"
type input "Monica-0"
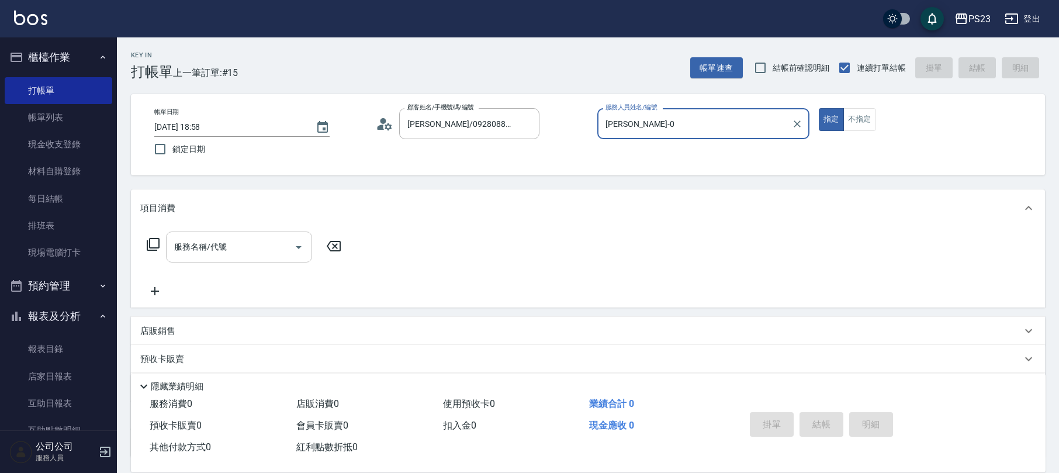
click at [247, 241] on input "服務名稱/代號" at bounding box center [230, 247] width 118 height 20
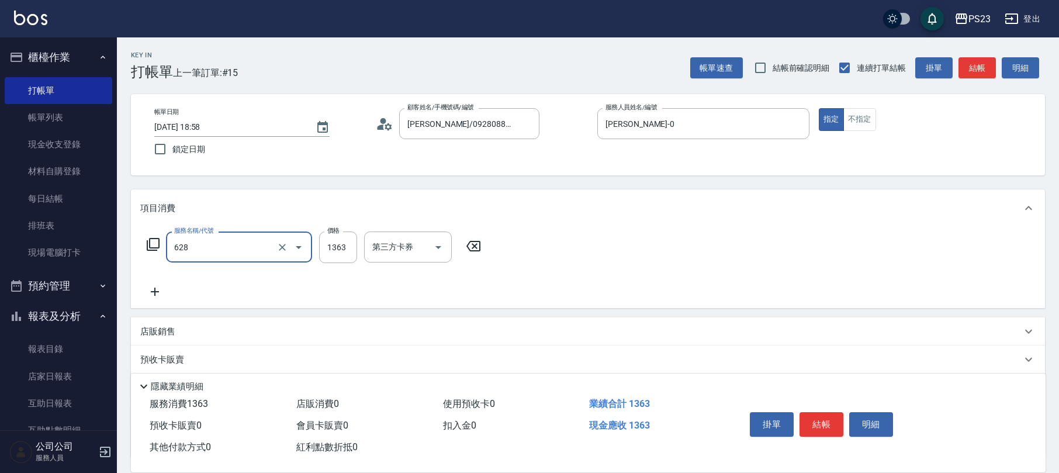
type input "中草藥2000(628)"
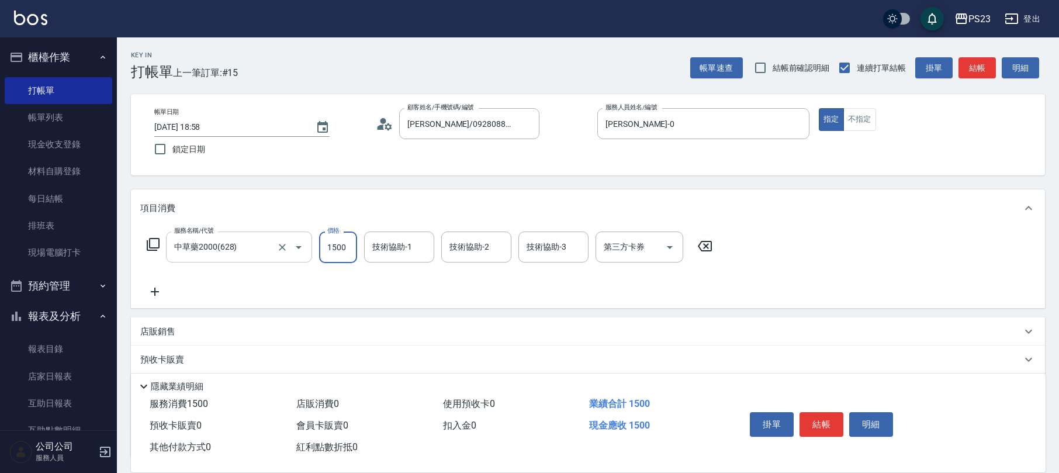
type input "1500"
type input "Flora-21"
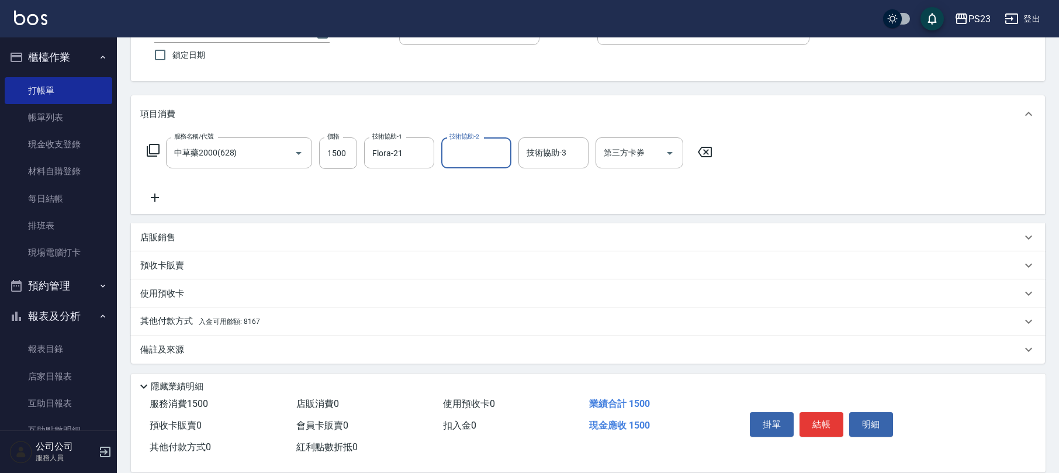
click at [229, 344] on div "備註及來源" at bounding box center [580, 350] width 881 height 12
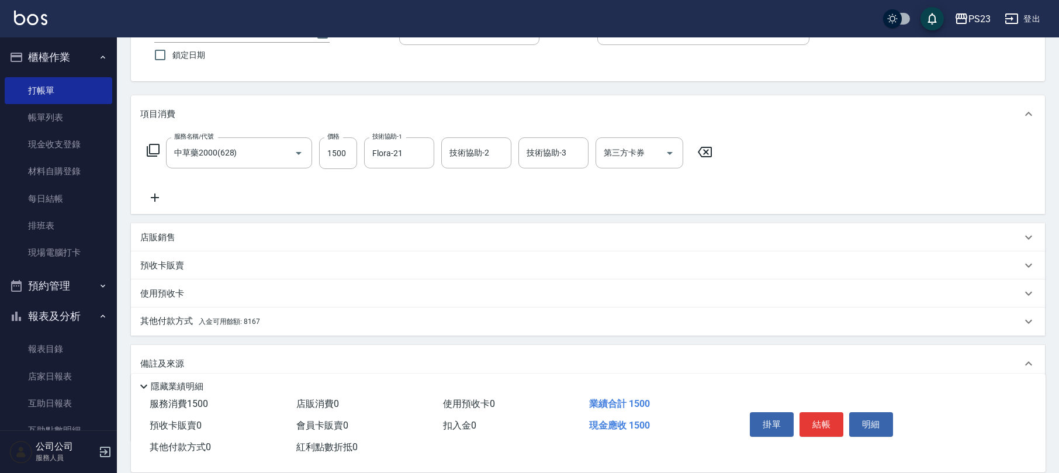
scroll to position [173, 0]
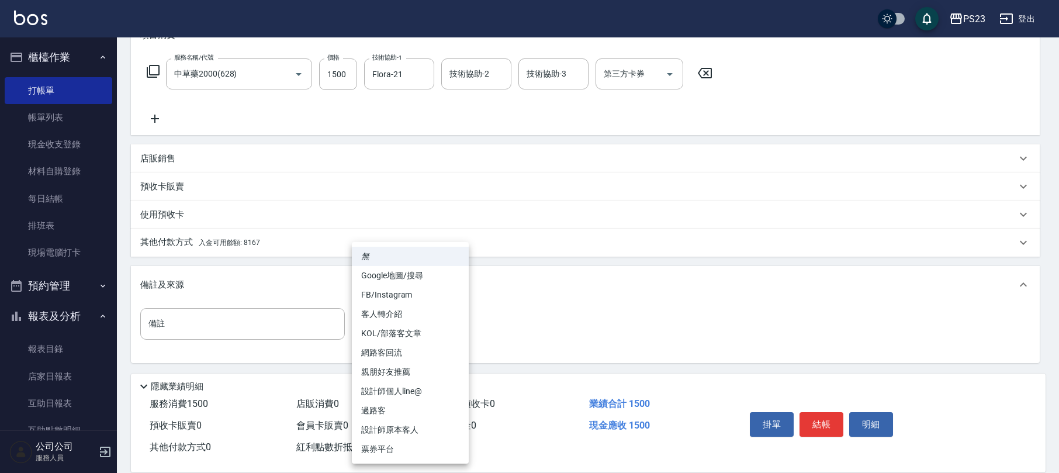
click at [442, 310] on body "PS23 登出 櫃檯作業 打帳單 帳單列表 現金收支登錄 材料自購登錄 每日結帳 排班表 現場電腦打卡 預約管理 預約管理 單日預約紀錄 單週預約紀錄 報表及…" at bounding box center [529, 150] width 1059 height 646
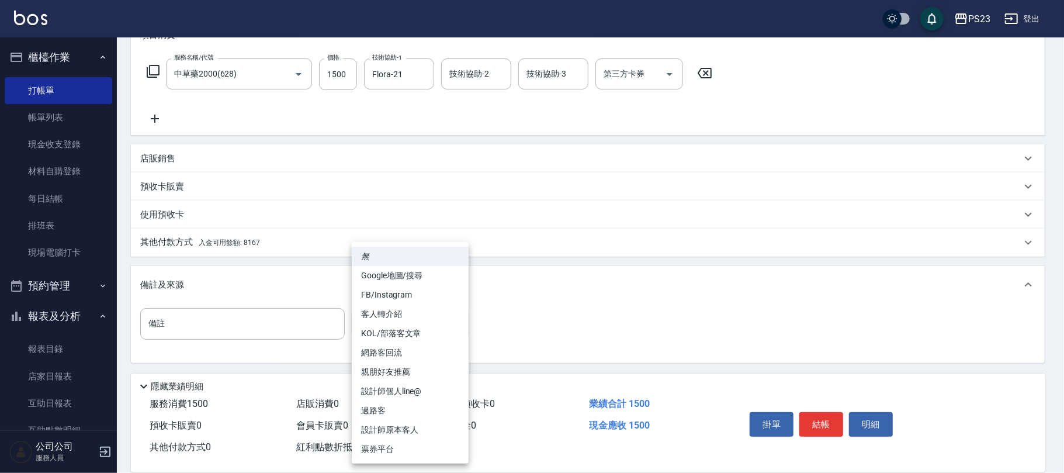
click at [386, 426] on li "設計師原本客人" at bounding box center [410, 429] width 117 height 19
type input "設計師原本客人"
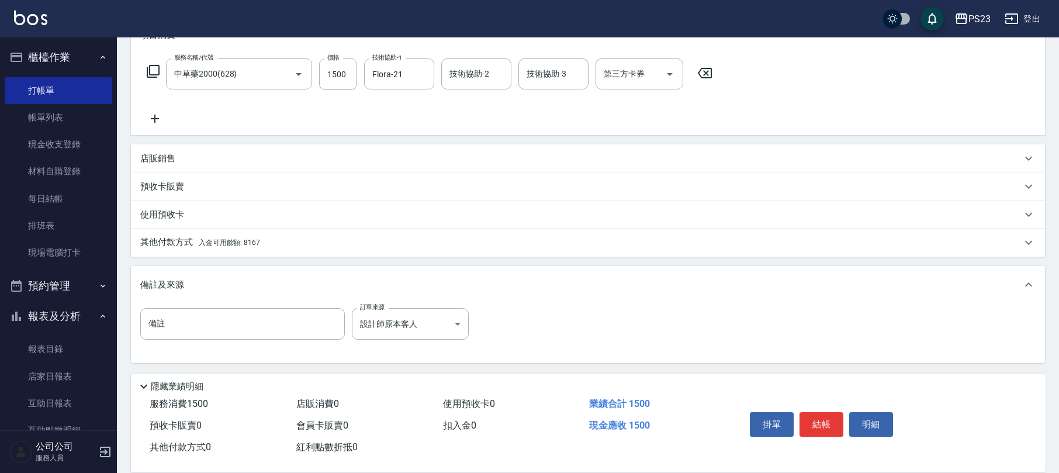
click at [243, 240] on span "入金可用餘額: 8167" at bounding box center [229, 242] width 61 height 8
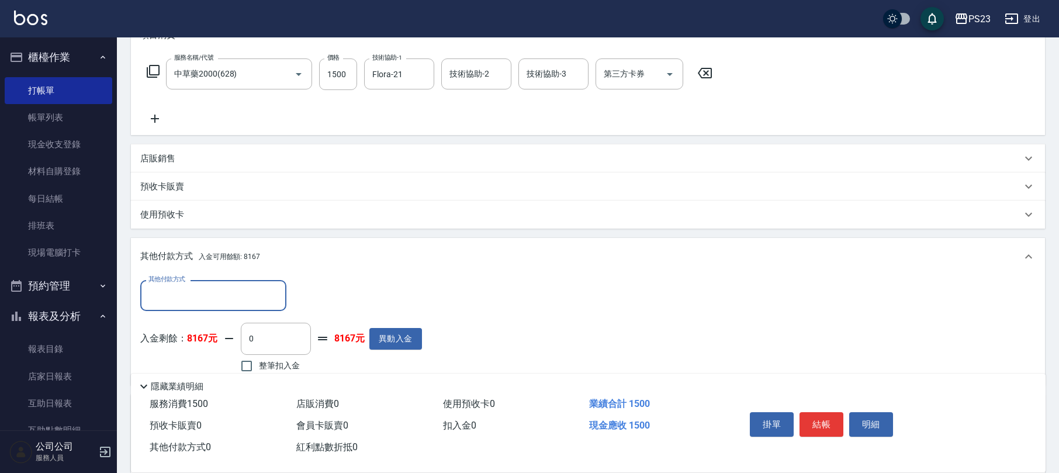
scroll to position [251, 0]
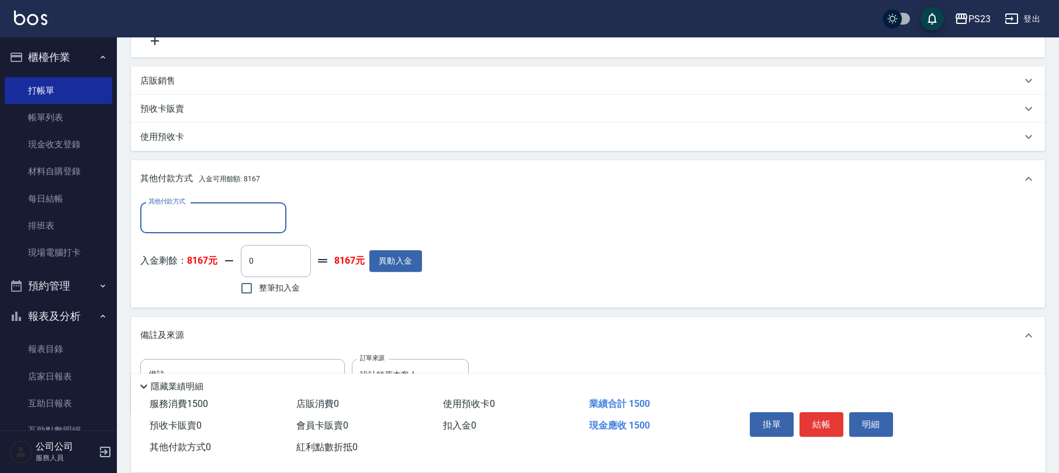
click at [267, 281] on label "整筆扣入金" at bounding box center [266, 288] width 65 height 25
click at [259, 281] on input "整筆扣入金" at bounding box center [246, 288] width 25 height 25
checkbox input "true"
type input "1500"
click at [833, 427] on button "結帳" at bounding box center [822, 424] width 44 height 25
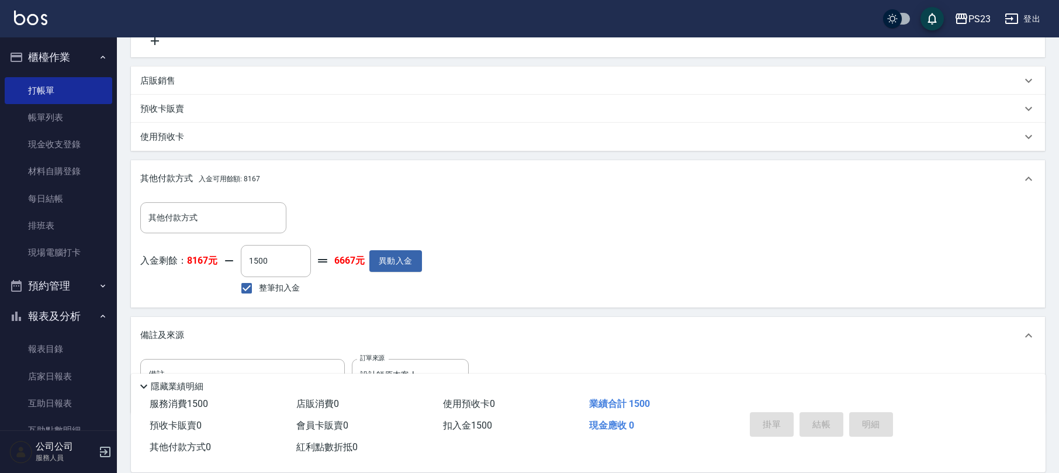
type input "2025/10/10 18:59"
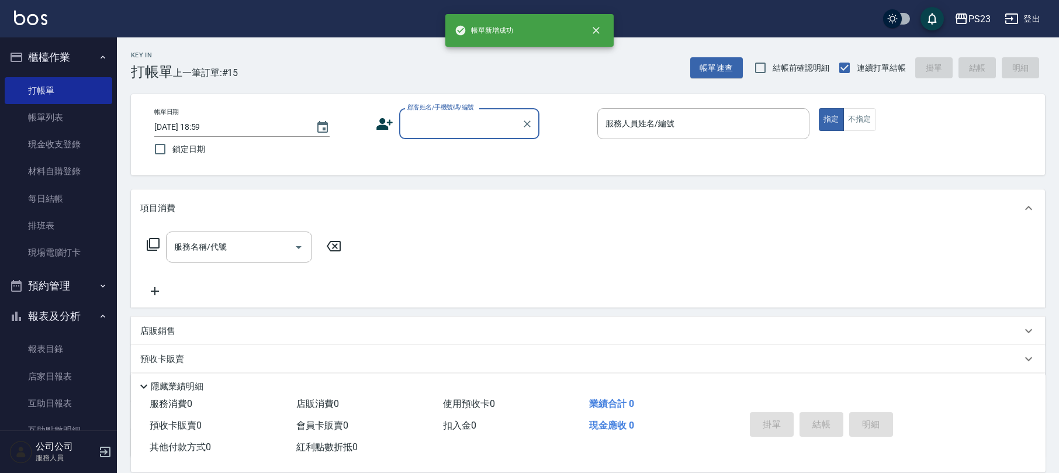
scroll to position [0, 0]
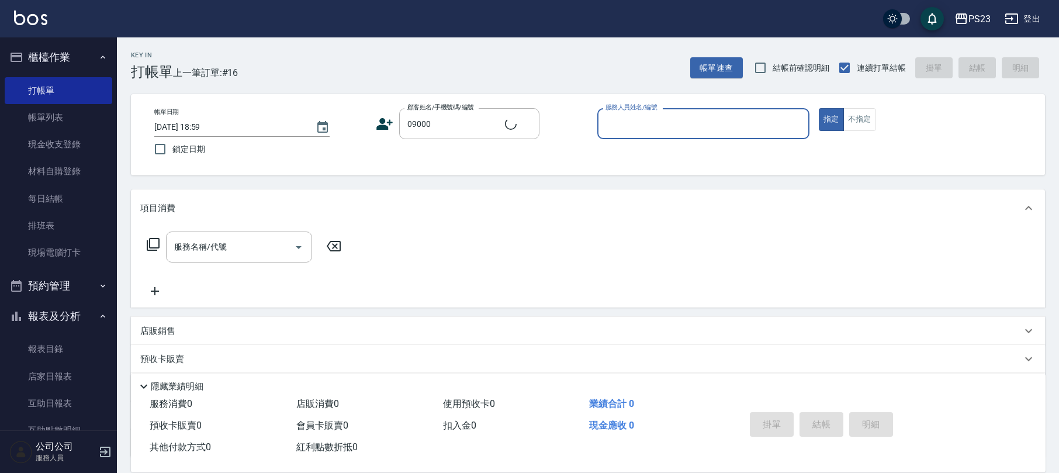
type input "新客人 姓名未設定/09000/"
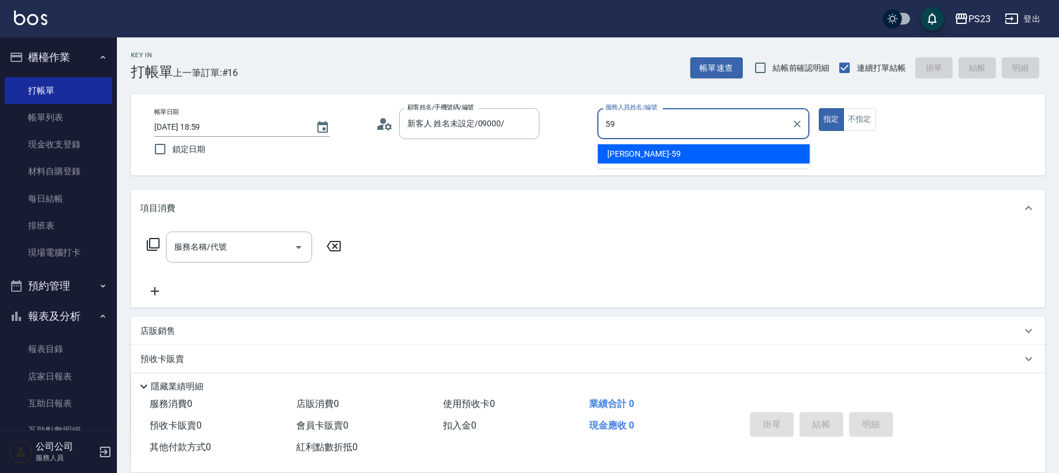
type input "Nanako-59"
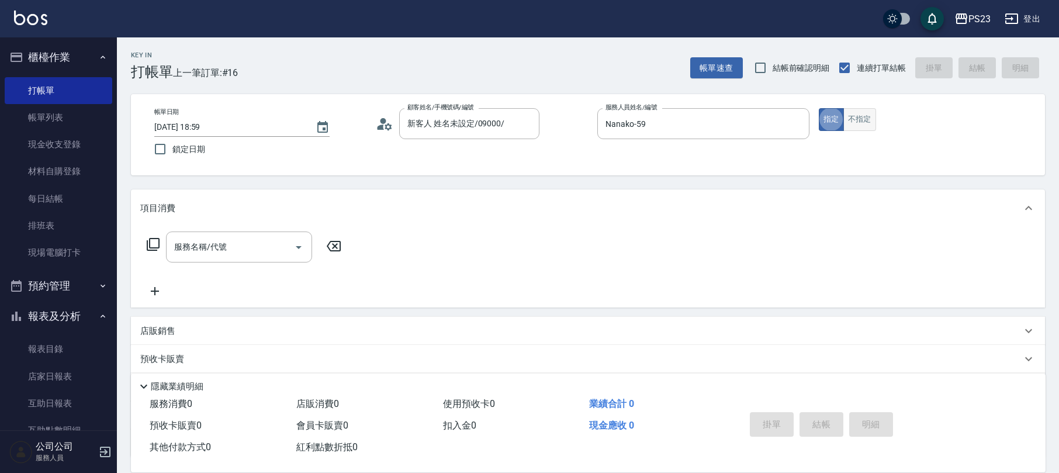
click at [856, 119] on button "不指定" at bounding box center [859, 119] width 33 height 23
click at [236, 241] on input "服務名稱/代號" at bounding box center [230, 247] width 118 height 20
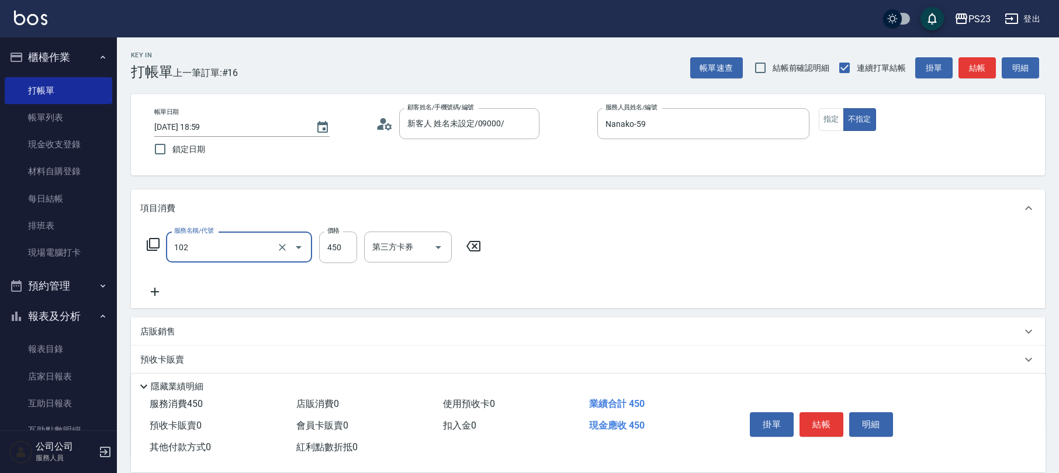
type input "洗髮450(102)"
type input "500"
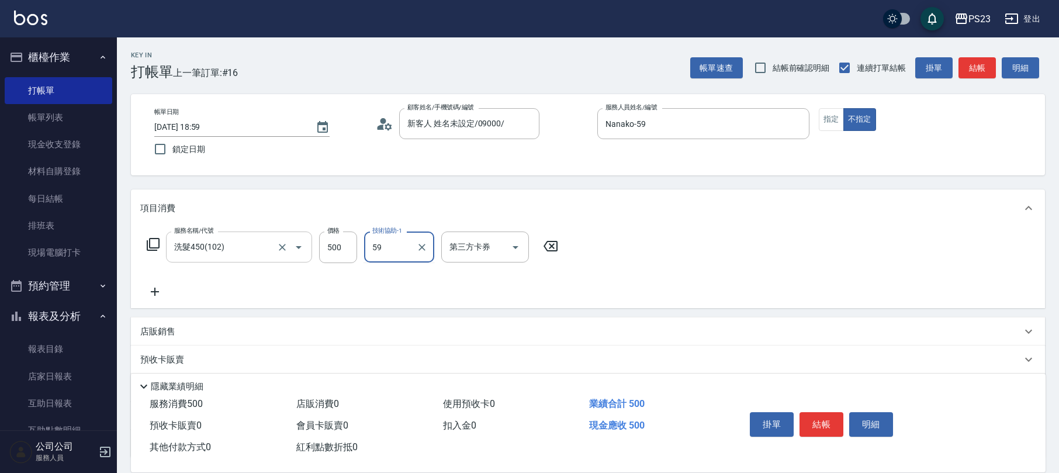
type input "Nanako-59"
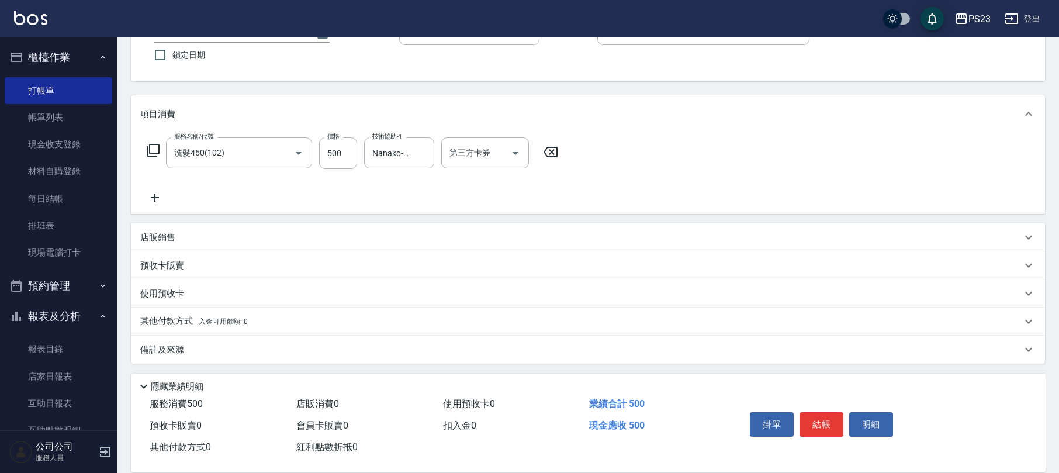
drag, startPoint x: 197, startPoint y: 353, endPoint x: 221, endPoint y: 341, distance: 26.7
click at [199, 353] on div "備註及來源" at bounding box center [580, 350] width 881 height 12
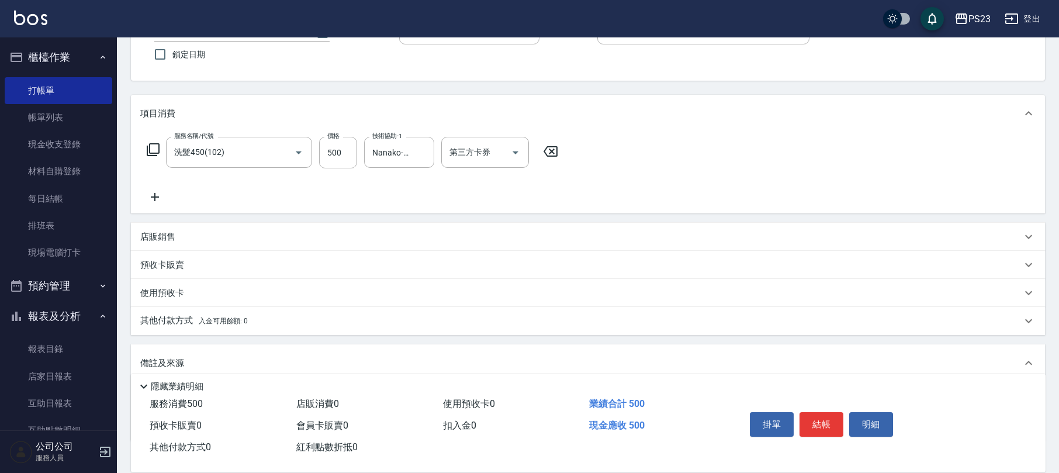
scroll to position [173, 0]
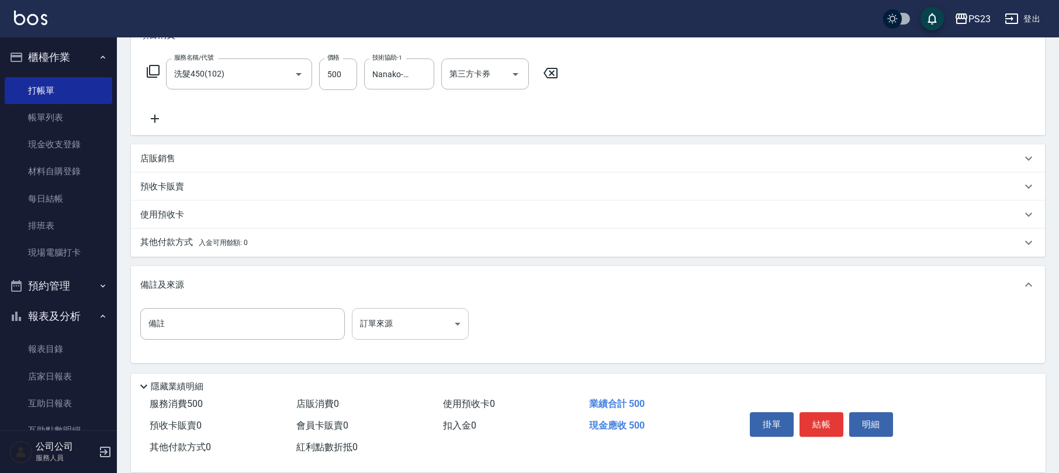
click at [400, 321] on body "PS23 登出 櫃檯作業 打帳單 帳單列表 現金收支登錄 材料自購登錄 每日結帳 排班表 現場電腦打卡 預約管理 預約管理 單日預約紀錄 單週預約紀錄 報表及…" at bounding box center [529, 150] width 1059 height 646
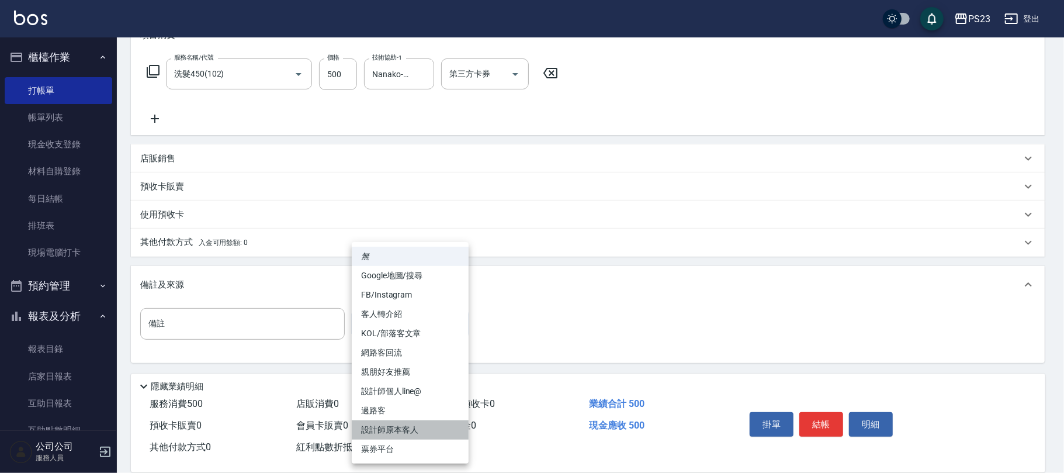
click at [409, 424] on li "設計師原本客人" at bounding box center [410, 429] width 117 height 19
type input "設計師原本客人"
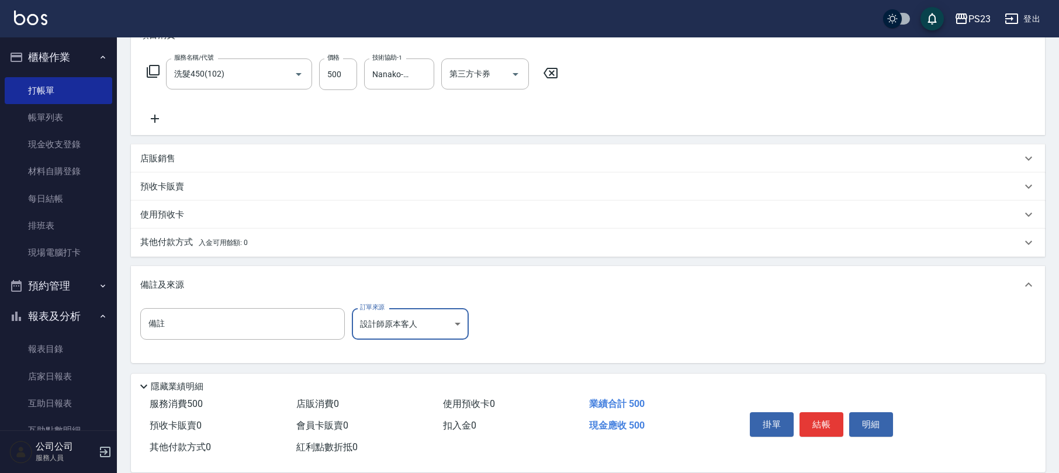
click at [821, 424] on button "結帳" at bounding box center [822, 424] width 44 height 25
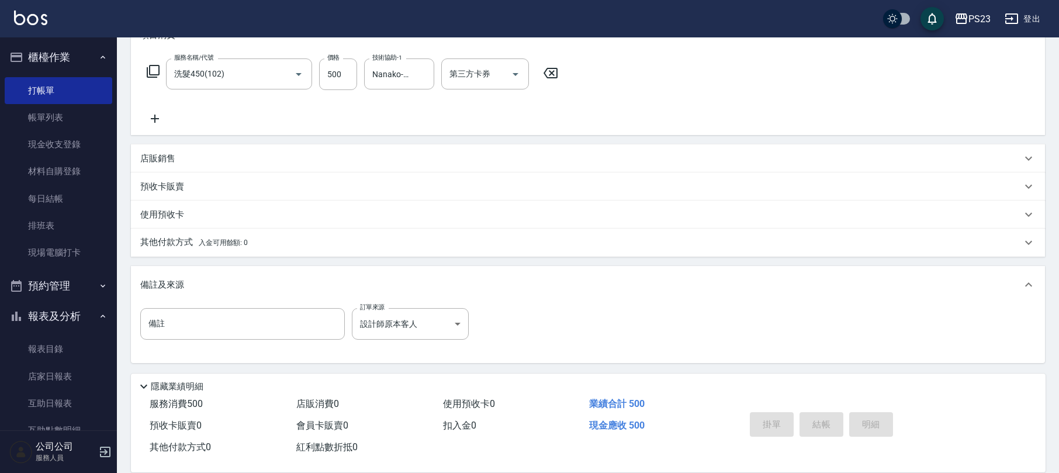
type input "2025/10/10 19:00"
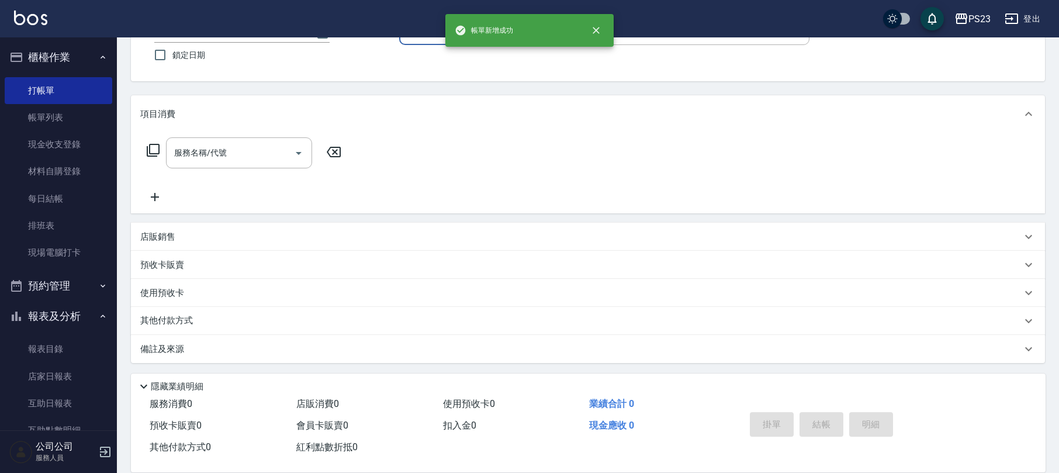
scroll to position [0, 0]
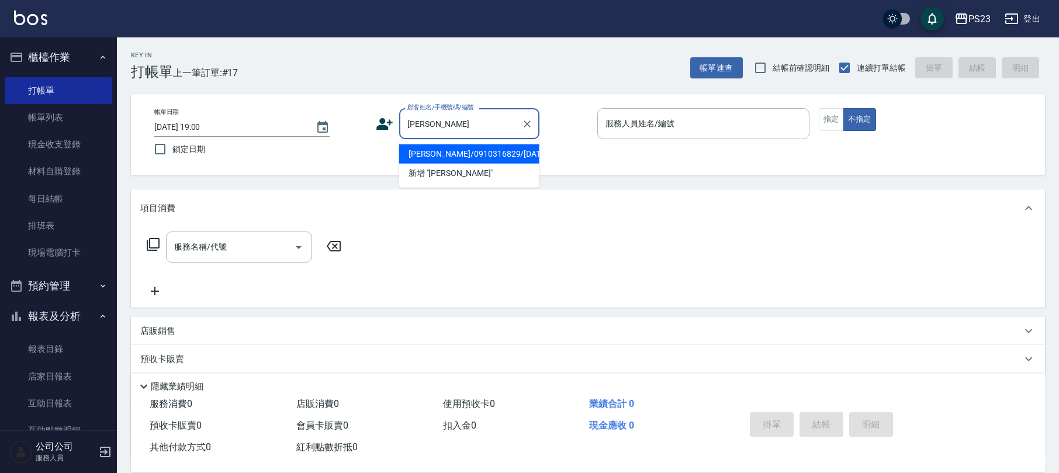
click at [487, 150] on li "鄭人豪/0910316829/mo660828" at bounding box center [469, 153] width 140 height 19
type input "鄭人豪/0910316829/mo660828"
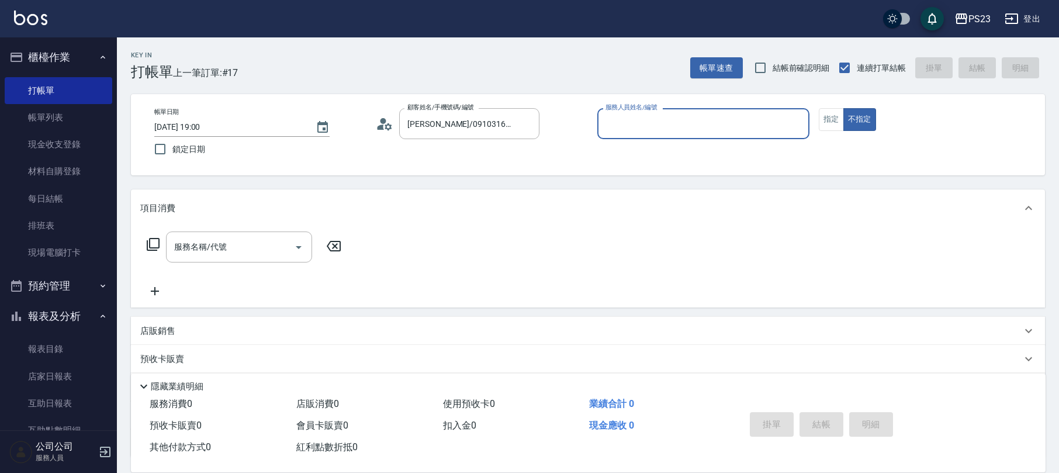
type input "Monica-0"
click at [839, 120] on button "指定" at bounding box center [831, 119] width 25 height 23
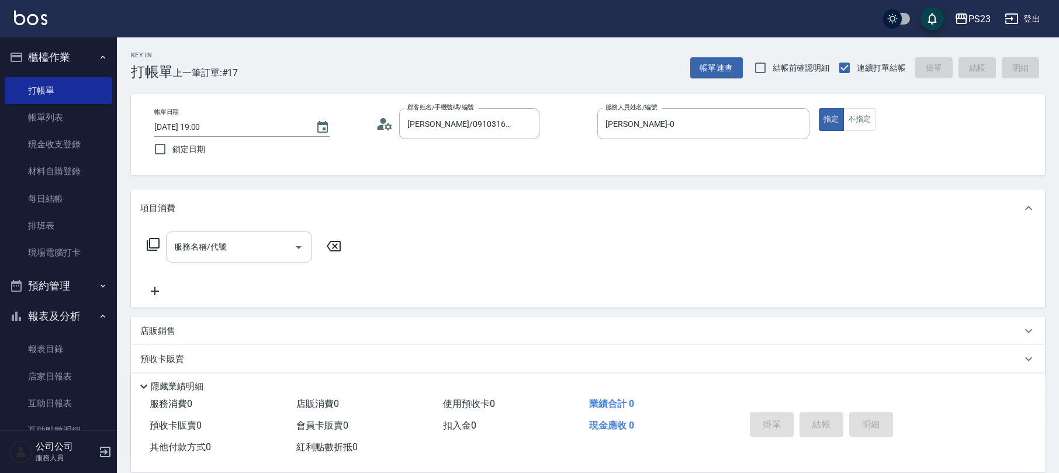
click at [211, 250] on div "服務名稱/代號 服務名稱/代號" at bounding box center [239, 246] width 146 height 31
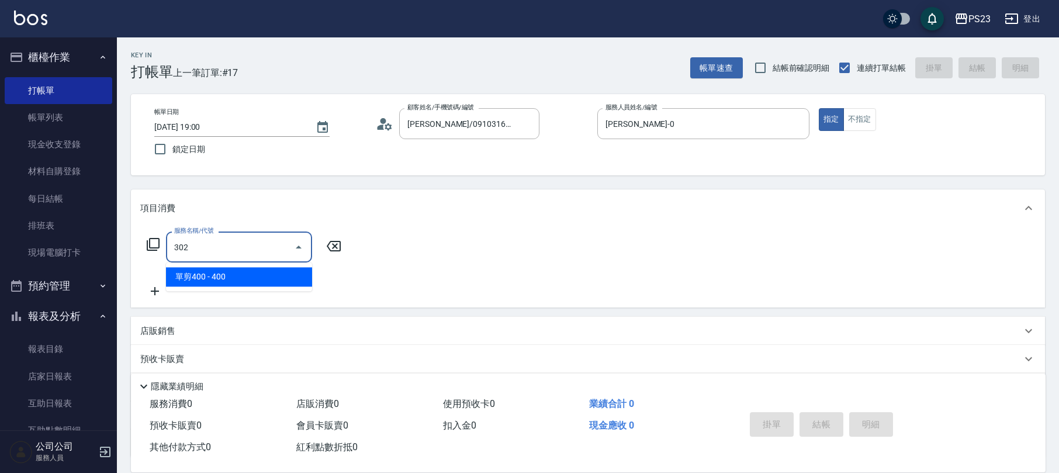
type input "單剪400(302)"
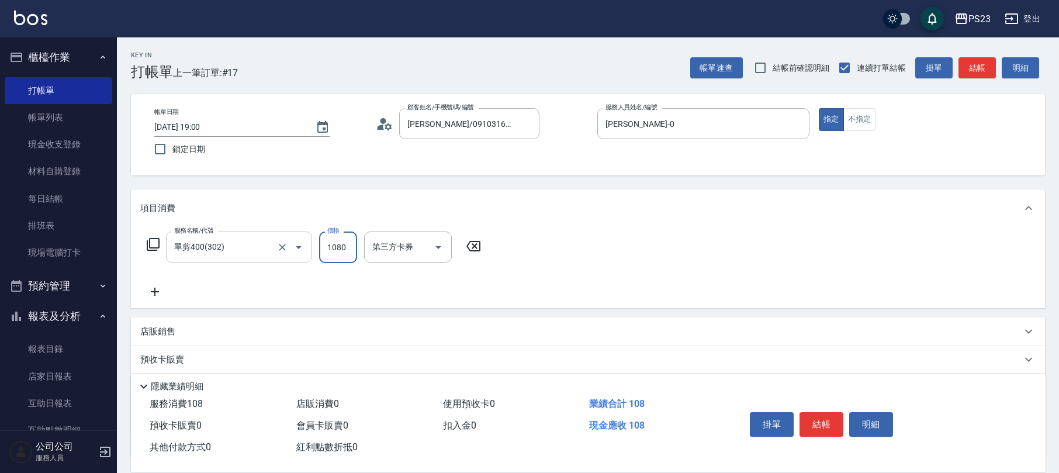
type input "1080"
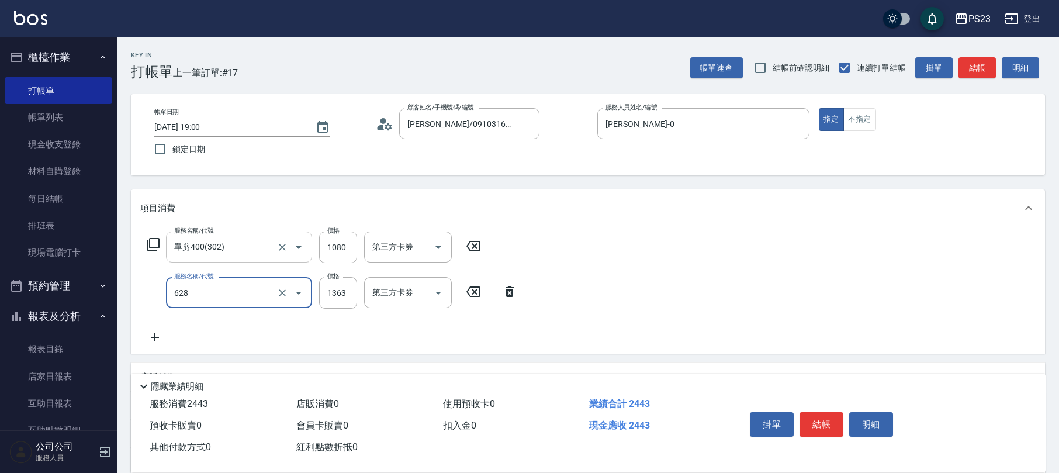
type input "中草藥2000(628)"
type input "1500"
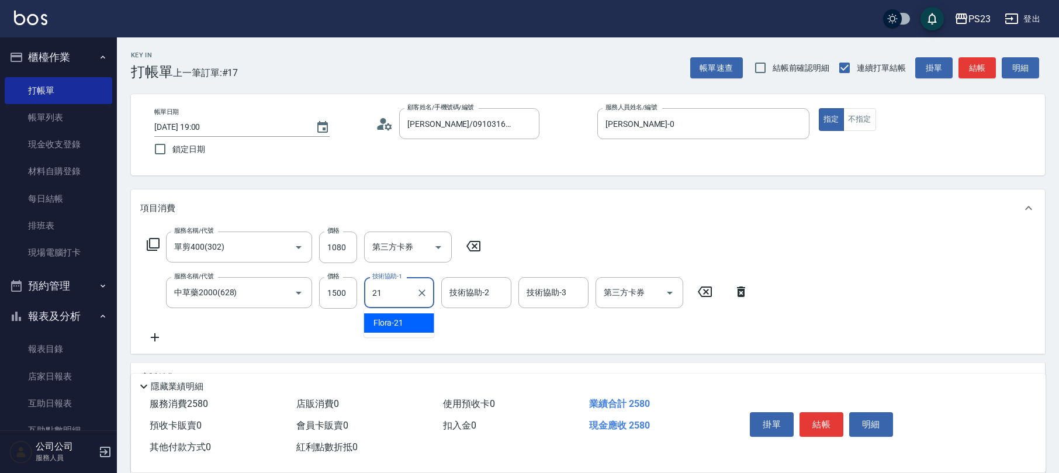
type input "Flora-21"
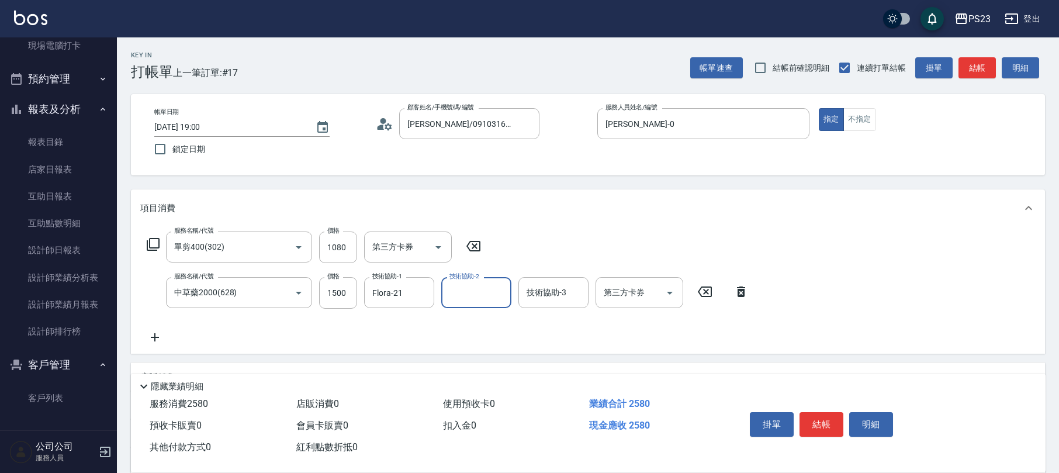
scroll to position [140, 0]
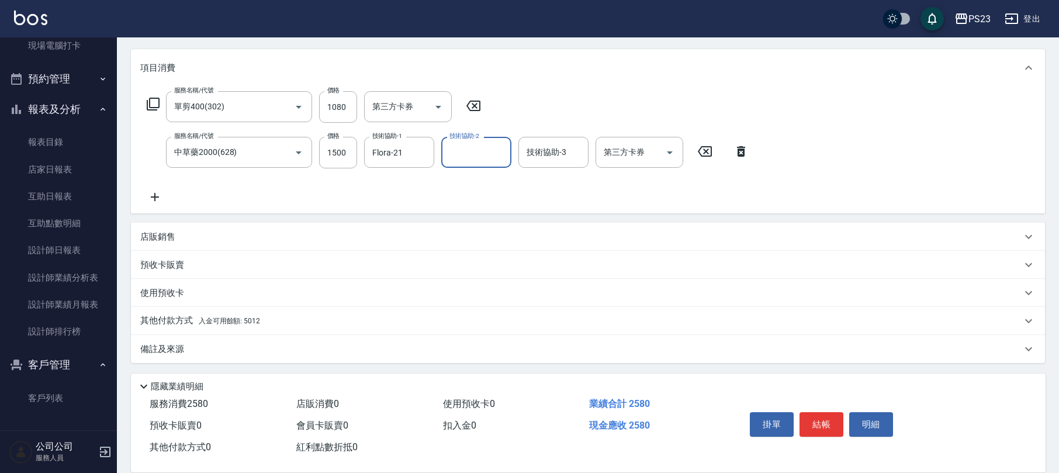
click at [216, 317] on span "入金可用餘額: 5012" at bounding box center [229, 321] width 61 height 8
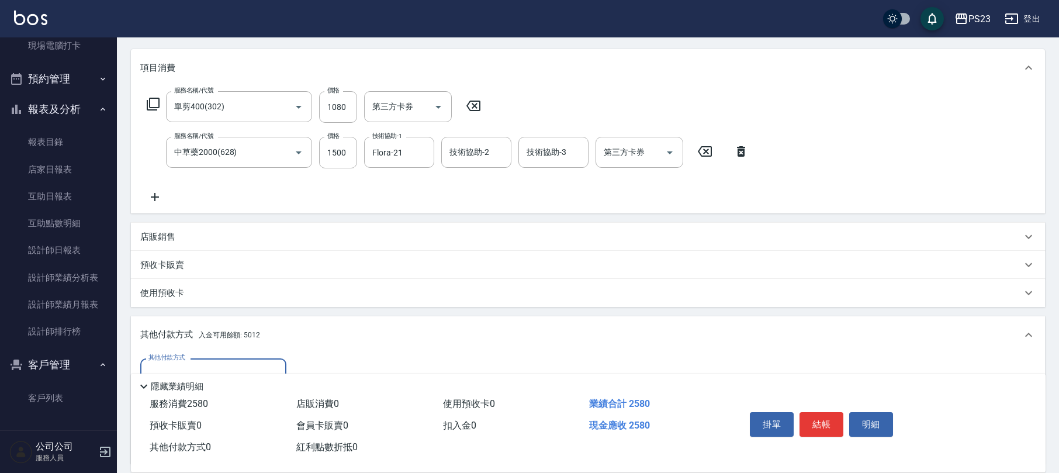
scroll to position [277, 0]
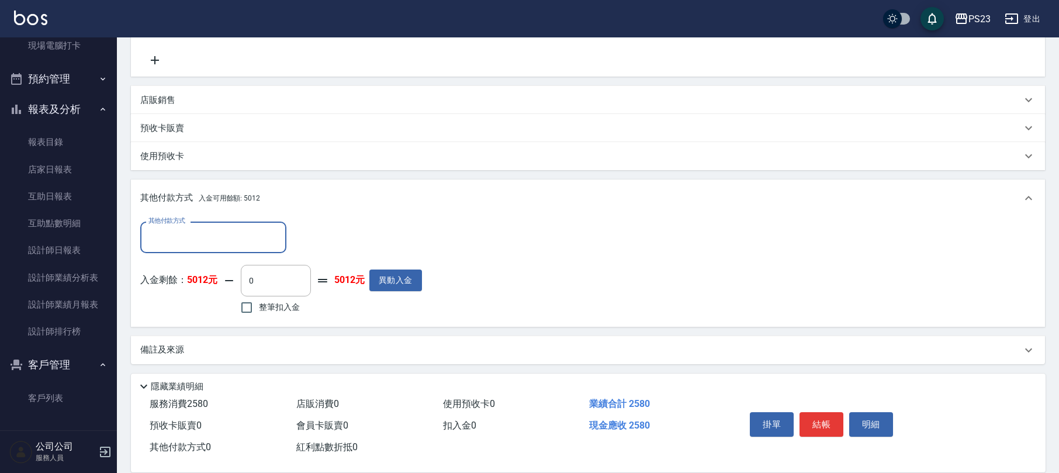
click at [282, 309] on span "整筆扣入金" at bounding box center [279, 307] width 41 height 12
click at [259, 309] on input "整筆扣入金" at bounding box center [246, 307] width 25 height 25
checkbox input "true"
type input "2580"
click at [193, 345] on div "備註及來源" at bounding box center [580, 350] width 881 height 12
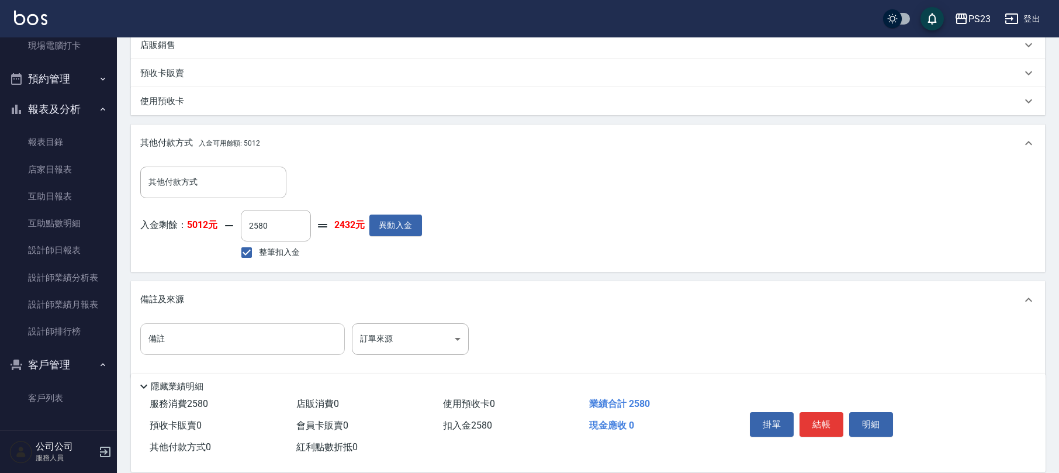
scroll to position [346, 0]
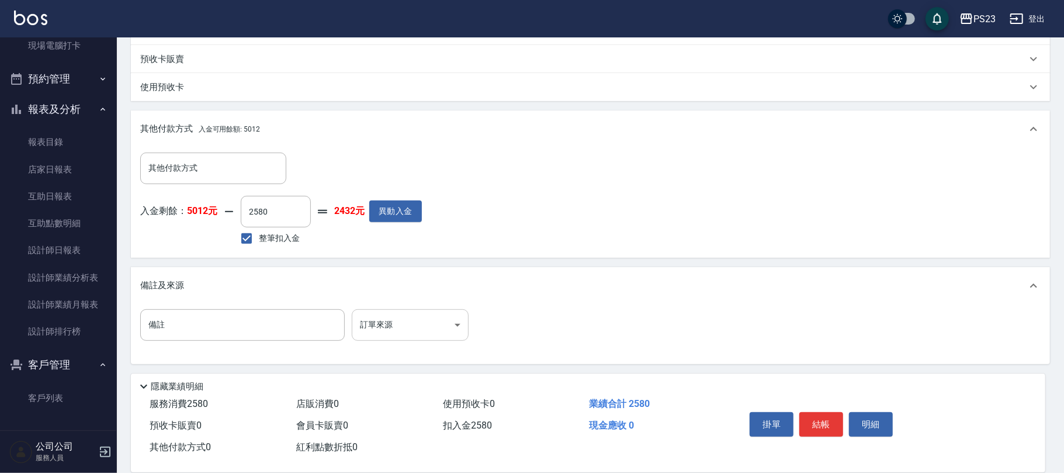
click at [374, 320] on body "PS23 登出 櫃檯作業 打帳單 帳單列表 現金收支登錄 材料自購登錄 每日結帳 排班表 現場電腦打卡 預約管理 預約管理 單日預約紀錄 單週預約紀錄 報表及…" at bounding box center [532, 64] width 1064 height 820
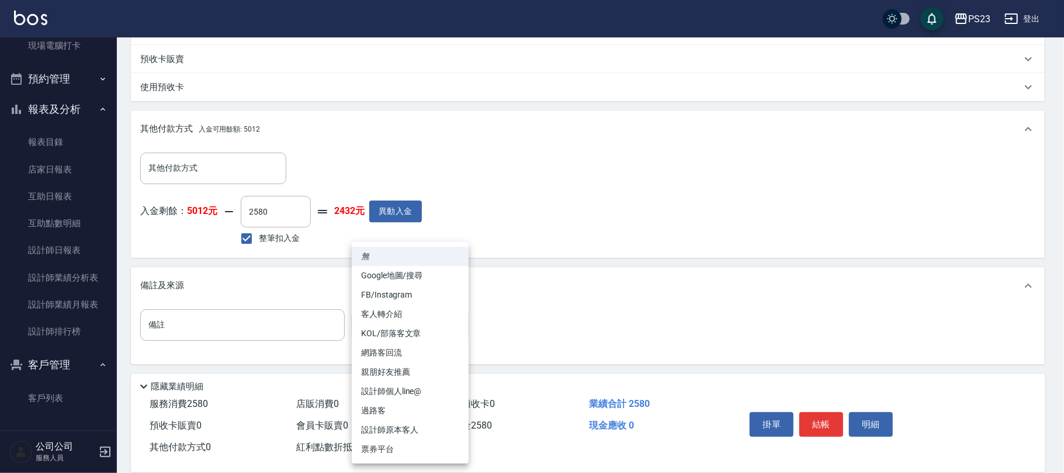
click at [382, 423] on li "設計師原本客人" at bounding box center [410, 429] width 117 height 19
type input "設計師原本客人"
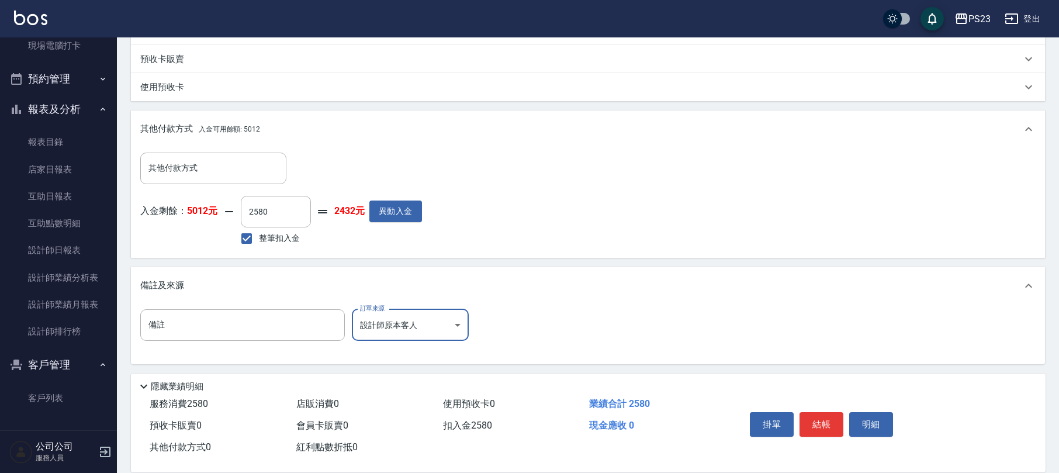
click at [830, 424] on button "結帳" at bounding box center [822, 424] width 44 height 25
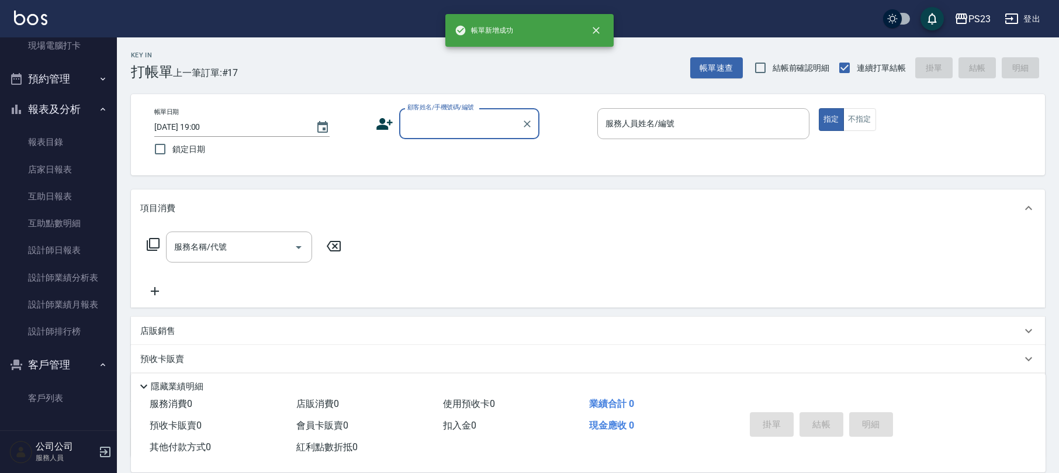
scroll to position [0, 0]
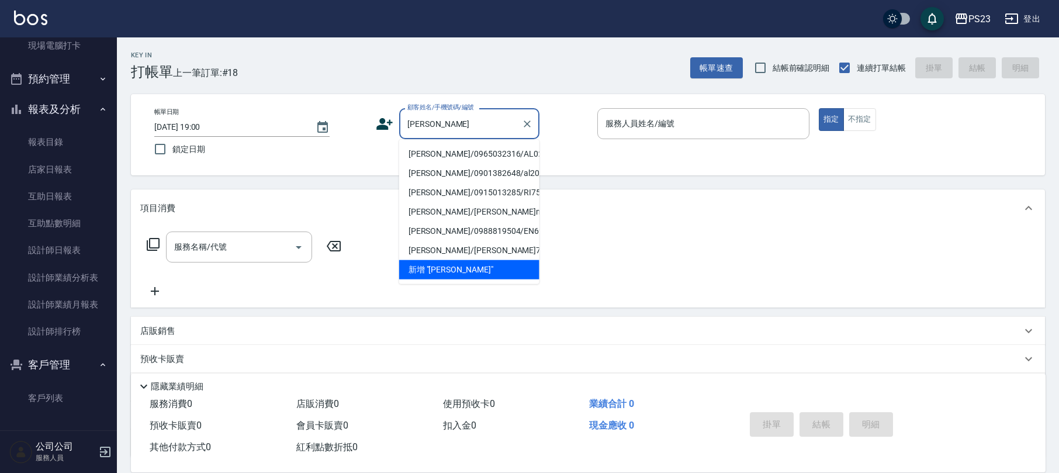
drag, startPoint x: 443, startPoint y: 157, endPoint x: 449, endPoint y: 153, distance: 7.3
click at [445, 157] on li "蔡沛吟/0965032316/AL0204" at bounding box center [469, 153] width 140 height 19
type input "蔡沛吟/0965032316/AL0204"
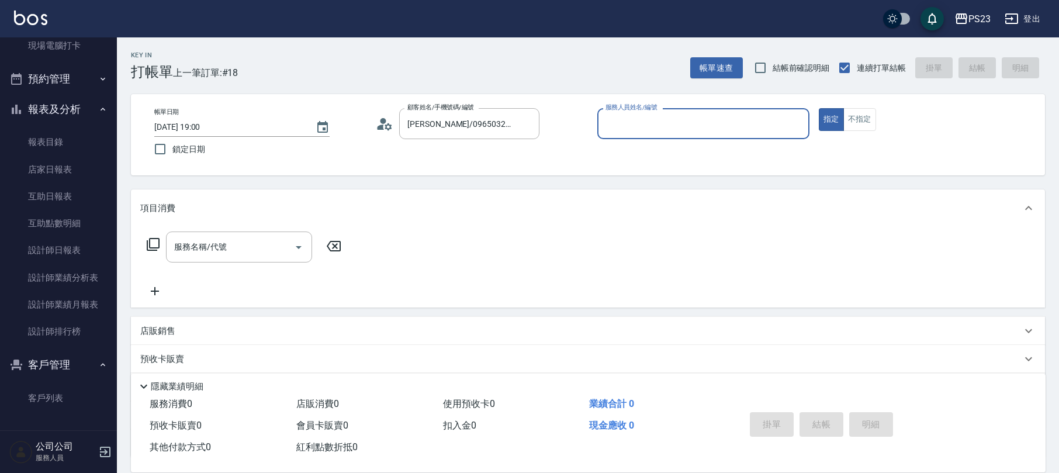
type input "ALin-8"
click at [203, 250] on input "服務名稱/代號" at bounding box center [230, 247] width 118 height 20
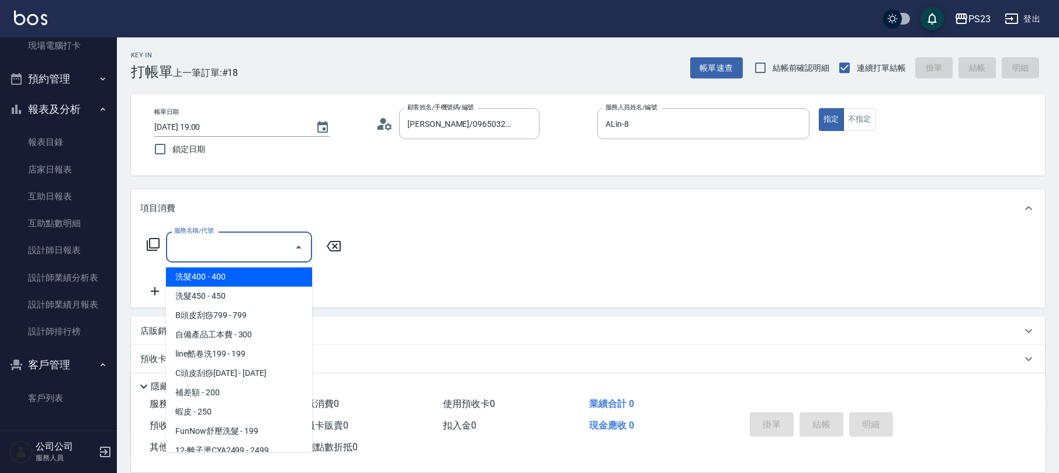
click at [208, 247] on input "服務名稱/代號" at bounding box center [230, 247] width 118 height 20
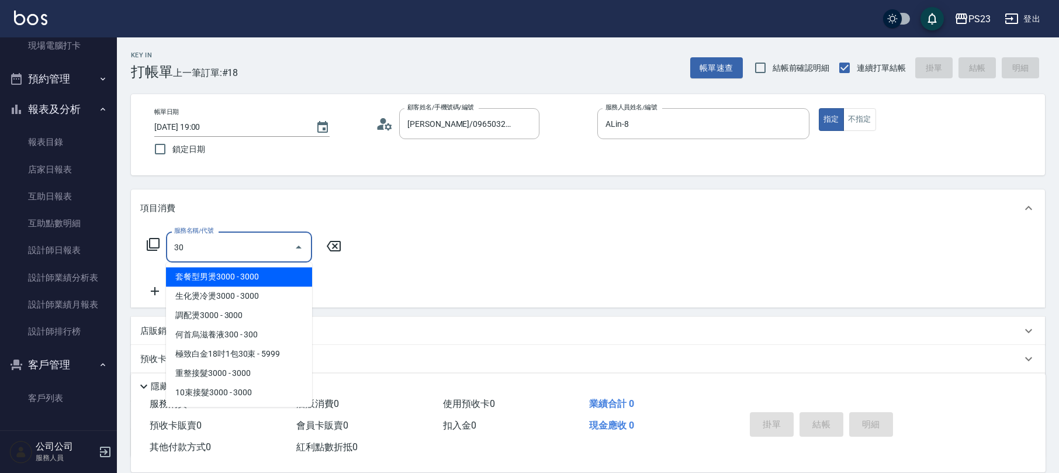
type input "302"
type input "指定洗+剪髮650(303)"
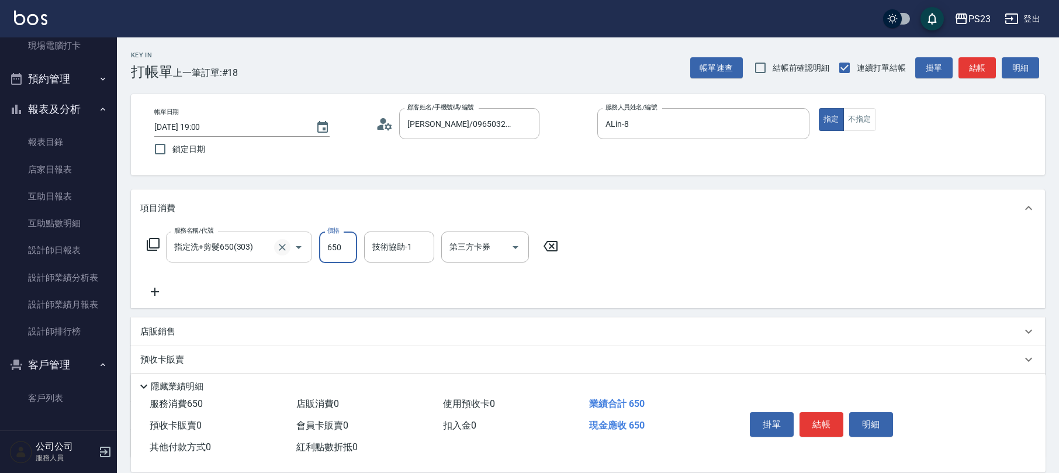
drag, startPoint x: 283, startPoint y: 241, endPoint x: 276, endPoint y: 241, distance: 7.0
click at [283, 241] on icon "Clear" at bounding box center [282, 247] width 12 height 12
type input "指定洗+剪髮1500(306)"
type input "850"
drag, startPoint x: 391, startPoint y: 229, endPoint x: 394, endPoint y: 240, distance: 10.9
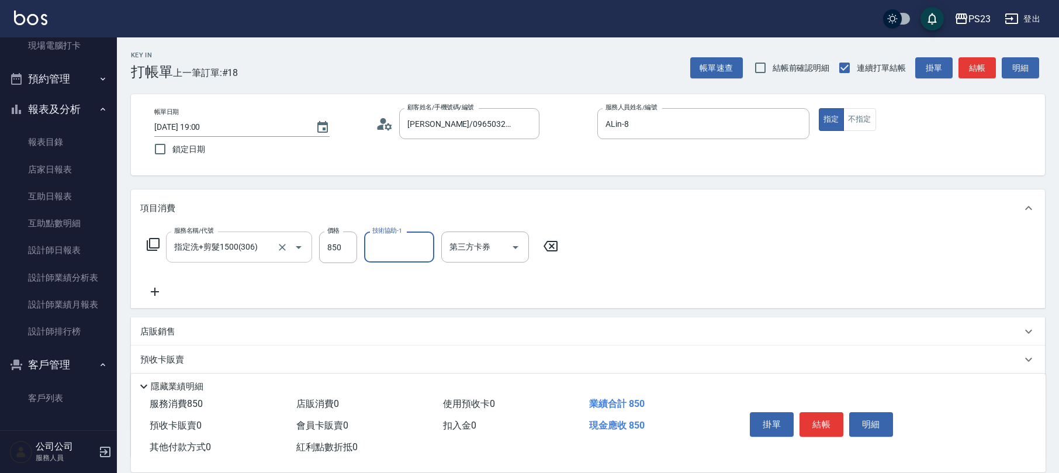
click at [393, 229] on label "技術協助-1" at bounding box center [387, 230] width 30 height 9
click at [393, 237] on input "技術協助-1" at bounding box center [399, 247] width 60 height 20
click at [393, 252] on input "技術協助-1" at bounding box center [399, 247] width 60 height 20
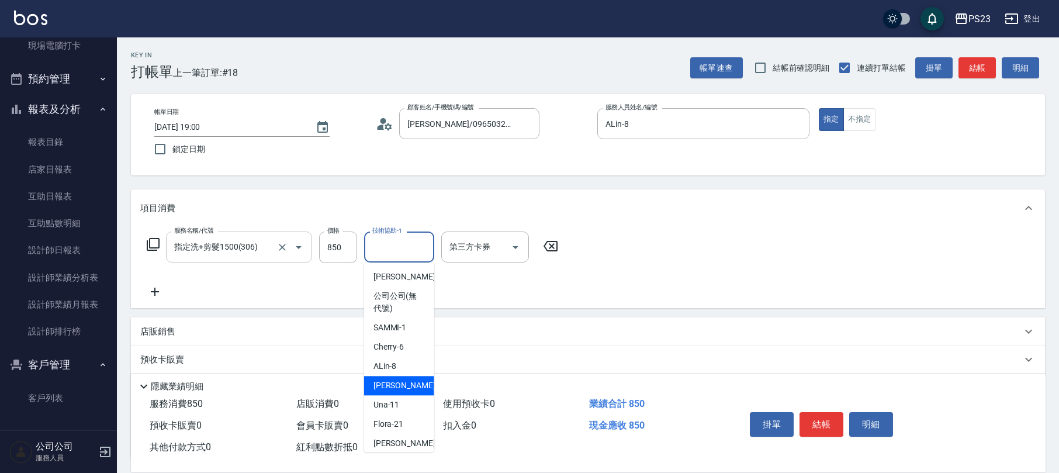
scroll to position [78, 0]
click at [401, 386] on span "Jennie -28" at bounding box center [410, 385] width 74 height 12
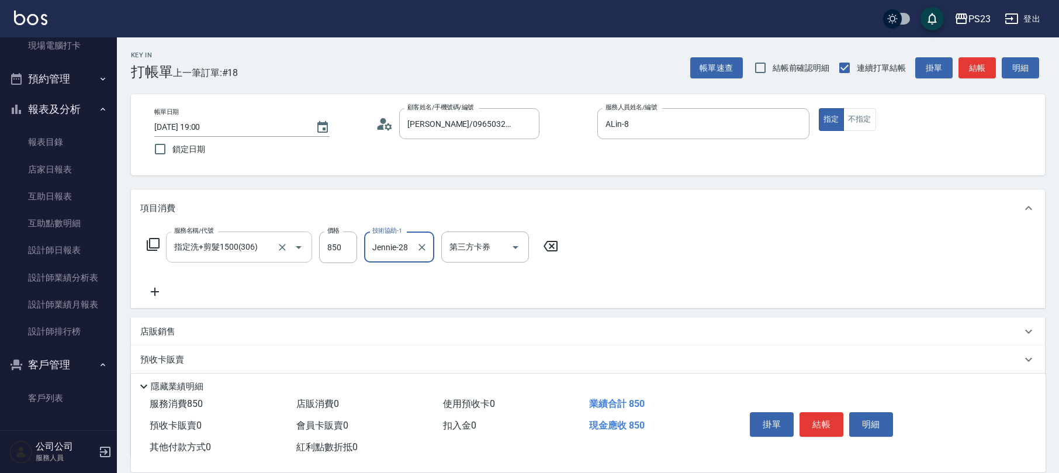
type input "Jennie-28"
click at [150, 290] on icon at bounding box center [154, 292] width 29 height 14
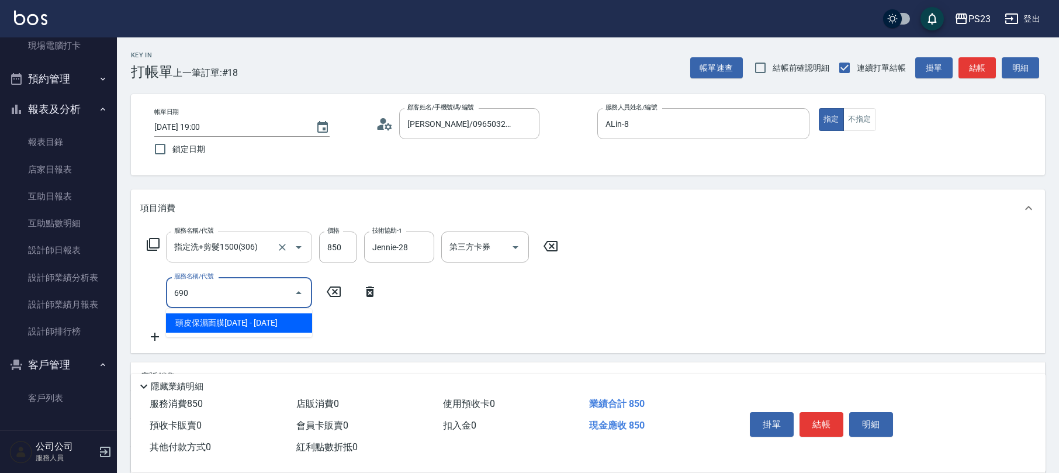
type input "頭皮保濕面膜1500(690)"
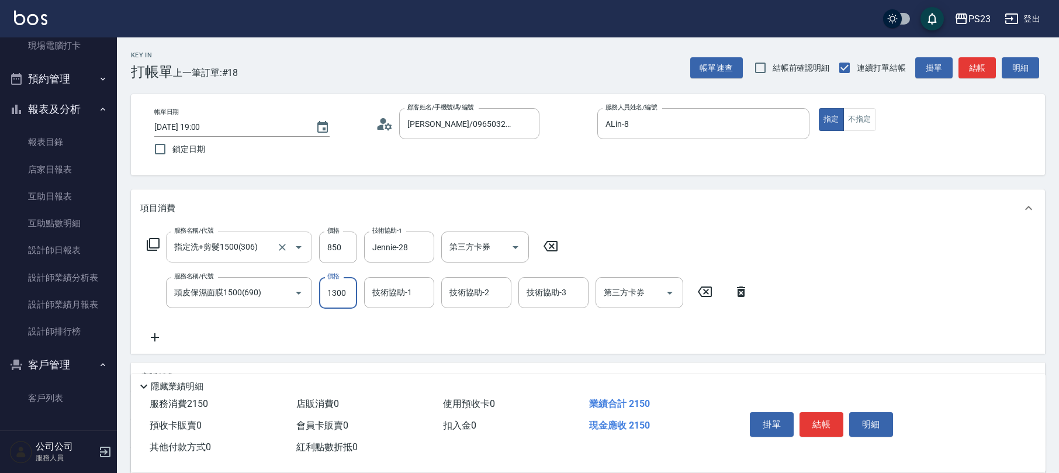
type input "1300"
type input "ALin-8"
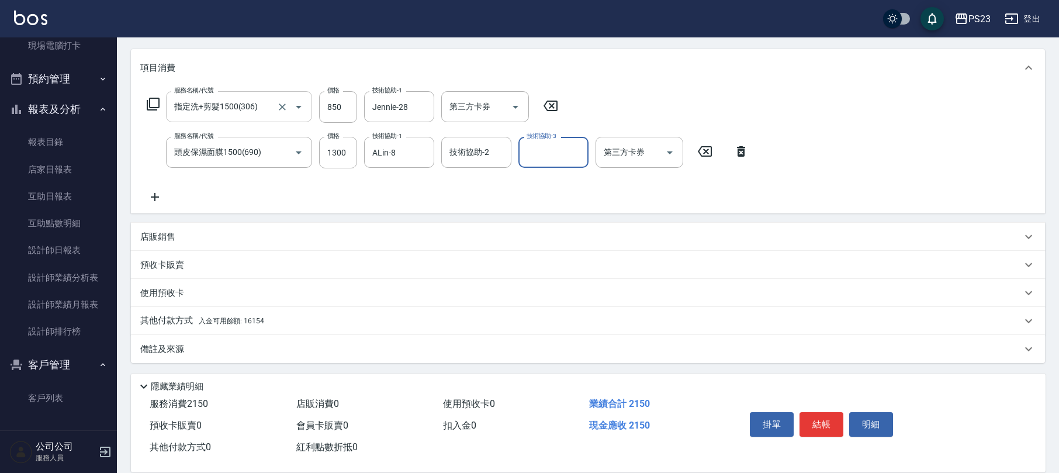
click at [143, 239] on p "店販銷售" at bounding box center [157, 237] width 35 height 12
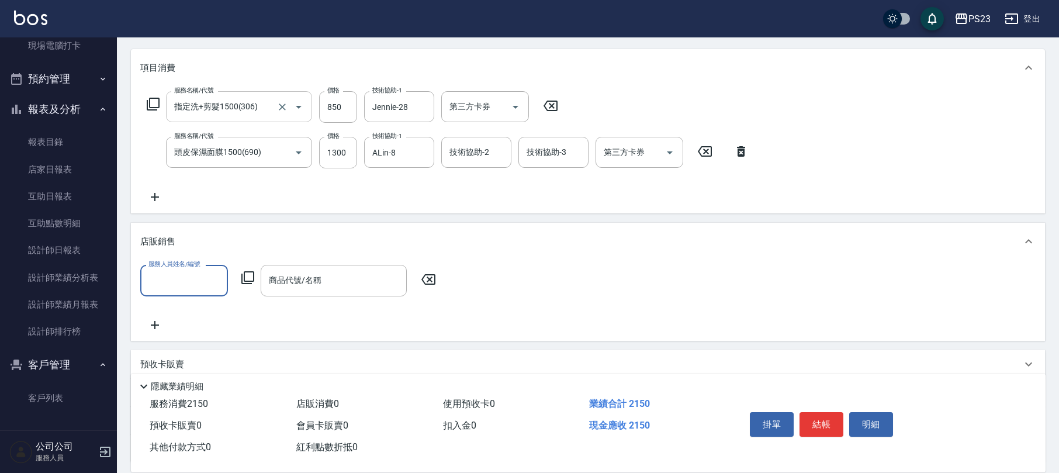
scroll to position [1, 0]
type input "ALin-8"
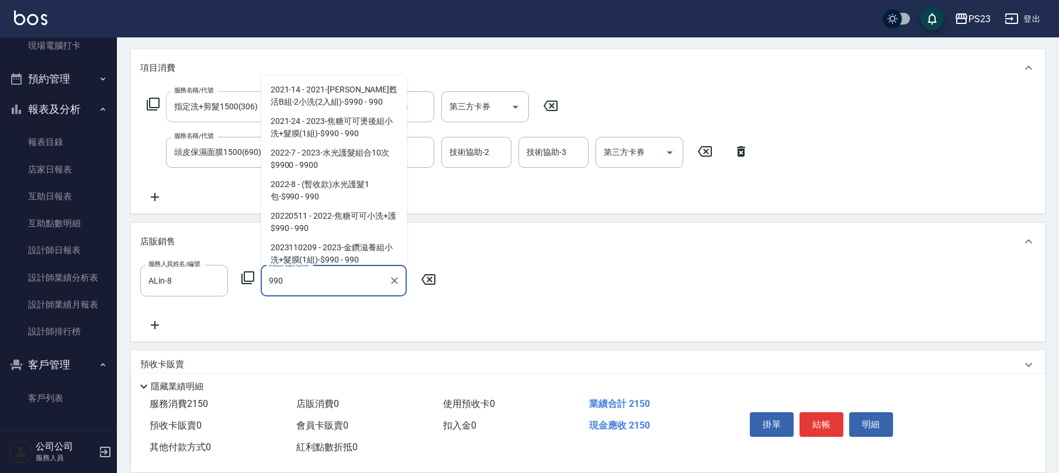
scroll to position [99, 0]
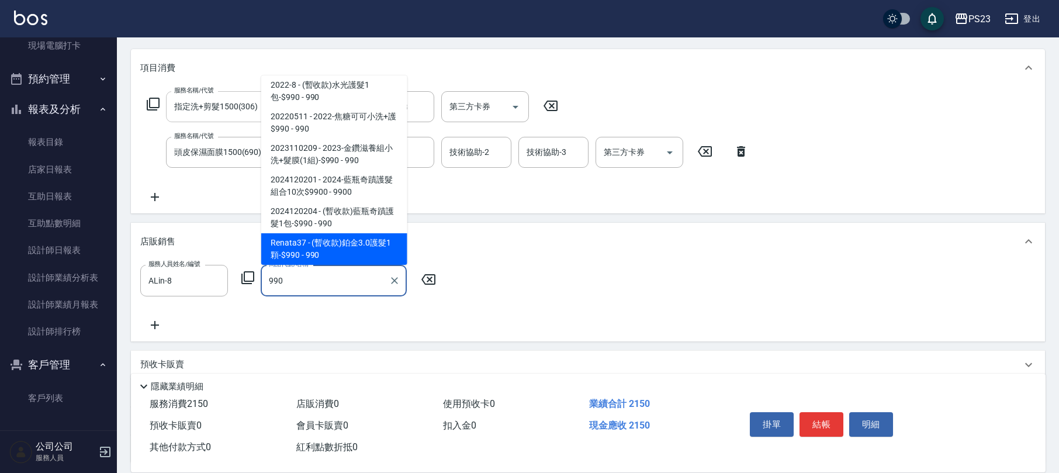
type input "(暫收款)鉑金3.0護髮1顆-$990"
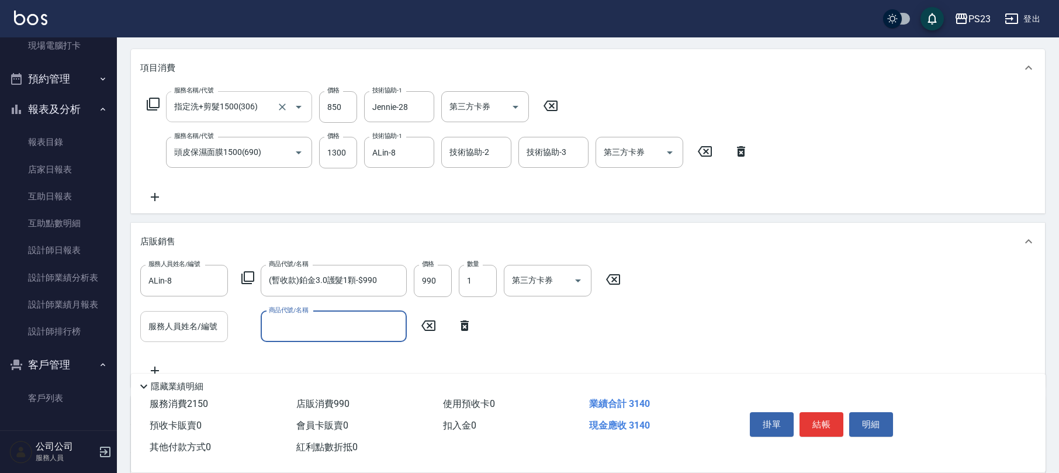
drag, startPoint x: 195, startPoint y: 330, endPoint x: 190, endPoint y: 335, distance: 7.0
click at [192, 333] on input "服務人員姓名/編號" at bounding box center [184, 326] width 77 height 20
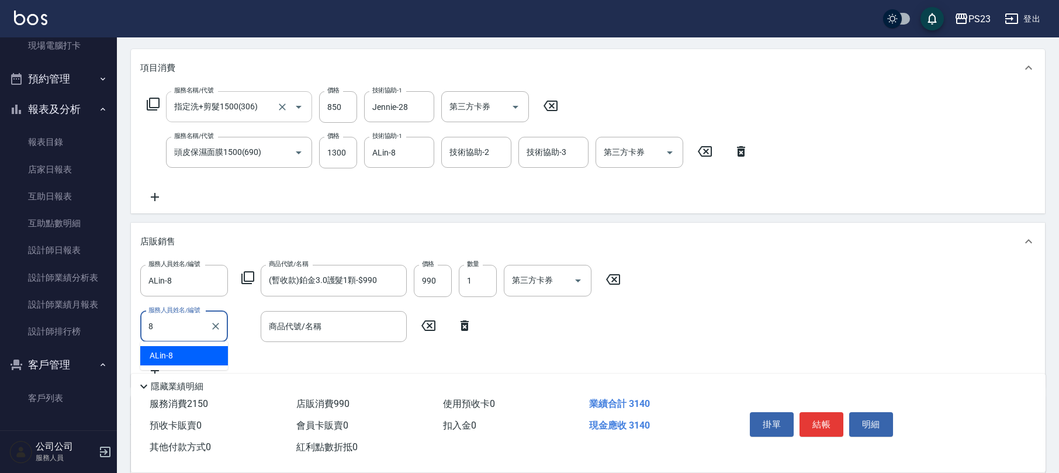
type input "ALin-8"
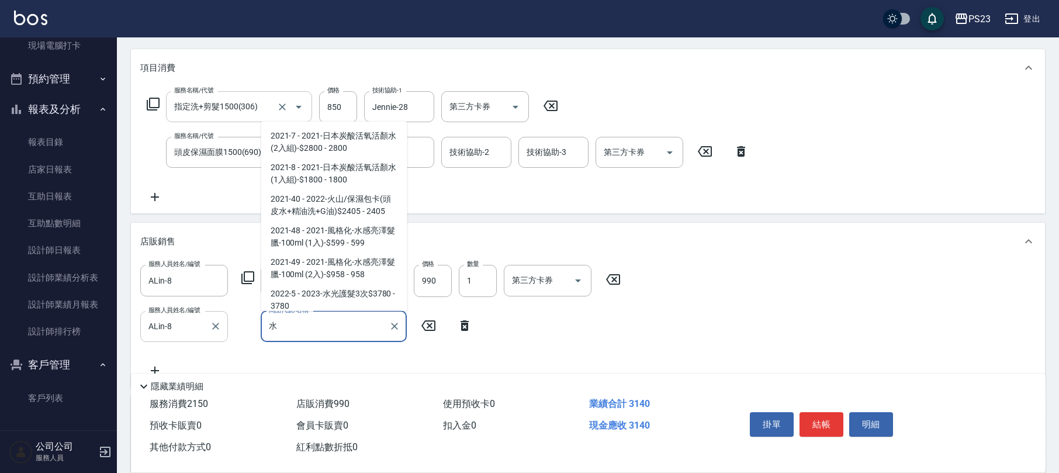
scroll to position [559, 0]
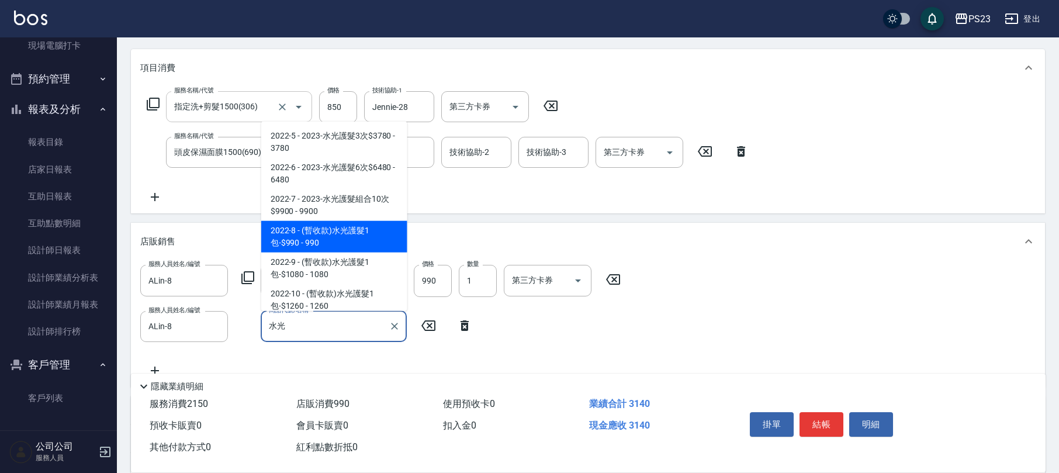
click at [314, 234] on span "2022-8 - (暫收款)水光護髮1包-$990 - 990" at bounding box center [334, 237] width 146 height 32
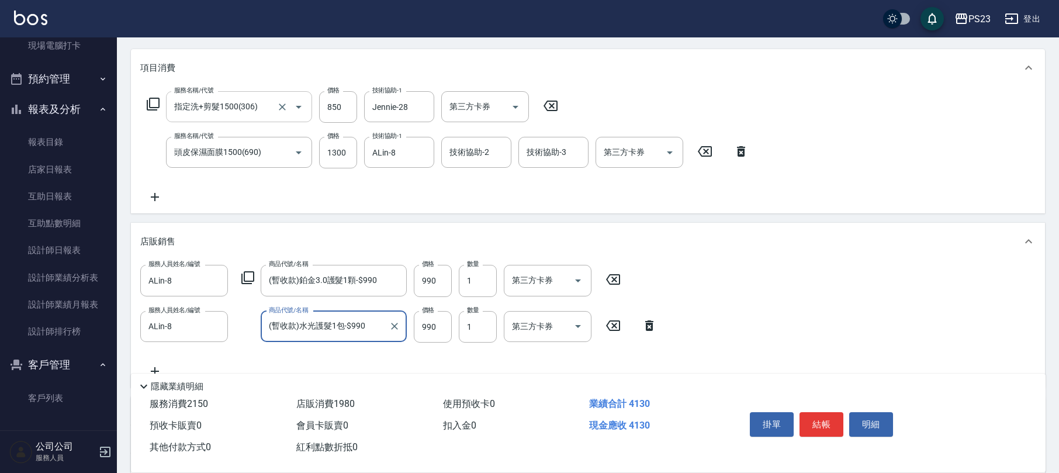
type input "(暫收款)水光護髮1包-$990"
click at [500, 330] on div "服務人員姓名/編號 ALin-8 服務人員姓名/編號 商品代號/名稱 (暫收款)水光護髮1包-$990 商品代號/名稱 價格 990 價格 數量 1 數量 第…" at bounding box center [402, 327] width 524 height 32
click at [480, 328] on input "1" at bounding box center [478, 327] width 38 height 32
type input "2"
drag, startPoint x: 706, startPoint y: 265, endPoint x: 713, endPoint y: 265, distance: 7.0
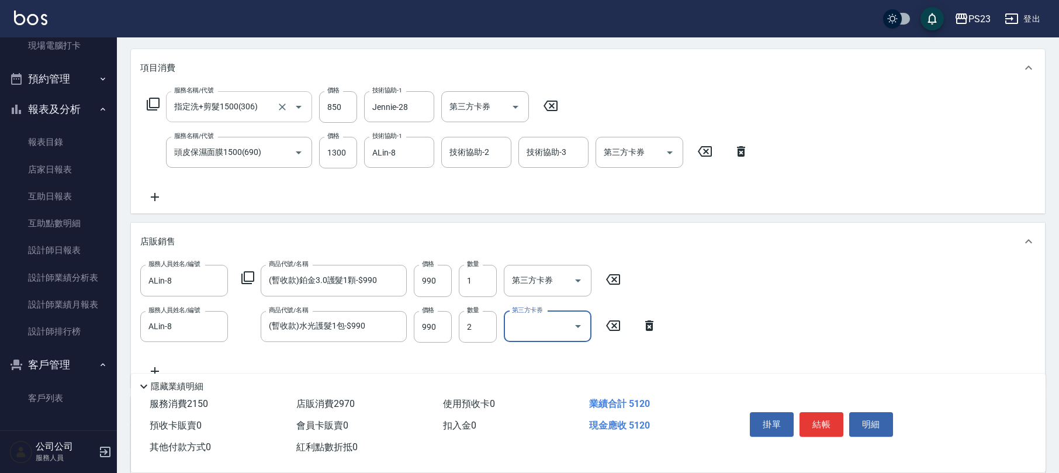
click at [707, 265] on div "服務人員姓名/編號 ALin-8 服務人員姓名/編號 商品代號/名稱 (暫收款)鉑金3.0護髮1顆-$990 商品代號/名稱 價格 990 價格 數量 1 數…" at bounding box center [587, 321] width 895 height 113
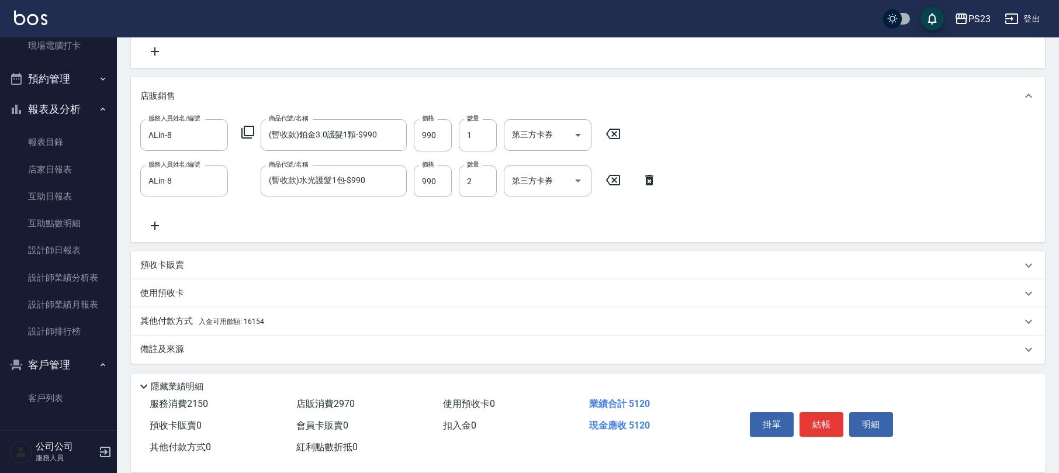
click at [166, 347] on p "備註及來源" at bounding box center [162, 349] width 44 height 12
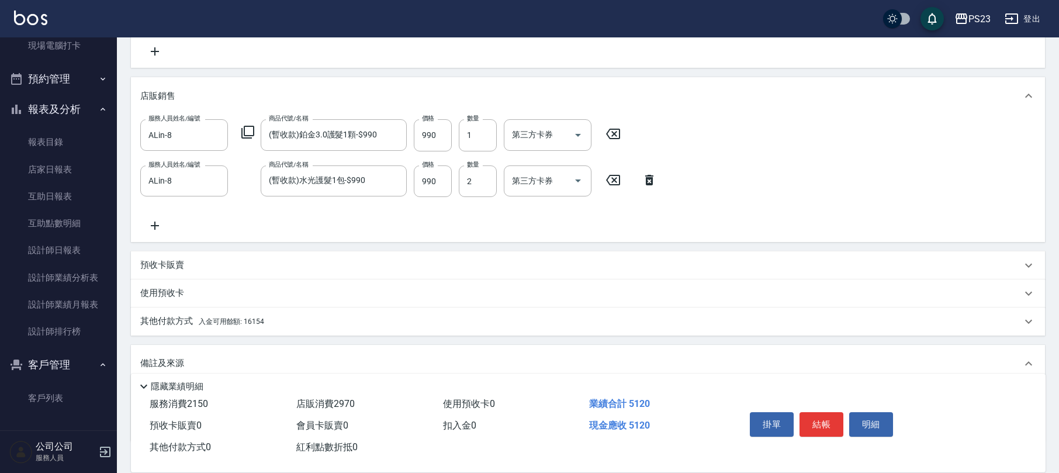
scroll to position [365, 0]
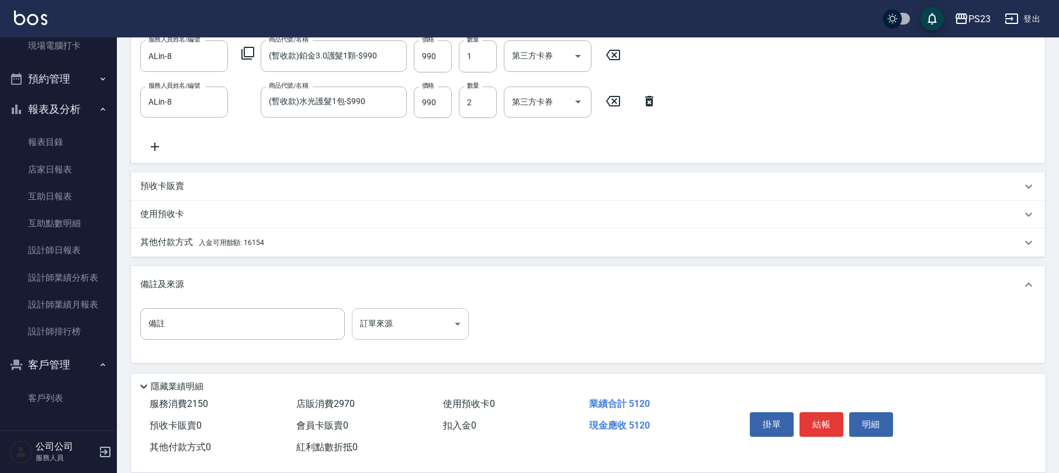
click at [378, 321] on body "PS23 登出 櫃檯作業 打帳單 帳單列表 現金收支登錄 材料自購登錄 每日結帳 排班表 現場電腦打卡 預約管理 預約管理 單日預約紀錄 單週預約紀錄 報表及…" at bounding box center [529, 53] width 1059 height 837
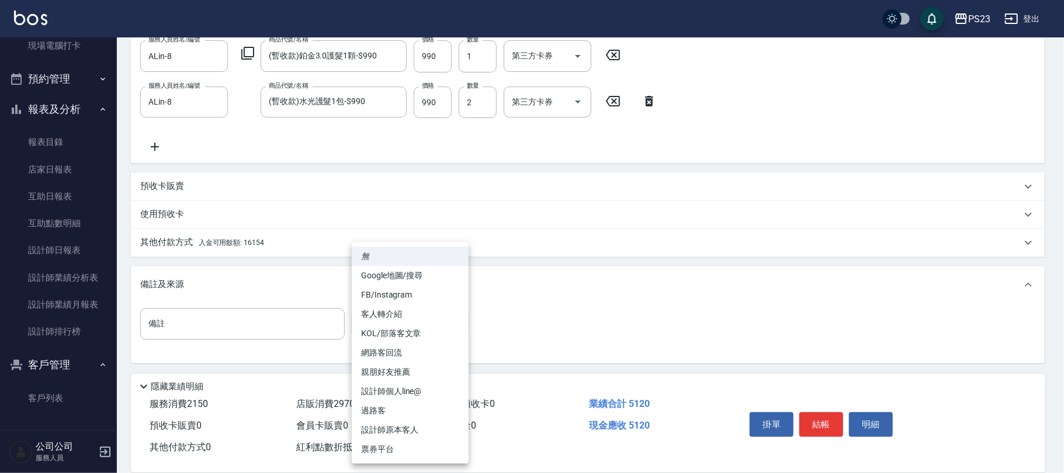
click at [379, 431] on li "設計師原本客人" at bounding box center [410, 429] width 117 height 19
type input "設計師原本客人"
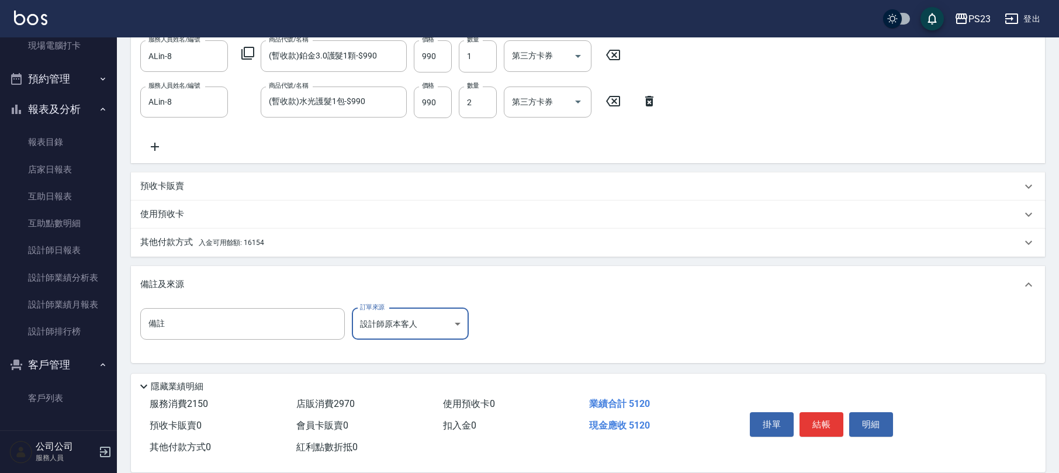
click at [220, 245] on span "入金可用餘額: 16154" at bounding box center [231, 242] width 65 height 8
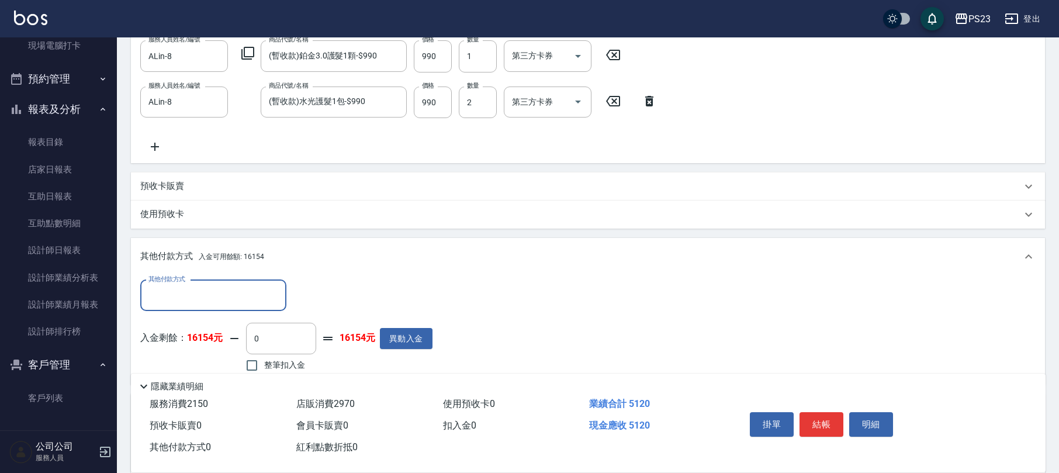
scroll to position [442, 0]
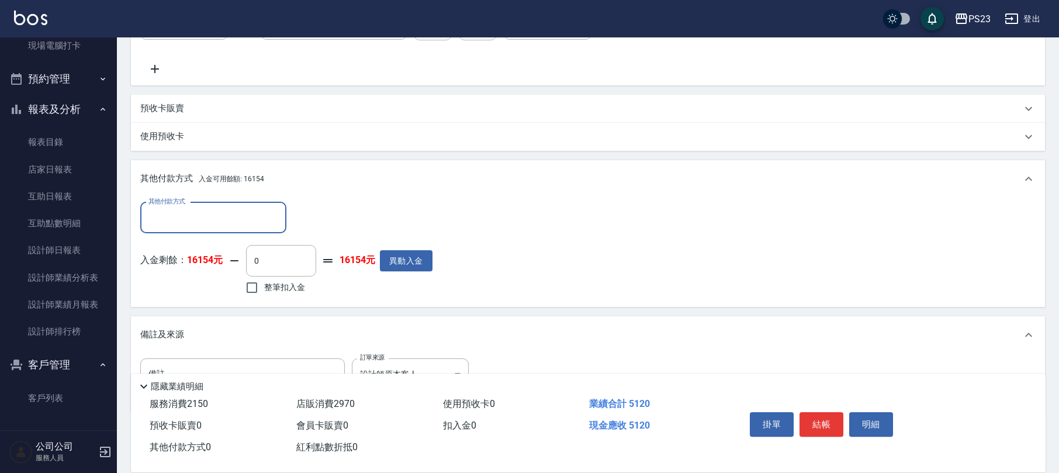
click at [220, 227] on input "其他付款方式" at bounding box center [214, 217] width 136 height 20
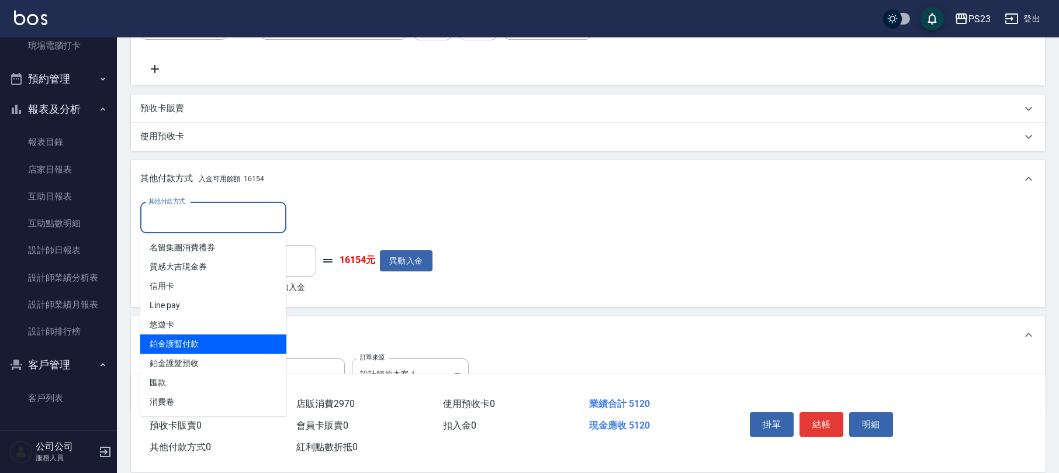
click at [204, 339] on span "鉑金護暫付款" at bounding box center [213, 343] width 146 height 19
type input "鉑金護暫付款"
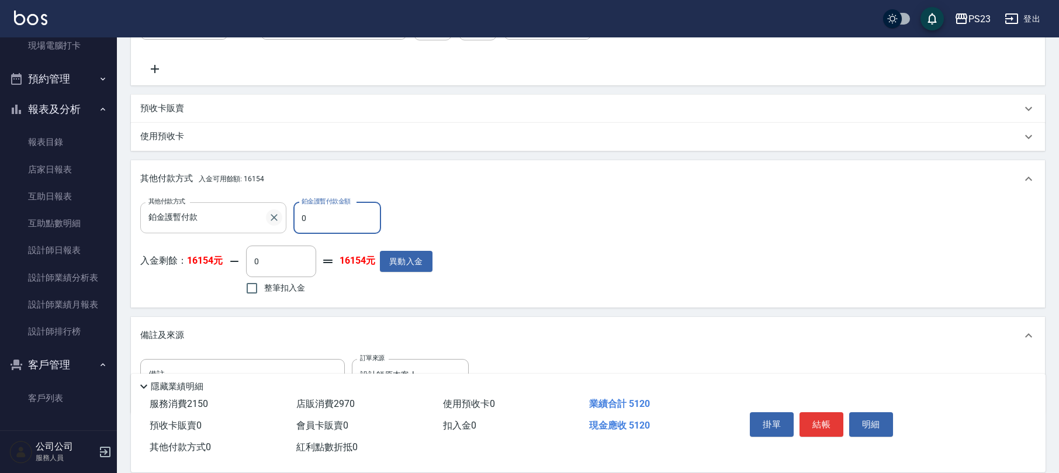
drag, startPoint x: 324, startPoint y: 223, endPoint x: 269, endPoint y: 218, distance: 54.6
click at [269, 218] on div "其他付款方式 鉑金護暫付款 其他付款方式 鉑金護暫付款金額 0 鉑金護暫付款金額" at bounding box center [286, 218] width 292 height 32
type input "2970"
click at [275, 278] on label "整筆扣入金" at bounding box center [272, 288] width 65 height 25
click at [264, 278] on input "整筆扣入金" at bounding box center [252, 288] width 25 height 25
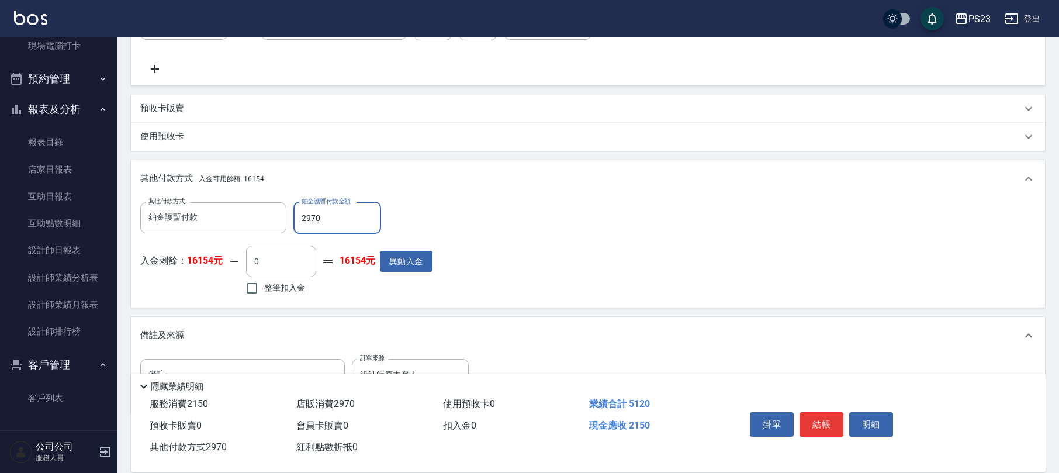
checkbox input "true"
type input "2150"
drag, startPoint x: 823, startPoint y: 414, endPoint x: 809, endPoint y: 416, distance: 14.8
click at [823, 414] on button "結帳" at bounding box center [822, 424] width 44 height 25
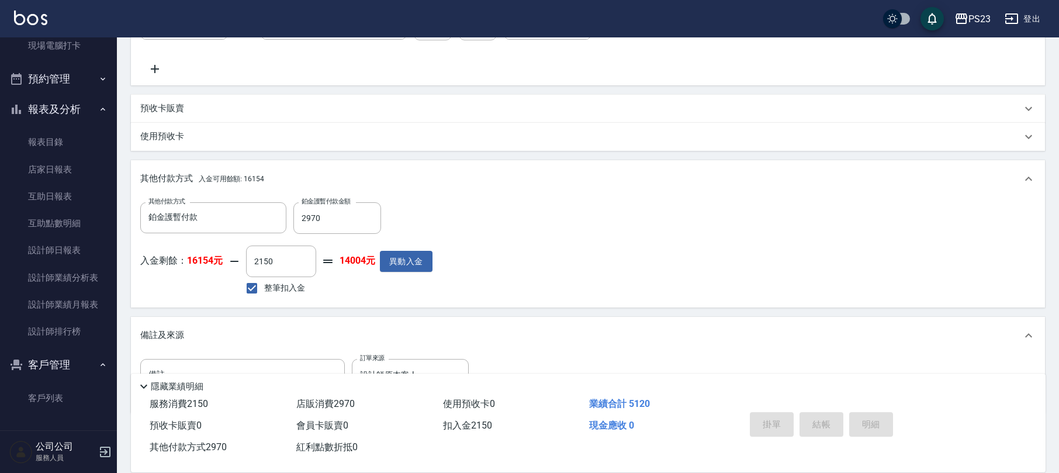
type input "2025/10/10 19:02"
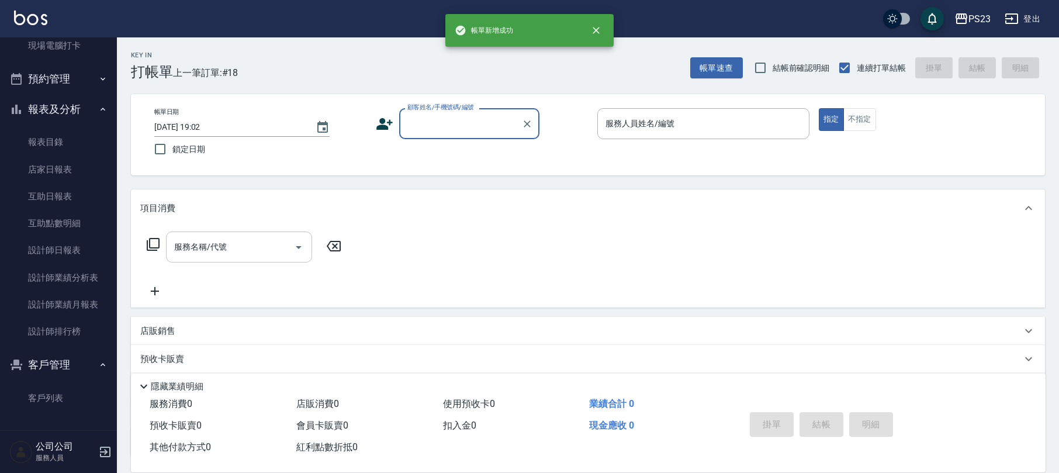
scroll to position [0, 0]
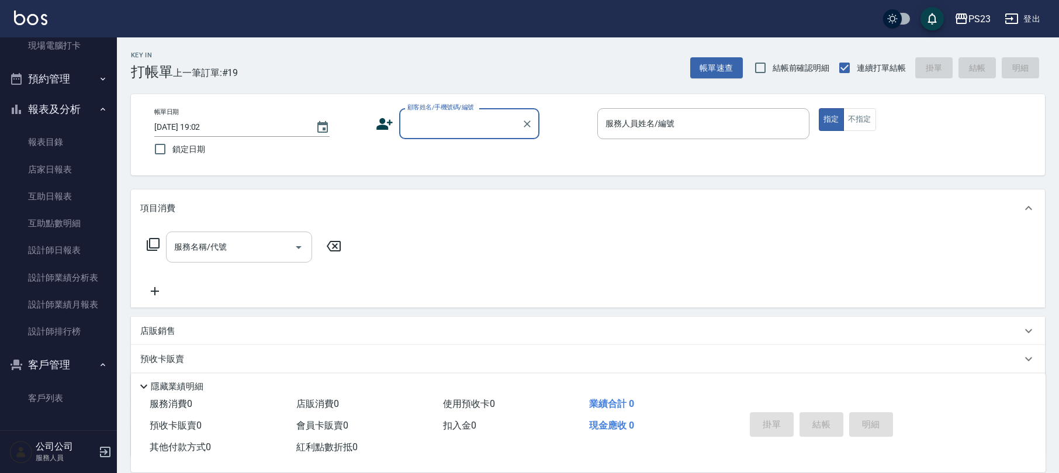
click at [351, 26] on div "PS23 登出" at bounding box center [529, 18] width 1059 height 37
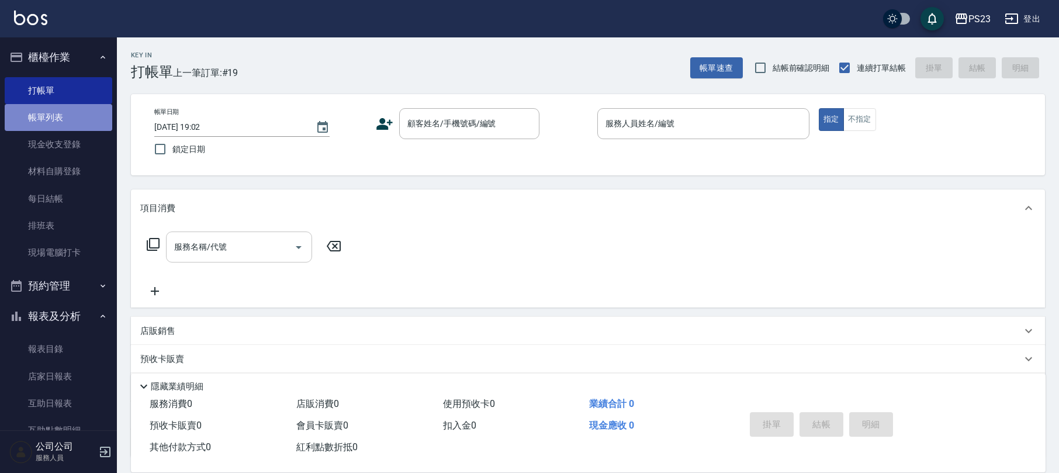
drag, startPoint x: 64, startPoint y: 119, endPoint x: 70, endPoint y: 123, distance: 6.8
click at [64, 119] on link "帳單列表" at bounding box center [59, 117] width 108 height 27
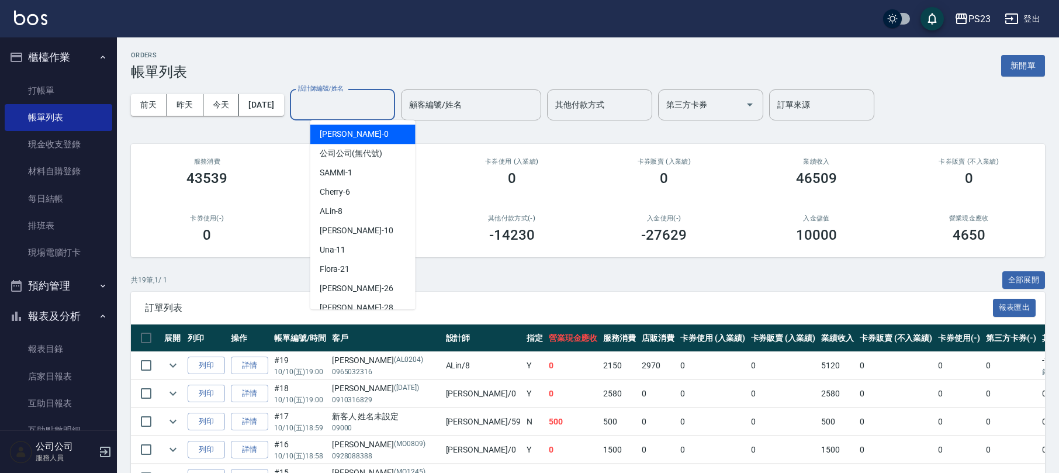
click at [379, 108] on input "設計師編號/姓名" at bounding box center [342, 105] width 95 height 20
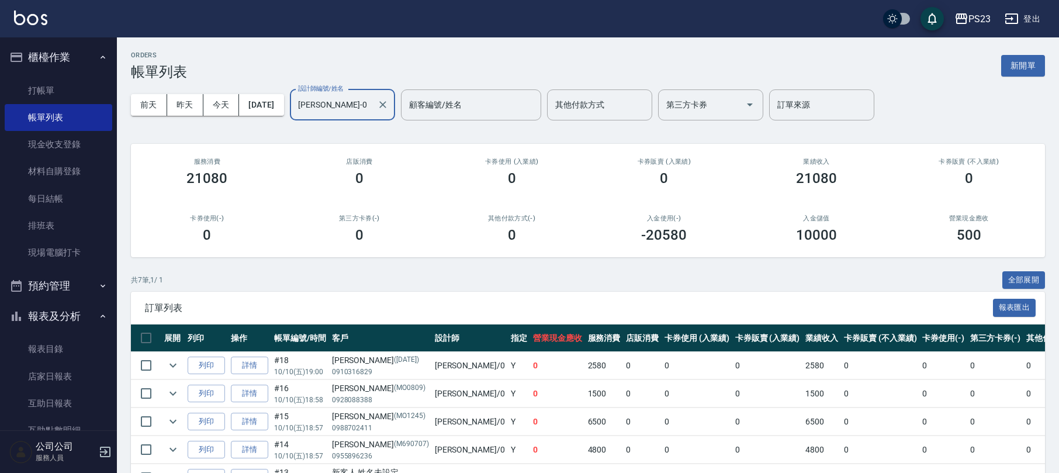
scroll to position [136, 0]
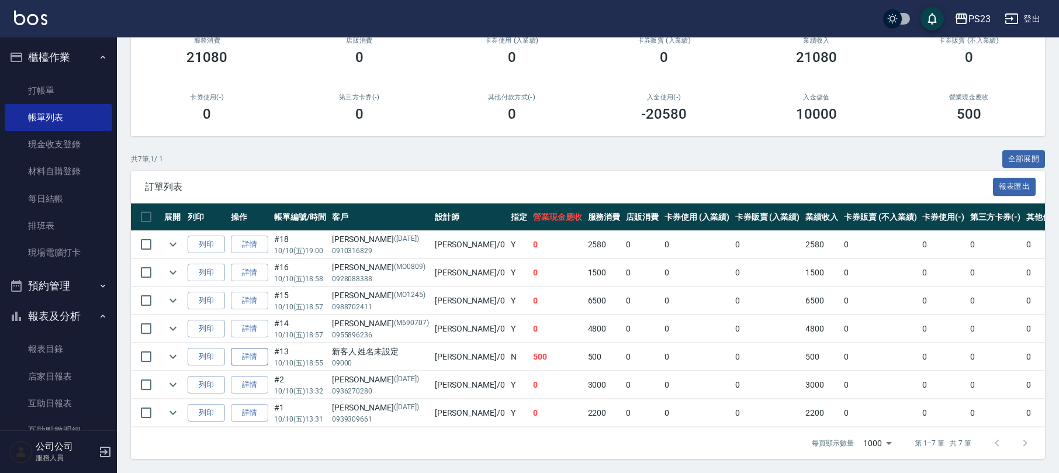
type input "Monica-0"
click at [257, 348] on link "詳情" at bounding box center [249, 357] width 37 height 18
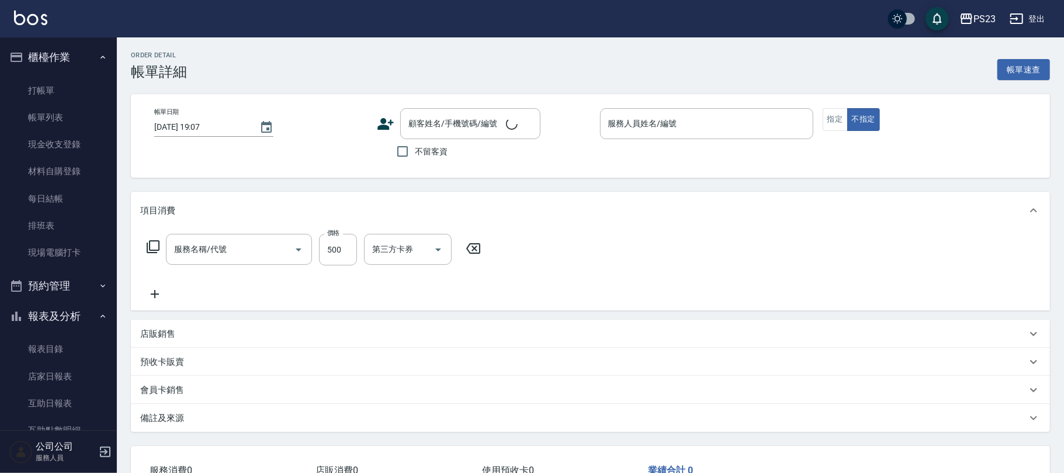
type input "2025/10/10 18:55"
type input "Monica-0"
type input "過路客"
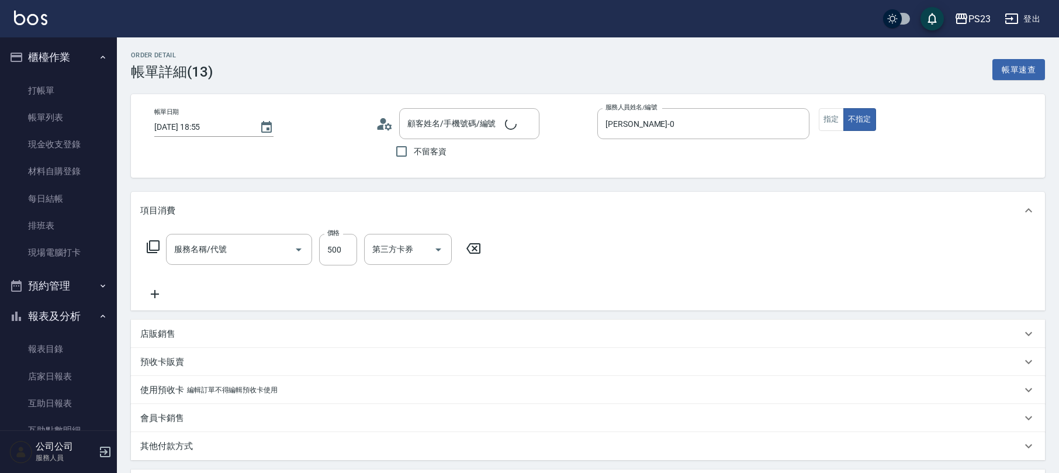
type input "洗髮450(102)"
type input "新客人 姓名未設定/09000/"
click at [829, 119] on button "指定" at bounding box center [831, 119] width 25 height 23
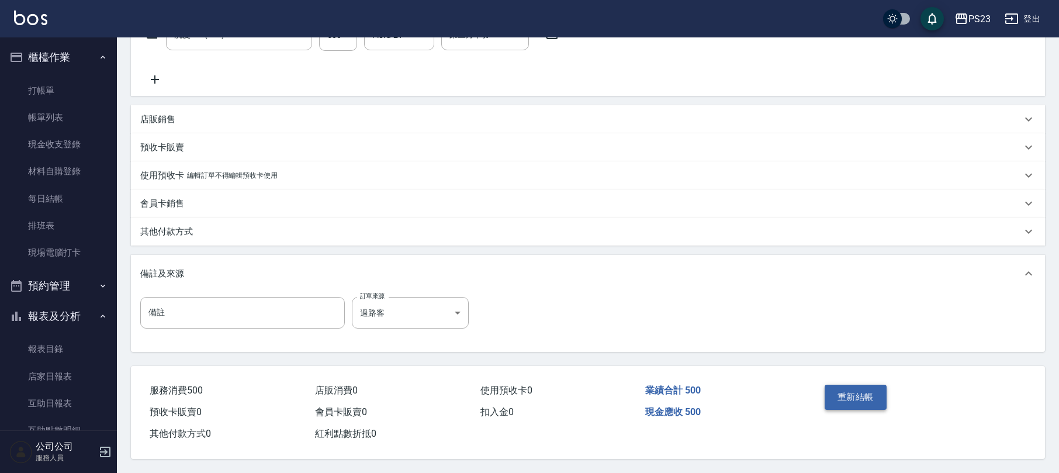
click at [863, 391] on button "重新結帳" at bounding box center [856, 397] width 62 height 25
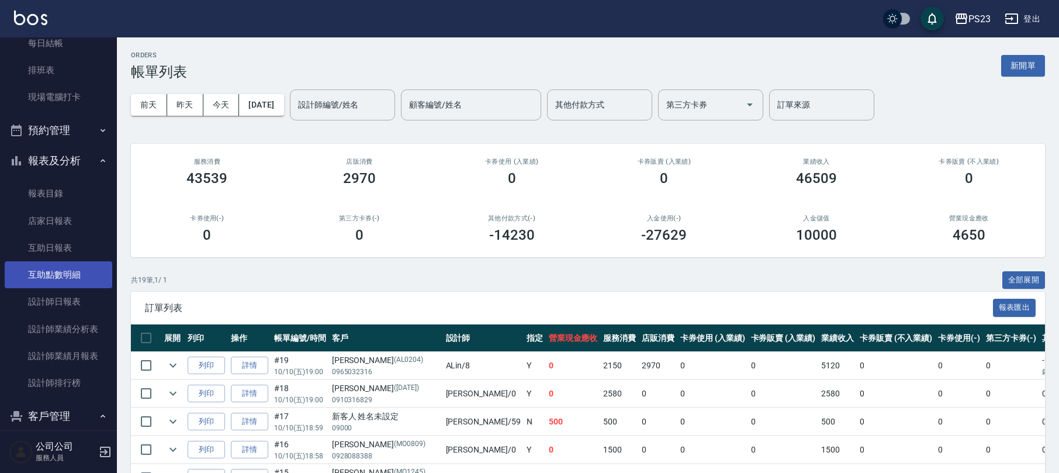
scroll to position [207, 0]
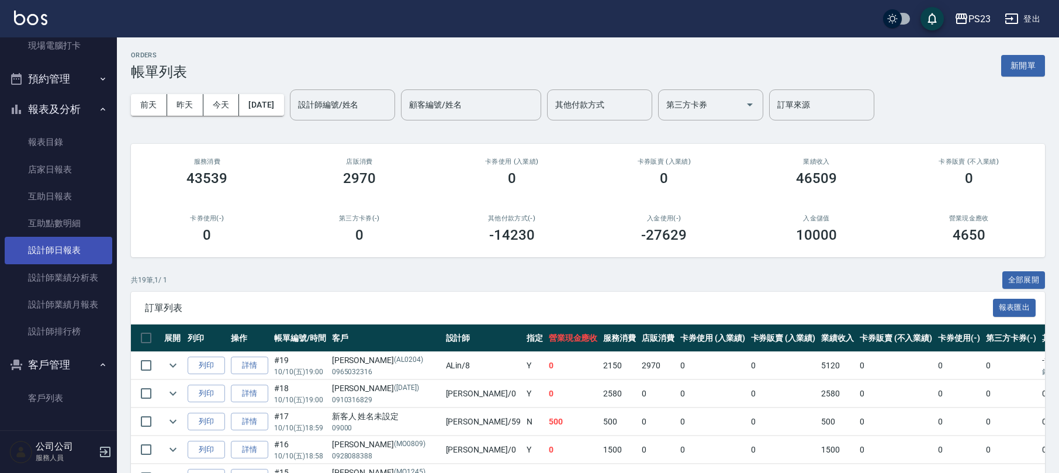
click at [69, 239] on link "設計師日報表" at bounding box center [59, 250] width 108 height 27
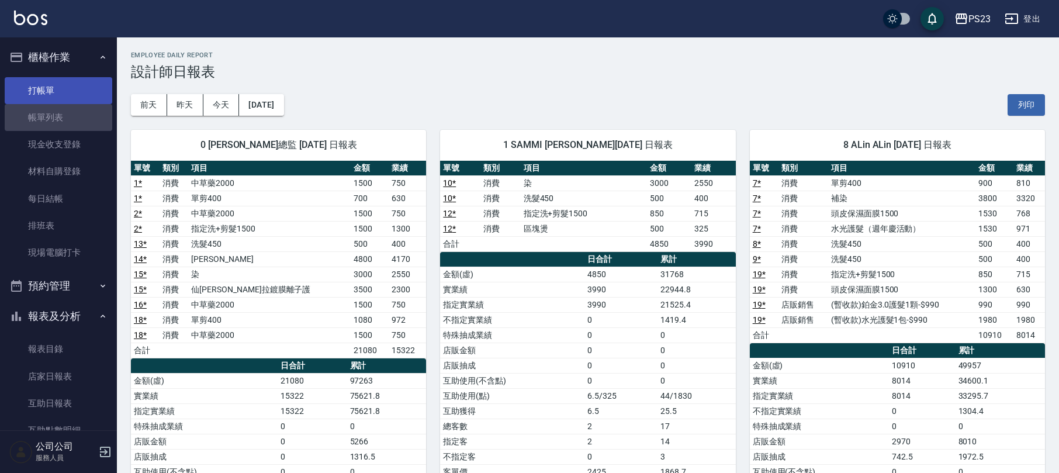
drag, startPoint x: 64, startPoint y: 108, endPoint x: 63, endPoint y: 86, distance: 21.6
click at [62, 109] on link "帳單列表" at bounding box center [59, 117] width 108 height 27
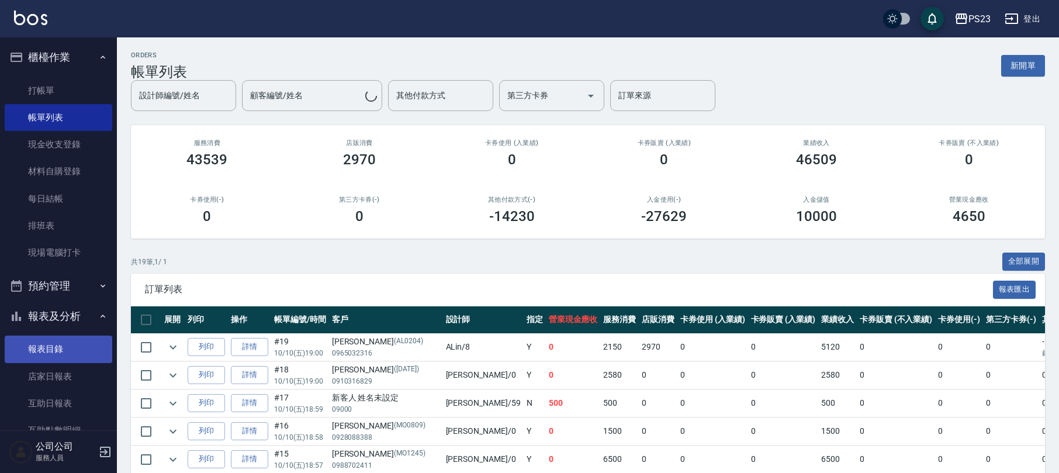
scroll to position [155, 0]
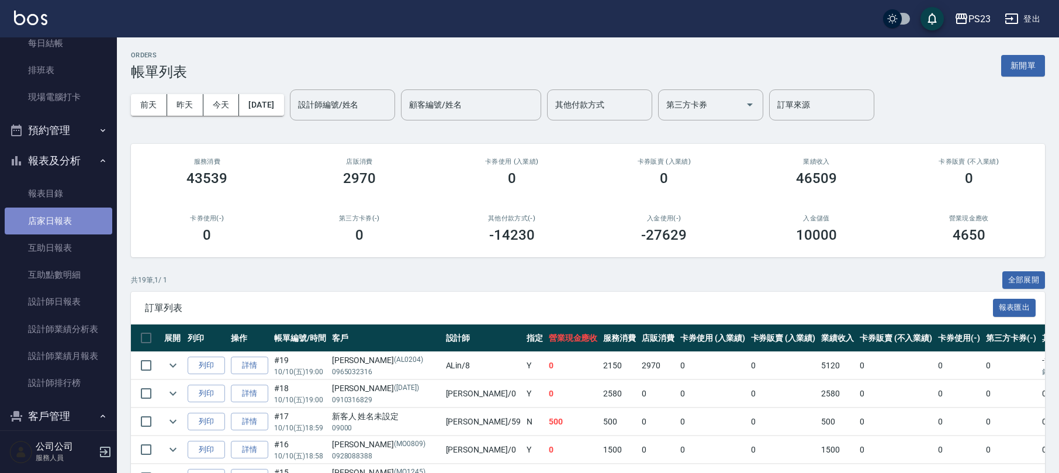
click at [67, 218] on link "店家日報表" at bounding box center [59, 220] width 108 height 27
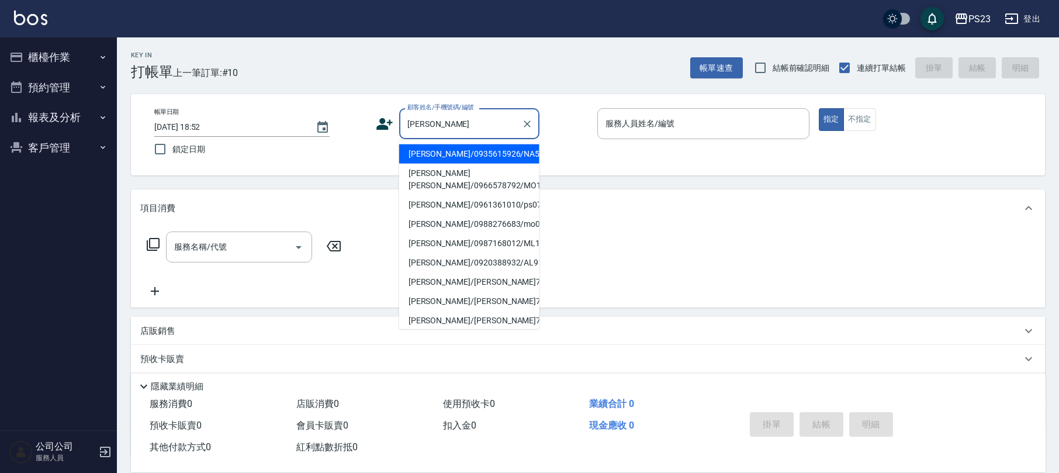
click at [503, 157] on li "[PERSON_NAME]/0935615926/NA591219" at bounding box center [469, 153] width 140 height 19
type input "[PERSON_NAME]/0935615926/NA591219"
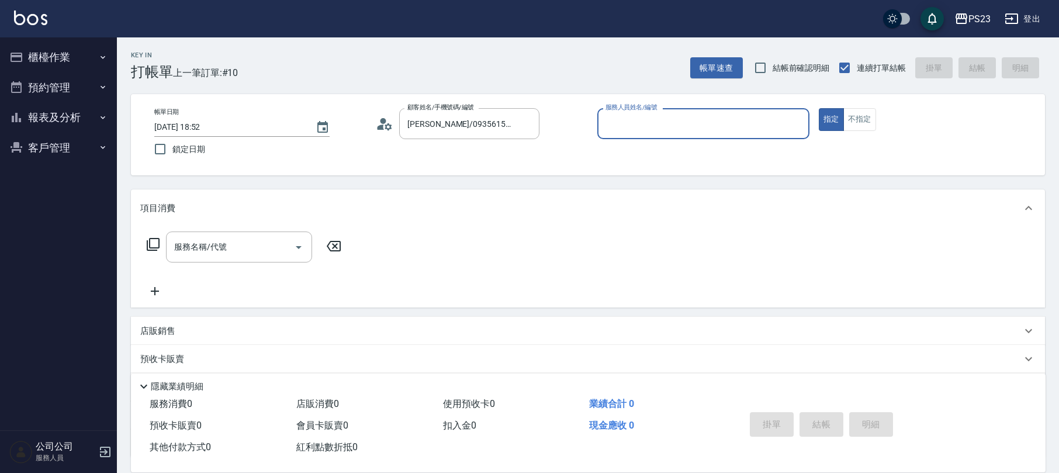
type input "Nanako-59"
click at [236, 240] on input "服務名稱/代號" at bounding box center [230, 247] width 118 height 20
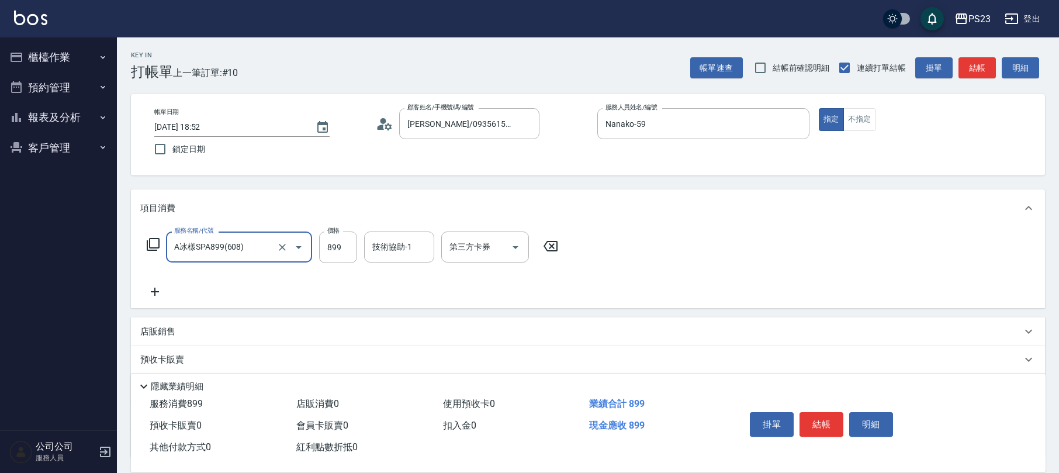
type input "A冰樣SPA899(608)"
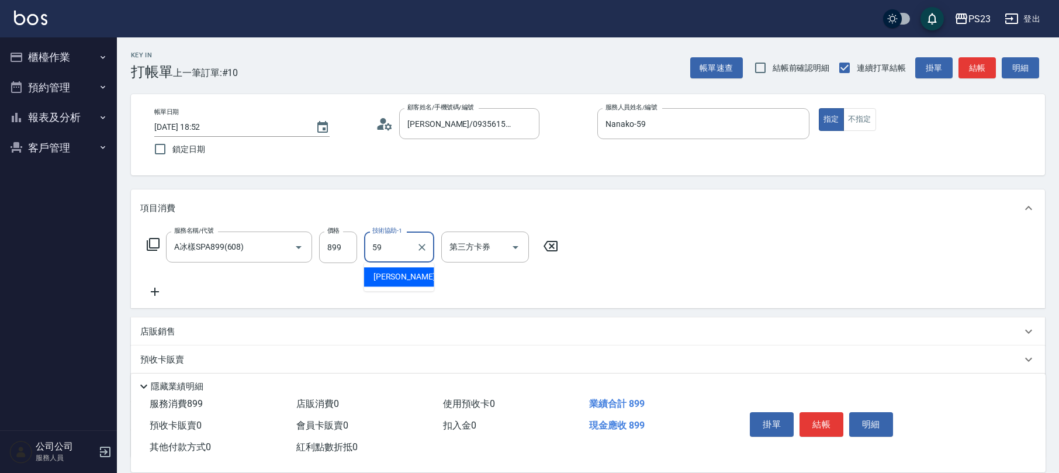
type input "Nanako-59"
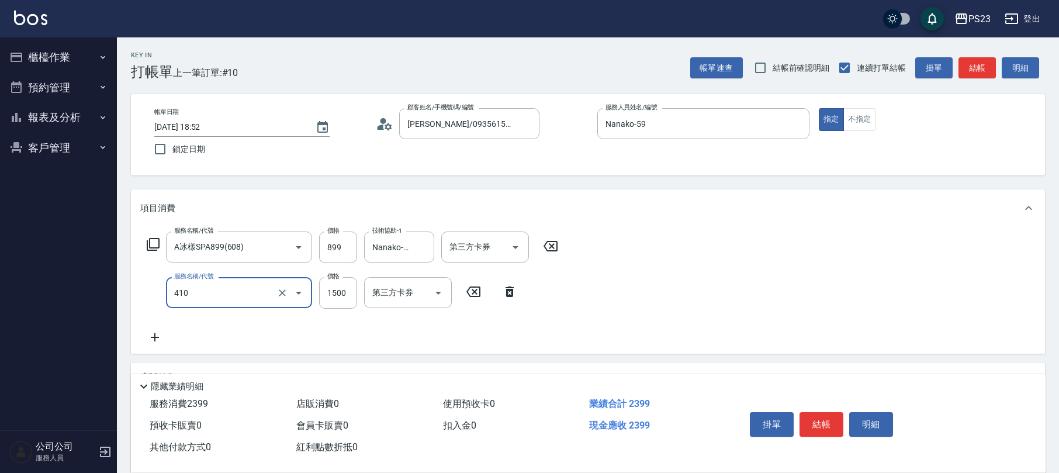
type input "補染(410)"
type input "1500"
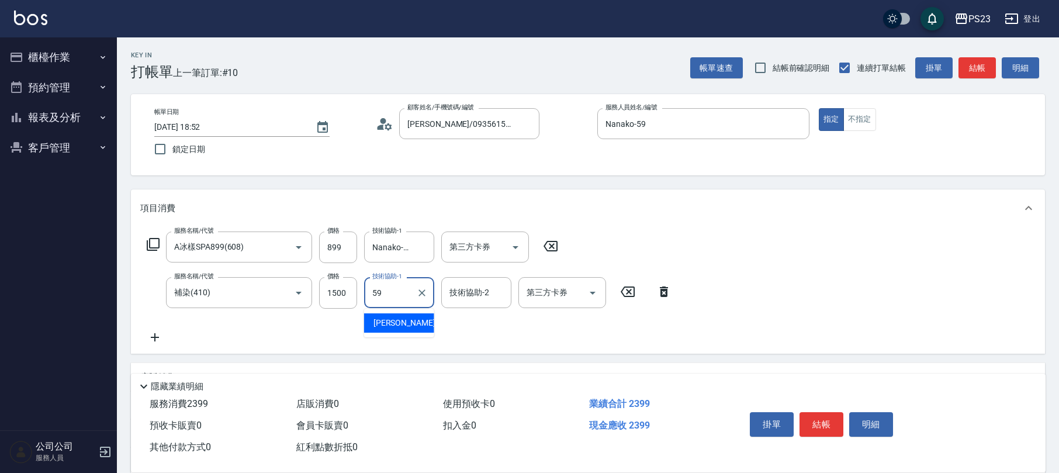
type input "Nanako-59"
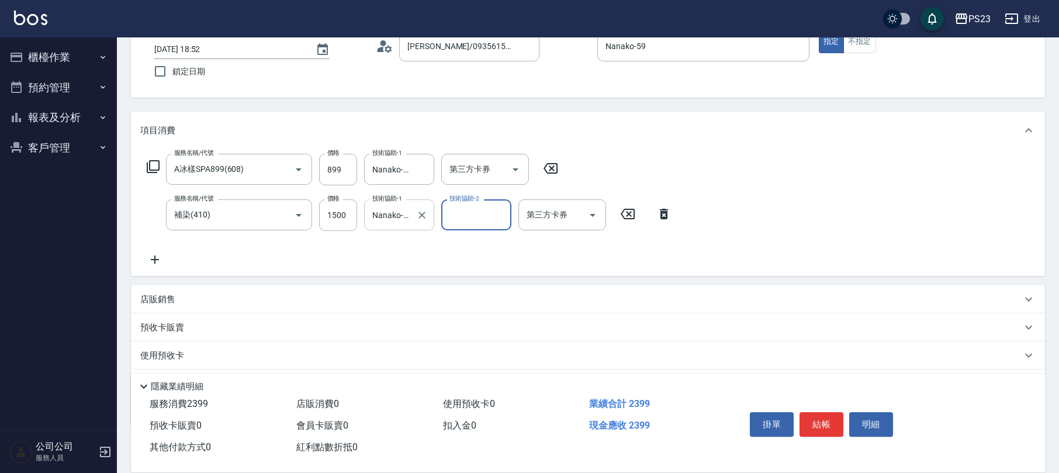
scroll to position [140, 0]
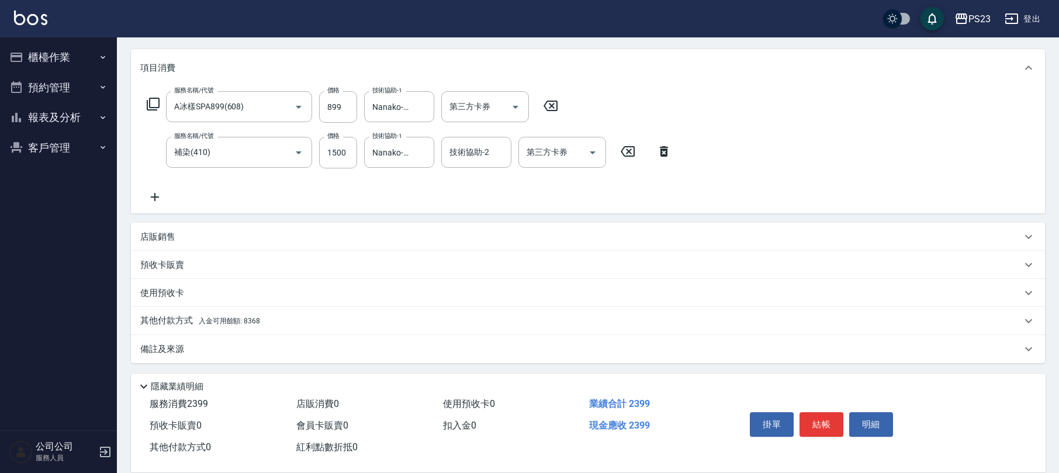
click at [184, 353] on p "備註及來源" at bounding box center [162, 349] width 44 height 12
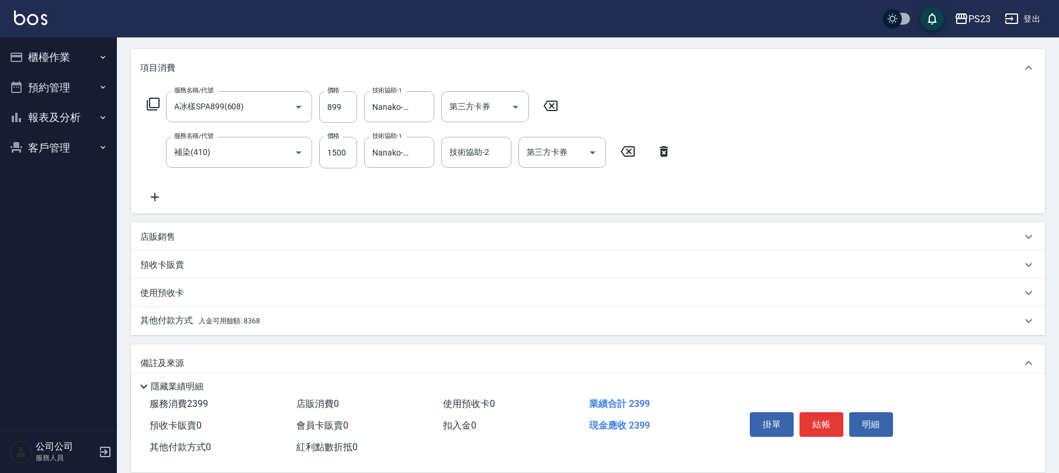
scroll to position [218, 0]
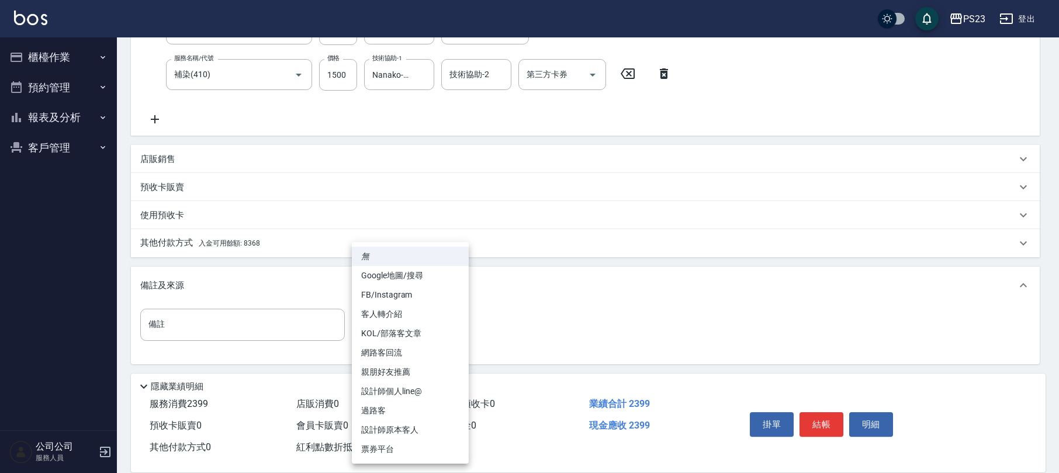
click at [418, 338] on body "PS23 登出 櫃檯作業 打帳單 帳單列表 現金收支登錄 材料自購登錄 每日結帳 排班表 現場電腦打卡 預約管理 預約管理 單日預約紀錄 單週預約紀錄 報表及…" at bounding box center [529, 128] width 1059 height 692
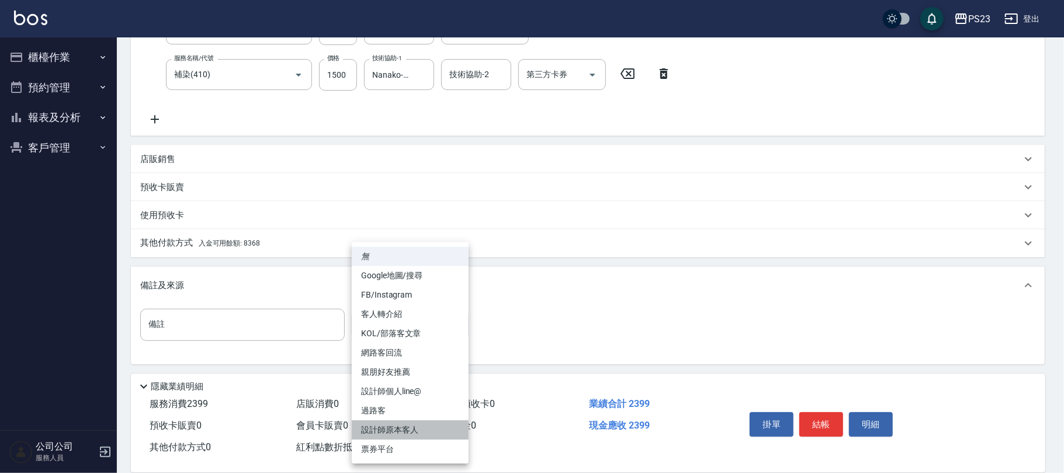
click at [394, 427] on li "設計師原本客人" at bounding box center [410, 429] width 117 height 19
type input "設計師原本客人"
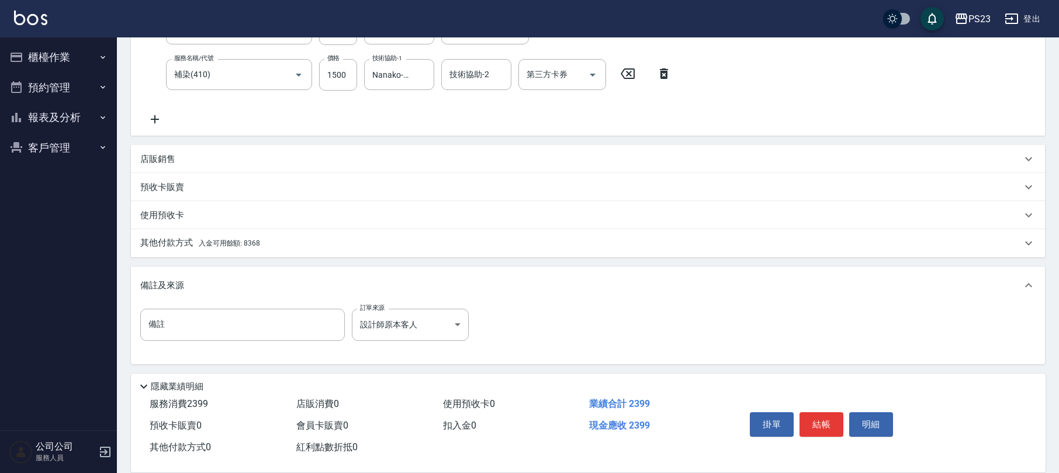
click at [253, 240] on span "入金可用餘額: 8368" at bounding box center [229, 243] width 61 height 8
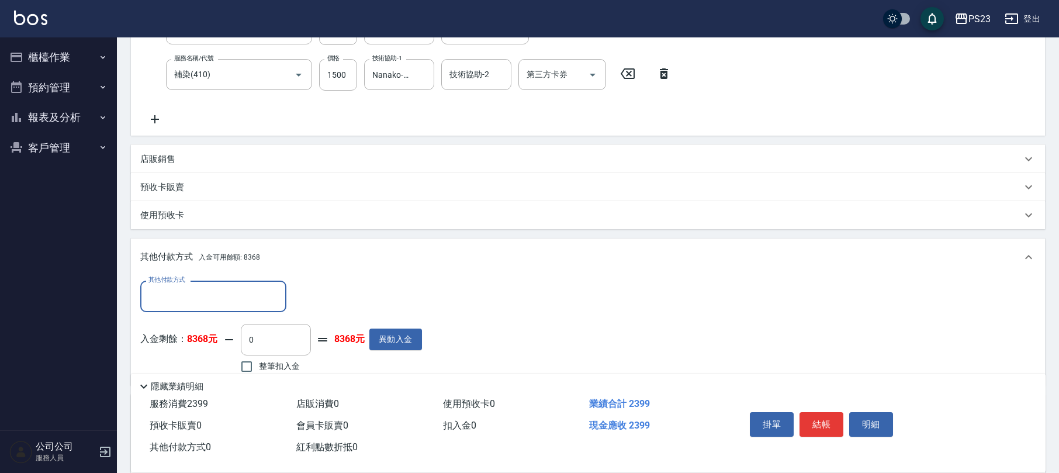
scroll to position [0, 0]
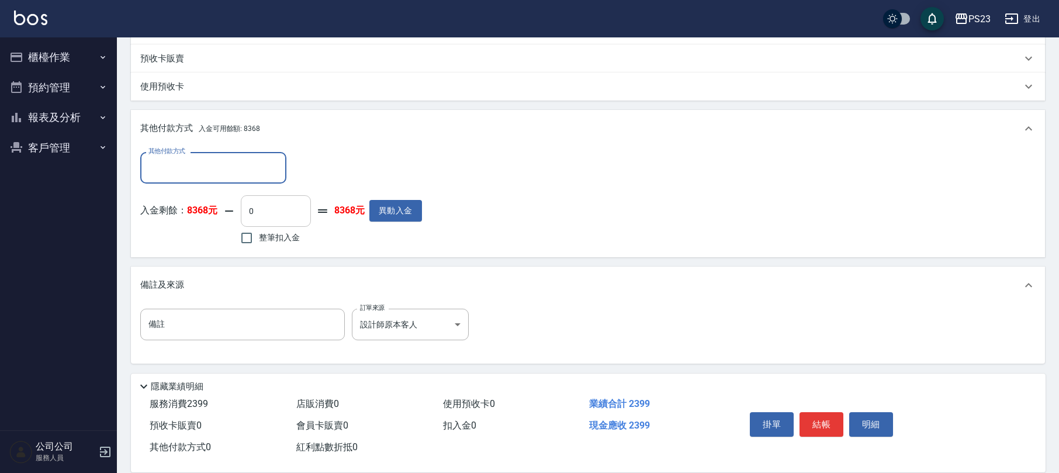
click at [282, 211] on input "0" at bounding box center [276, 211] width 70 height 32
click at [269, 223] on input "0" at bounding box center [276, 211] width 70 height 32
drag, startPoint x: 269, startPoint y: 216, endPoint x: 236, endPoint y: 216, distance: 32.7
click at [236, 216] on div "入金剩餘： 8368元 0 ​ 整筆扣入金 8368元 異動入金" at bounding box center [281, 221] width 282 height 53
type input "1399"
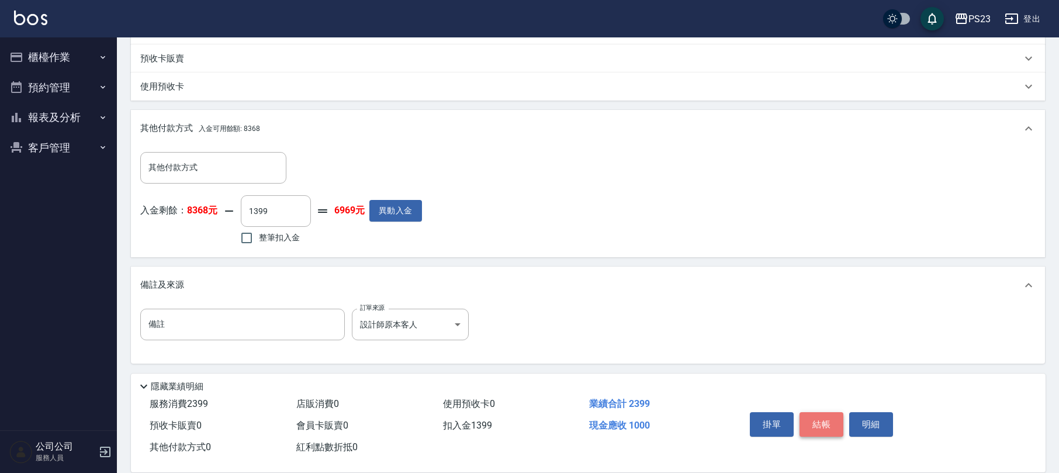
click at [831, 427] on button "結帳" at bounding box center [822, 424] width 44 height 25
type input "[DATE] 18:54"
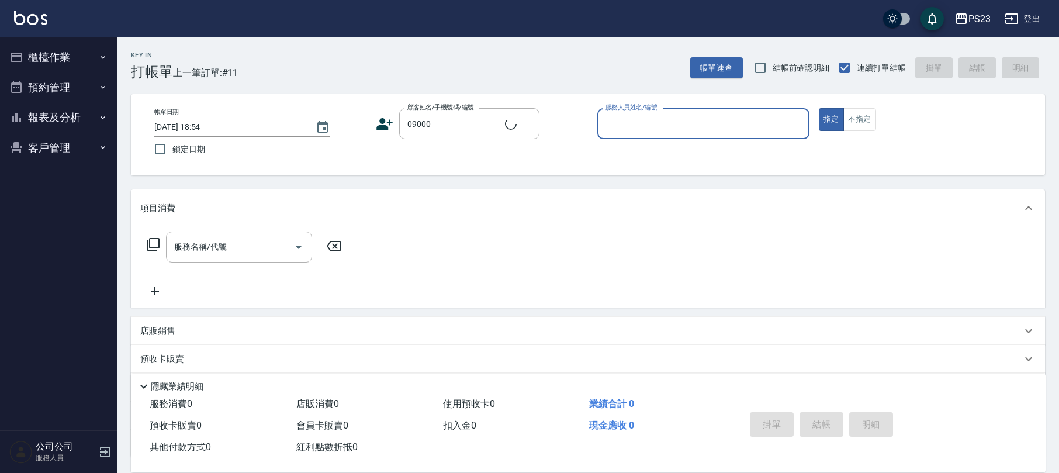
type input "新客人 姓名未設定/09000/"
